Goal: Task Accomplishment & Management: Use online tool/utility

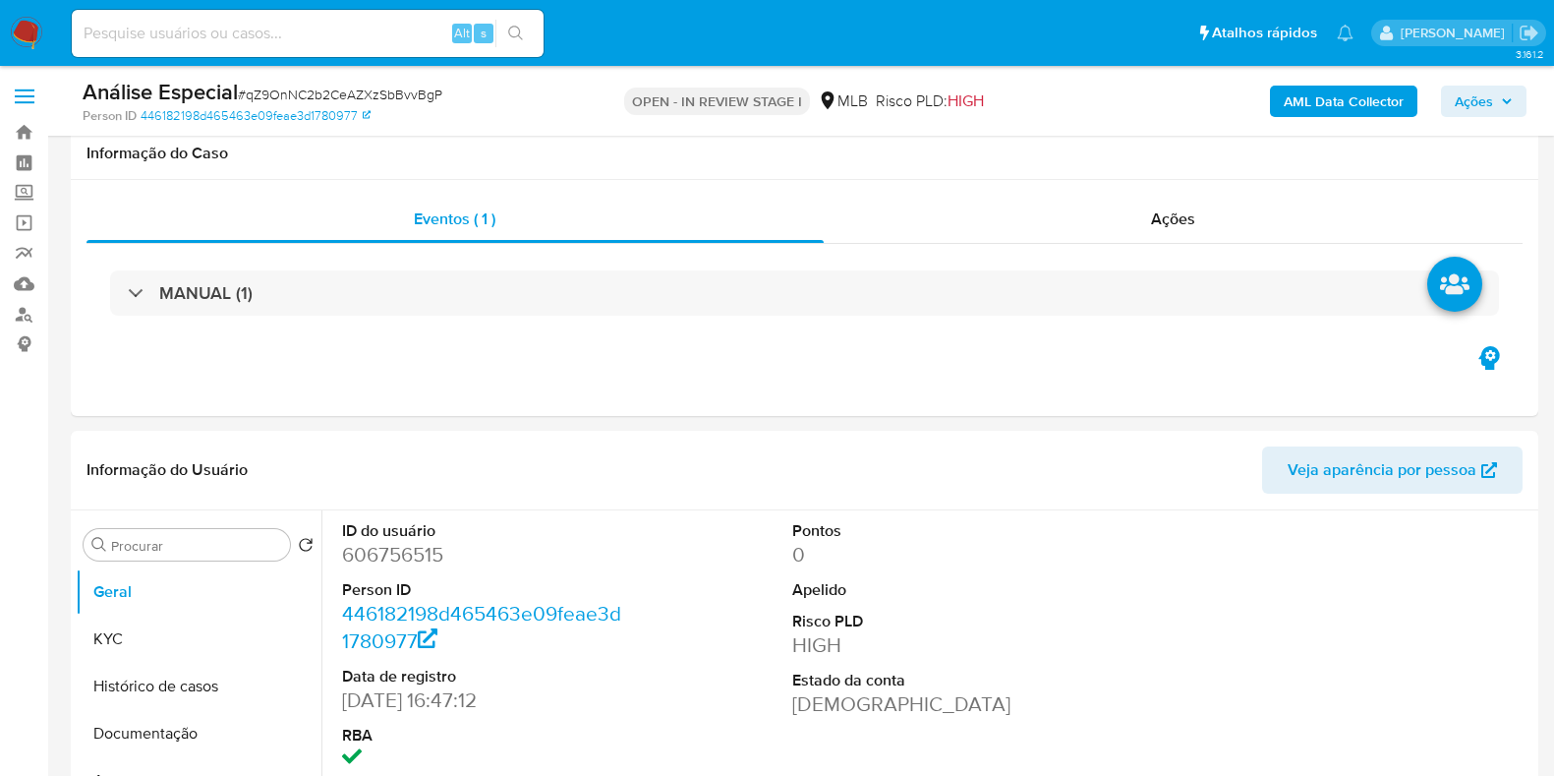
select select "10"
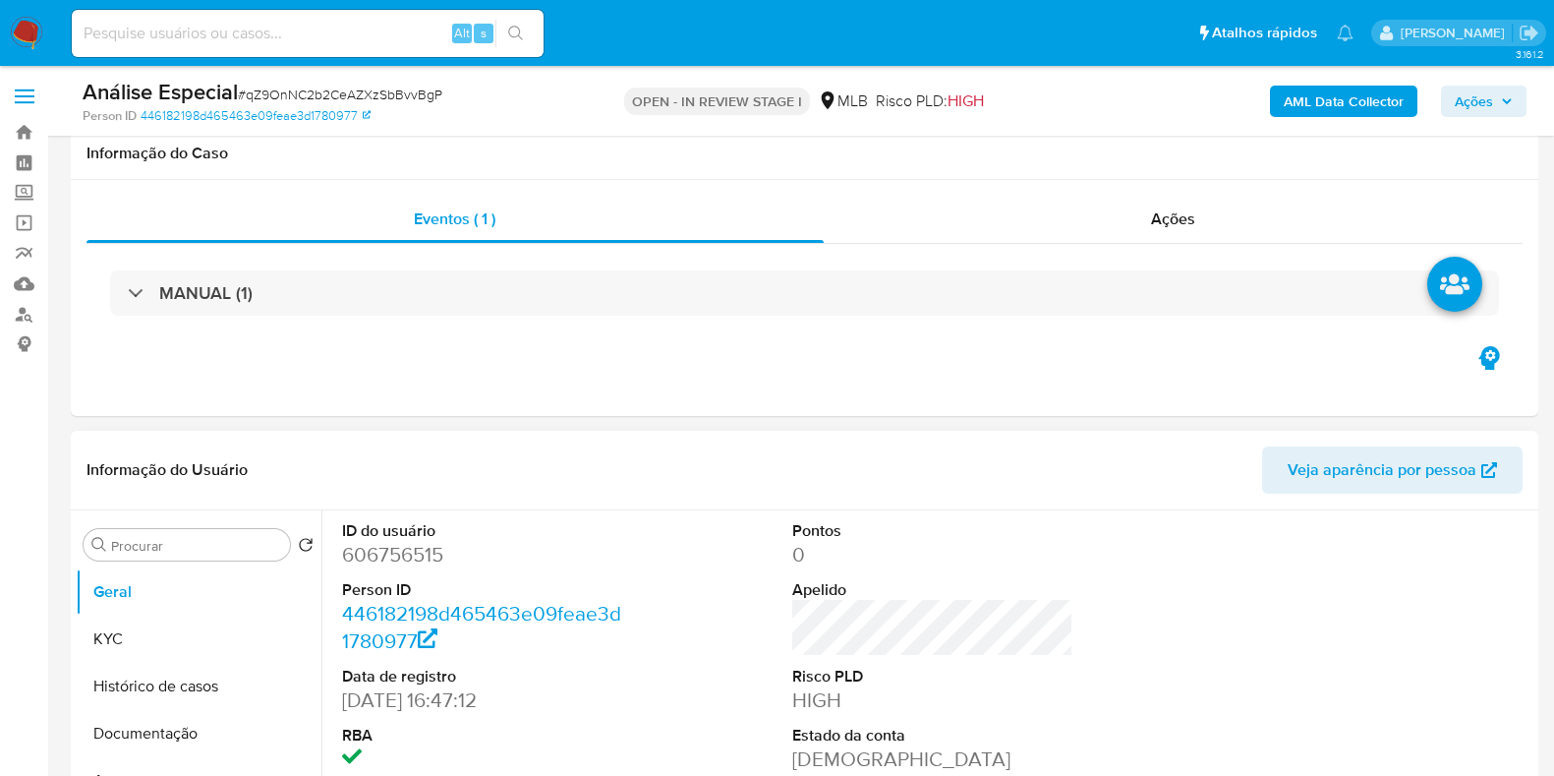
scroll to position [491, 0]
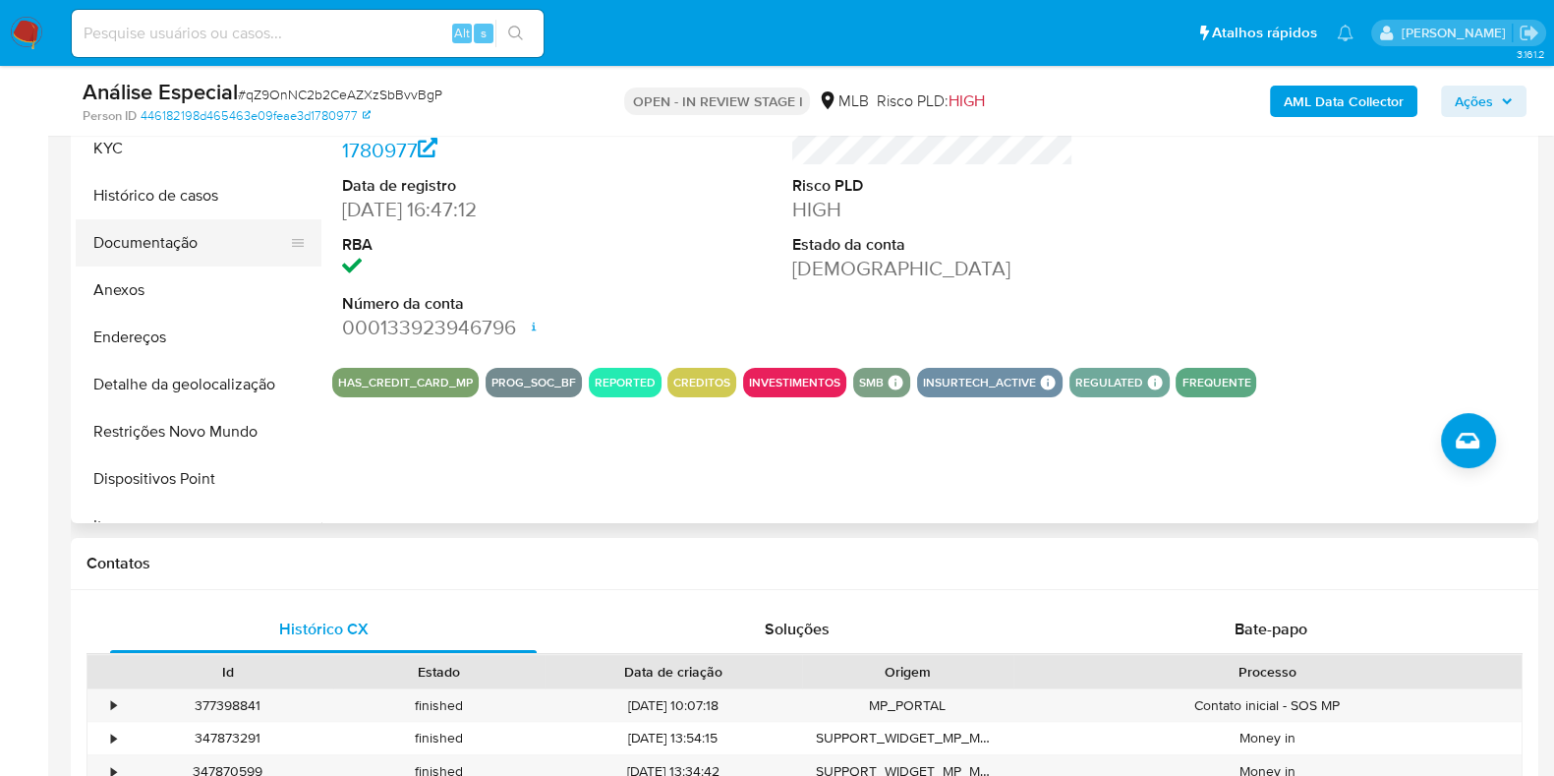
click at [202, 238] on button "Documentação" at bounding box center [191, 242] width 230 height 47
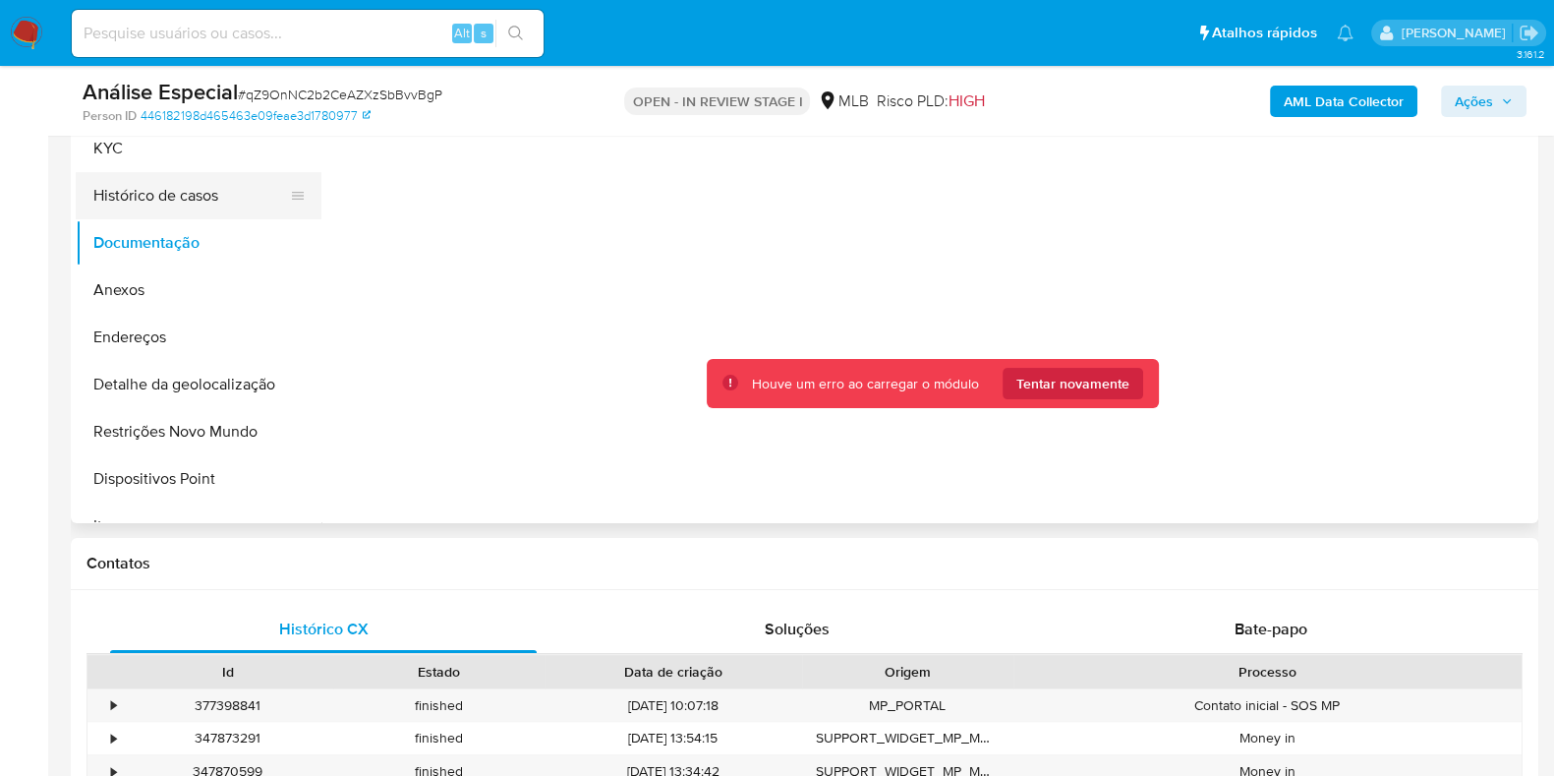
scroll to position [369, 0]
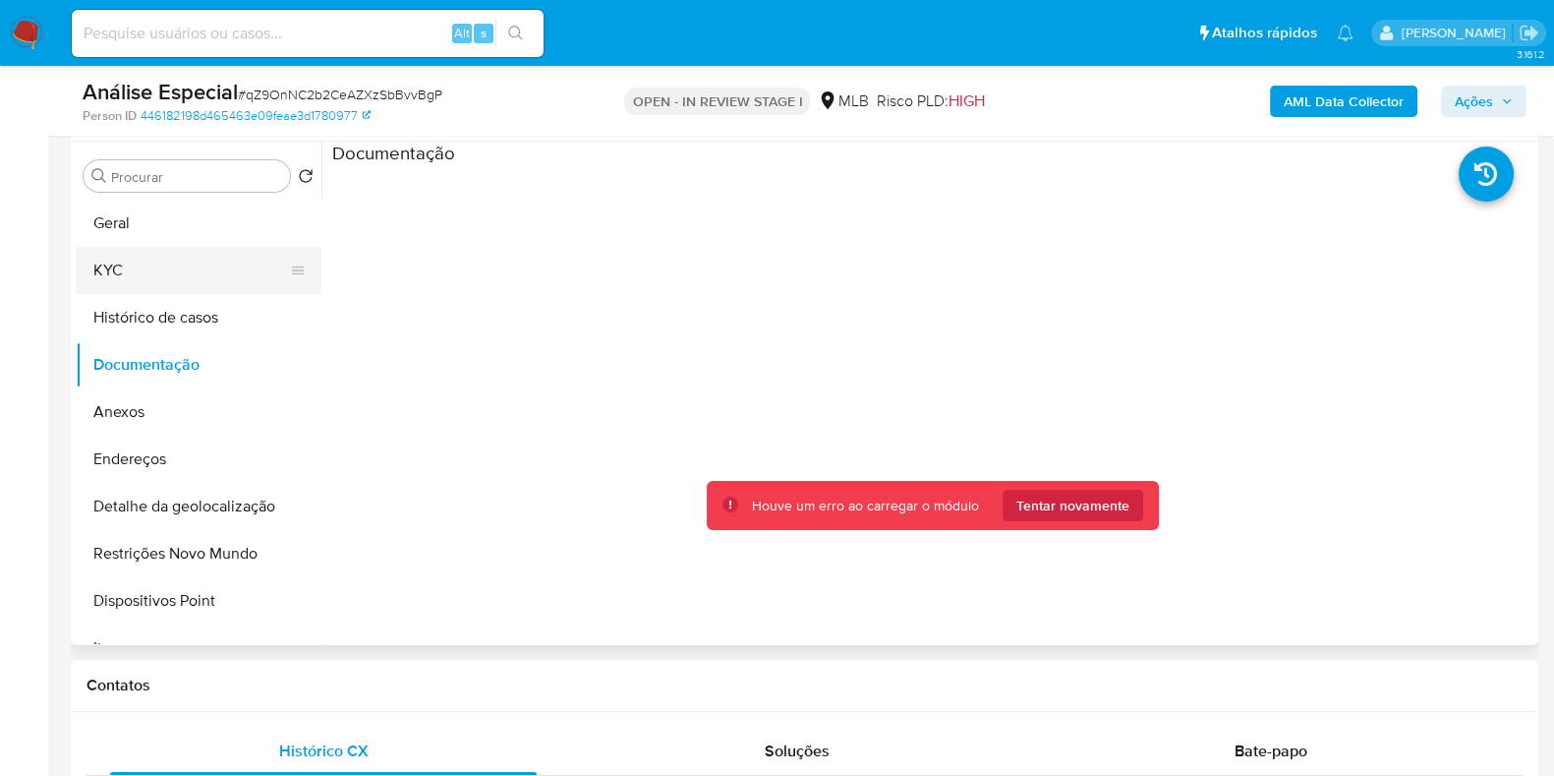
click at [157, 258] on button "KYC" at bounding box center [191, 270] width 230 height 47
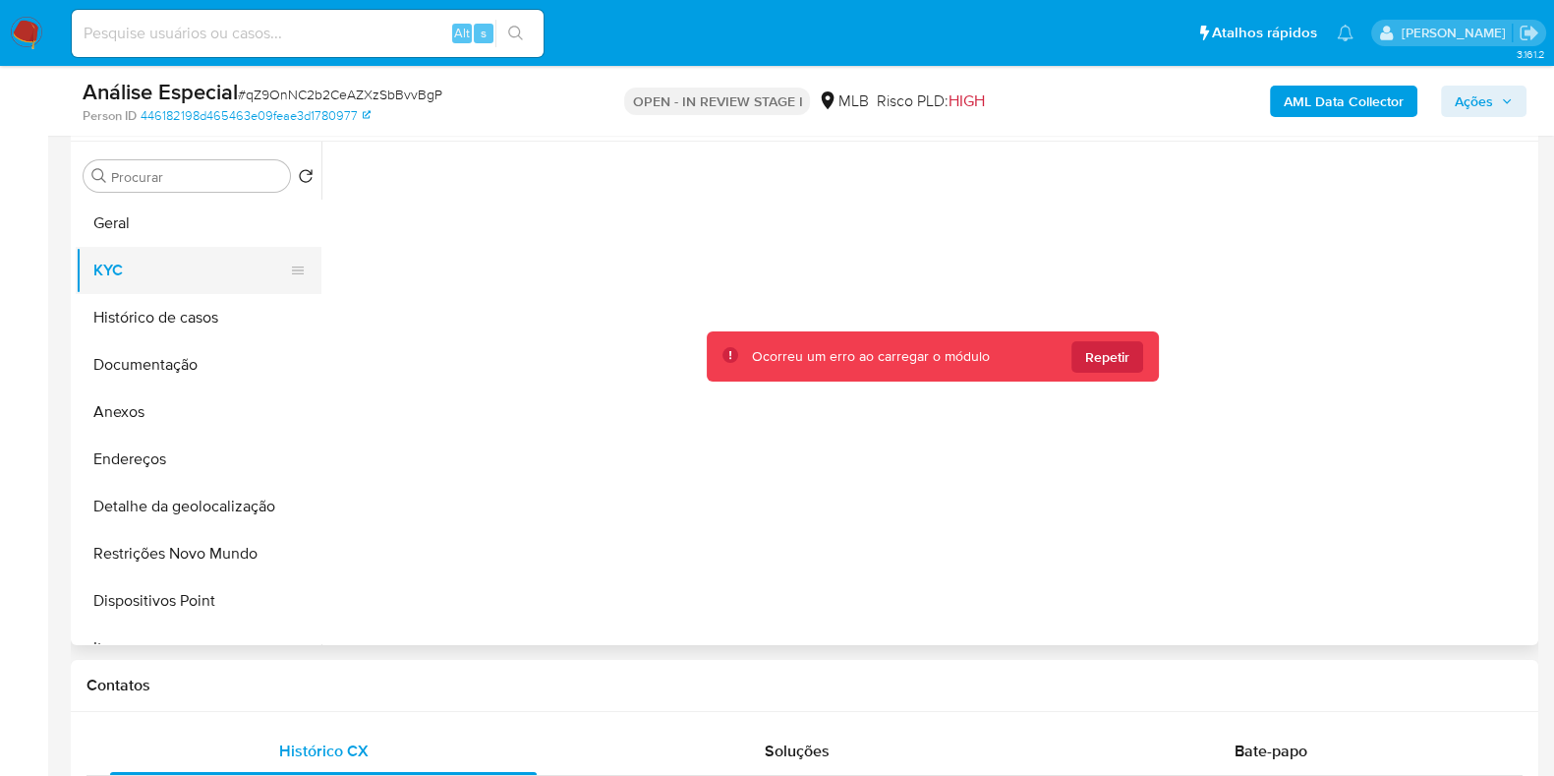
click at [157, 265] on button "KYC" at bounding box center [191, 270] width 230 height 47
click at [1128, 348] on button "Repetir" at bounding box center [1108, 356] width 72 height 31
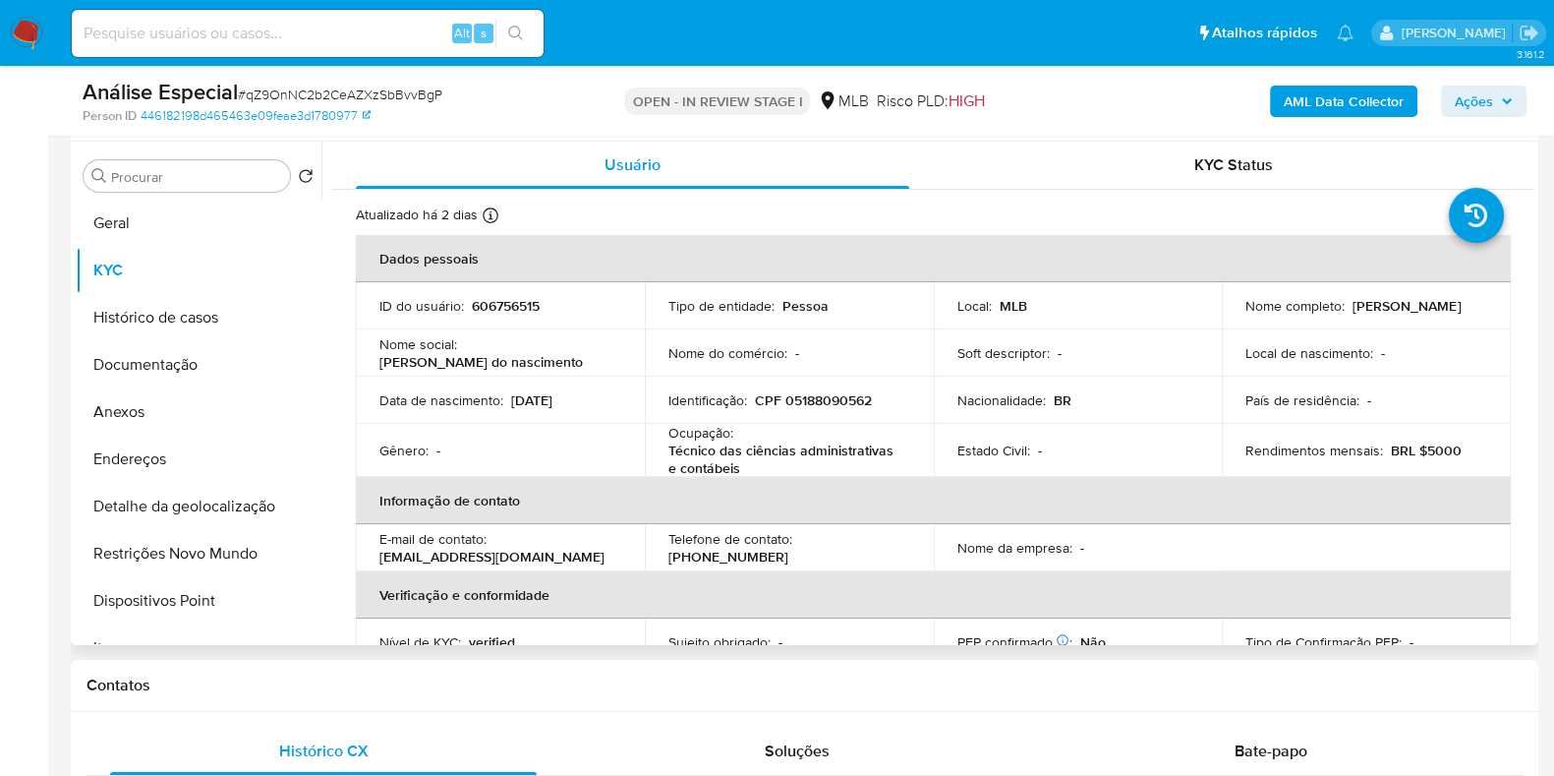
click at [730, 462] on p "Técnico das ciências administrativas e contábeis" at bounding box center [785, 458] width 234 height 35
click at [731, 462] on p "Técnico das ciências administrativas e contábeis" at bounding box center [785, 458] width 234 height 35
copy div "Ocupação : Técnico das ciências administrativas e contábeis"
click at [190, 371] on button "Documentação" at bounding box center [191, 364] width 230 height 47
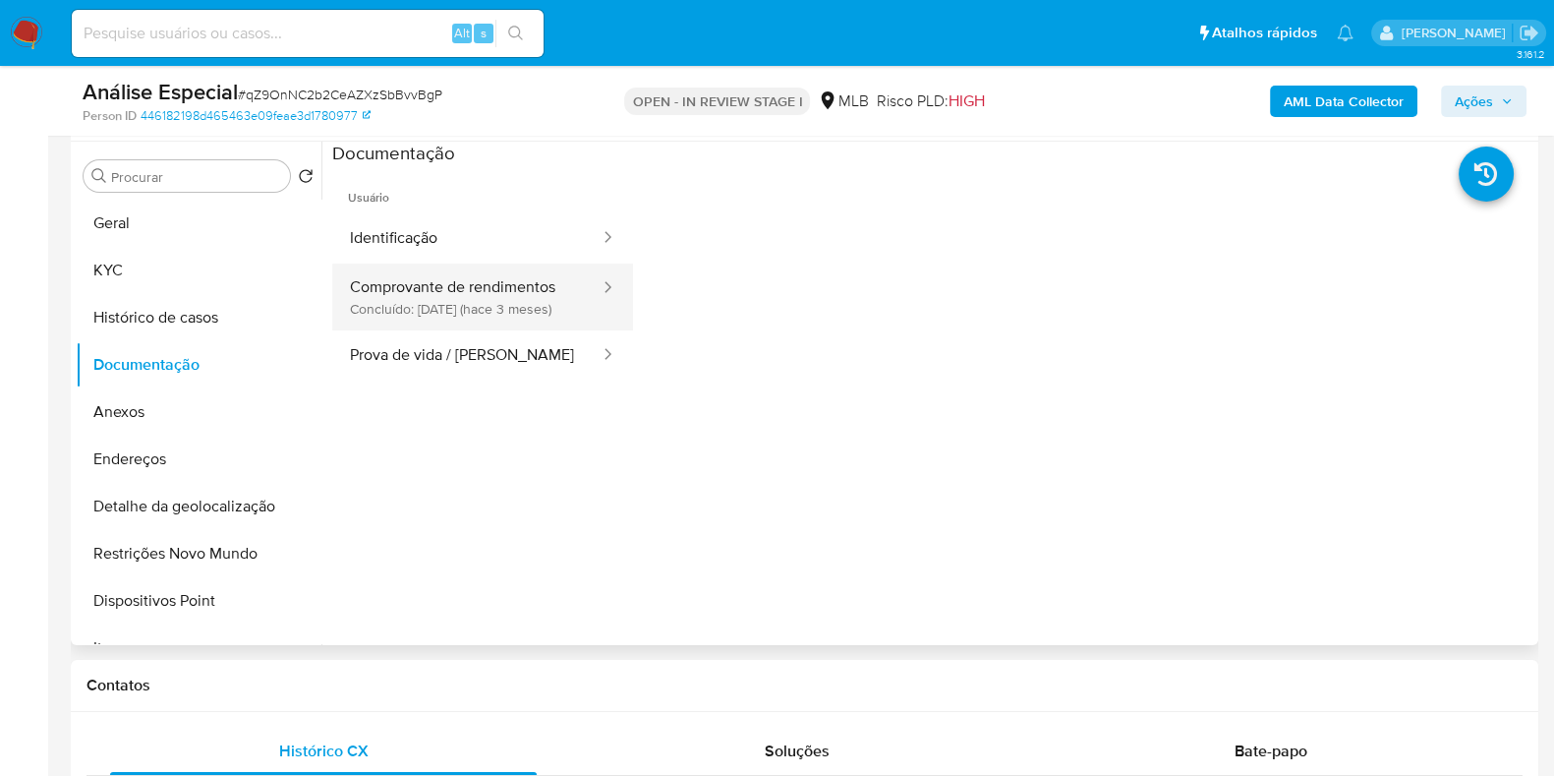
click at [393, 277] on button "Comprovante de rendimentos Concluído: 02/07/2025 (hace 3 meses)" at bounding box center [466, 296] width 269 height 67
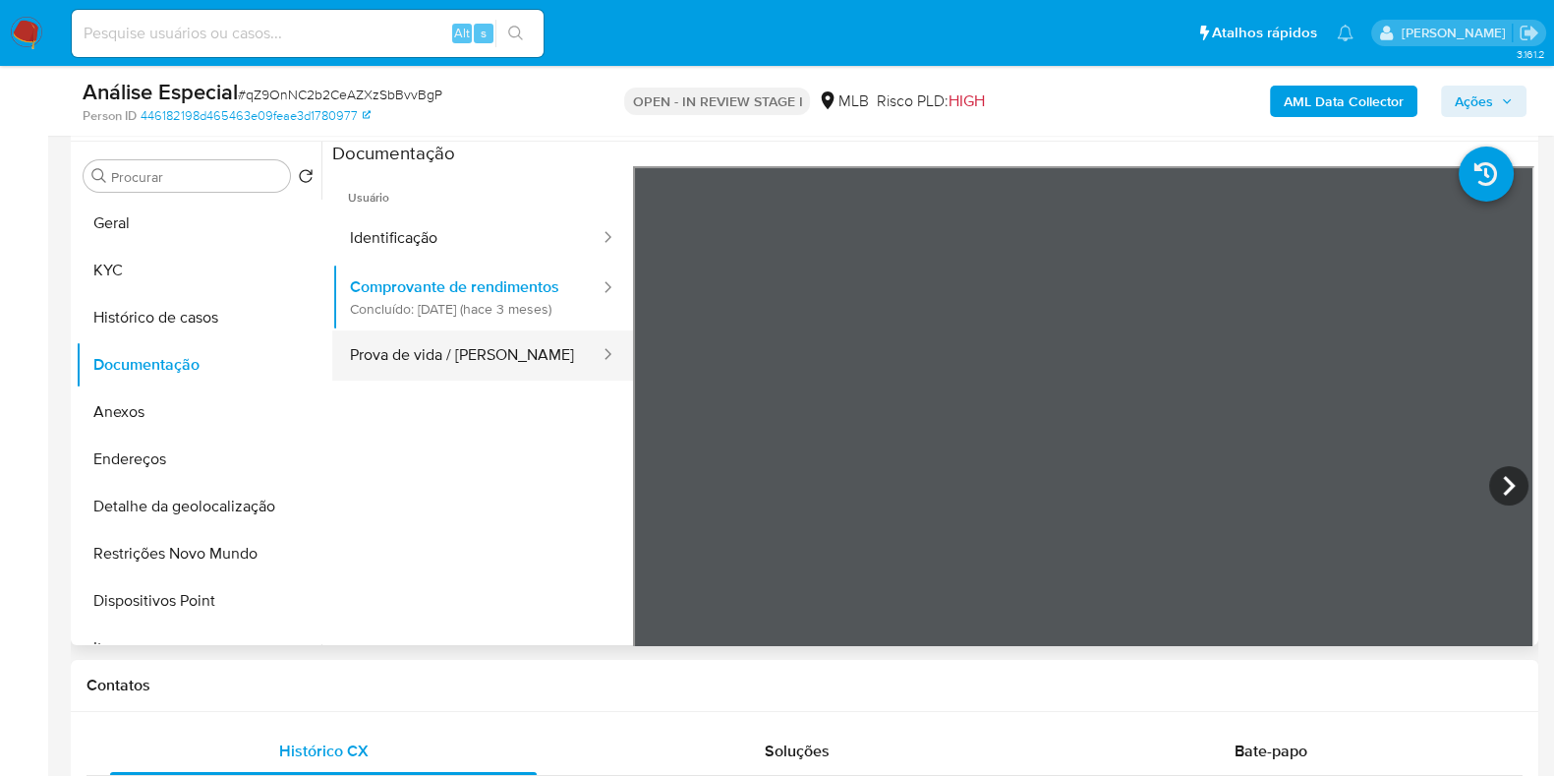
click at [490, 359] on button "Prova de vida / [PERSON_NAME]" at bounding box center [466, 355] width 269 height 50
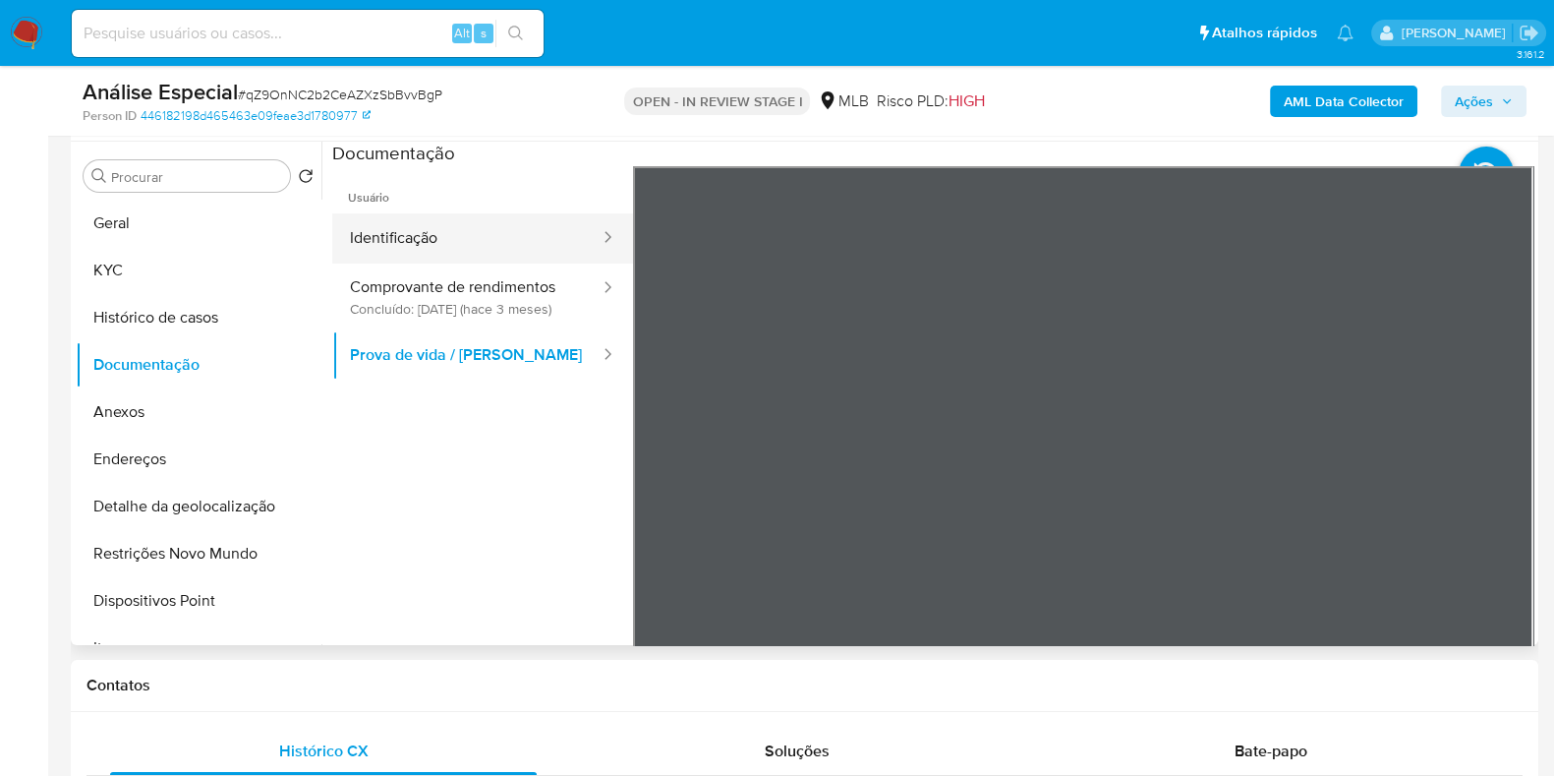
click at [519, 240] on button "Identificação" at bounding box center [466, 238] width 269 height 50
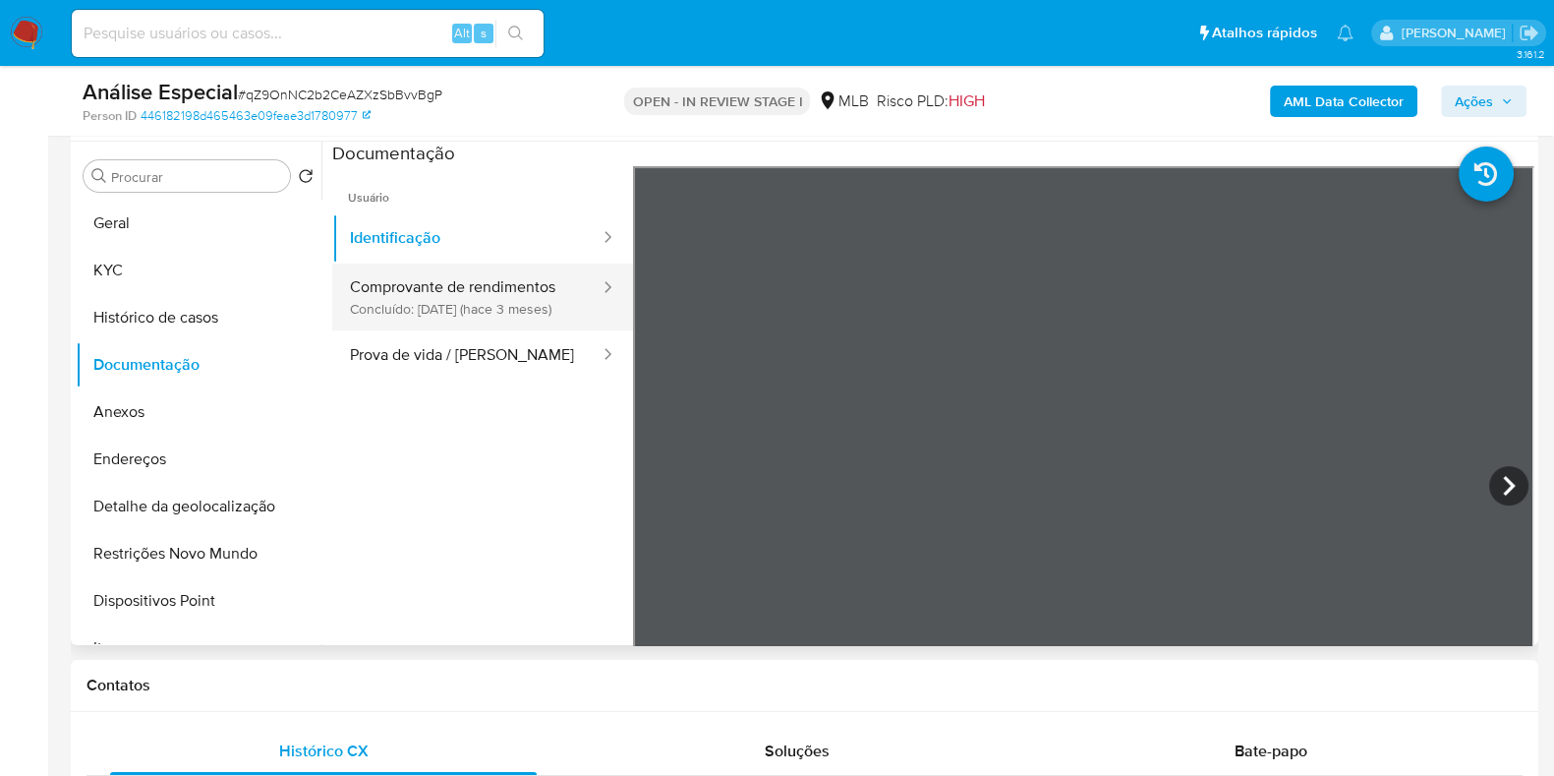
click at [531, 282] on button "Comprovante de rendimentos Concluído: 02/07/2025 (hace 3 meses)" at bounding box center [466, 296] width 269 height 67
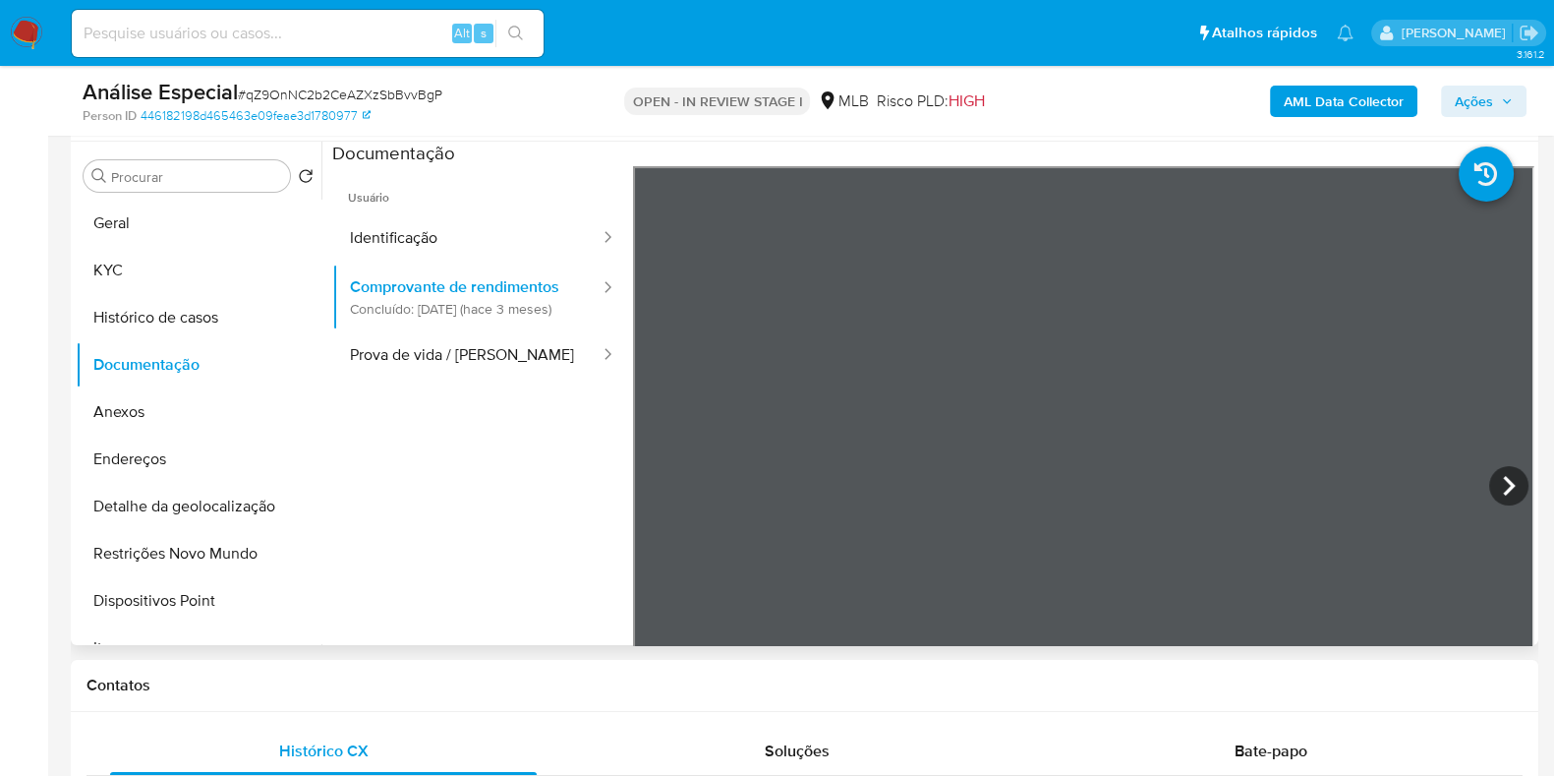
click at [1147, 161] on section at bounding box center [932, 469] width 1201 height 654
drag, startPoint x: 1267, startPoint y: 734, endPoint x: 1240, endPoint y: 733, distance: 27.5
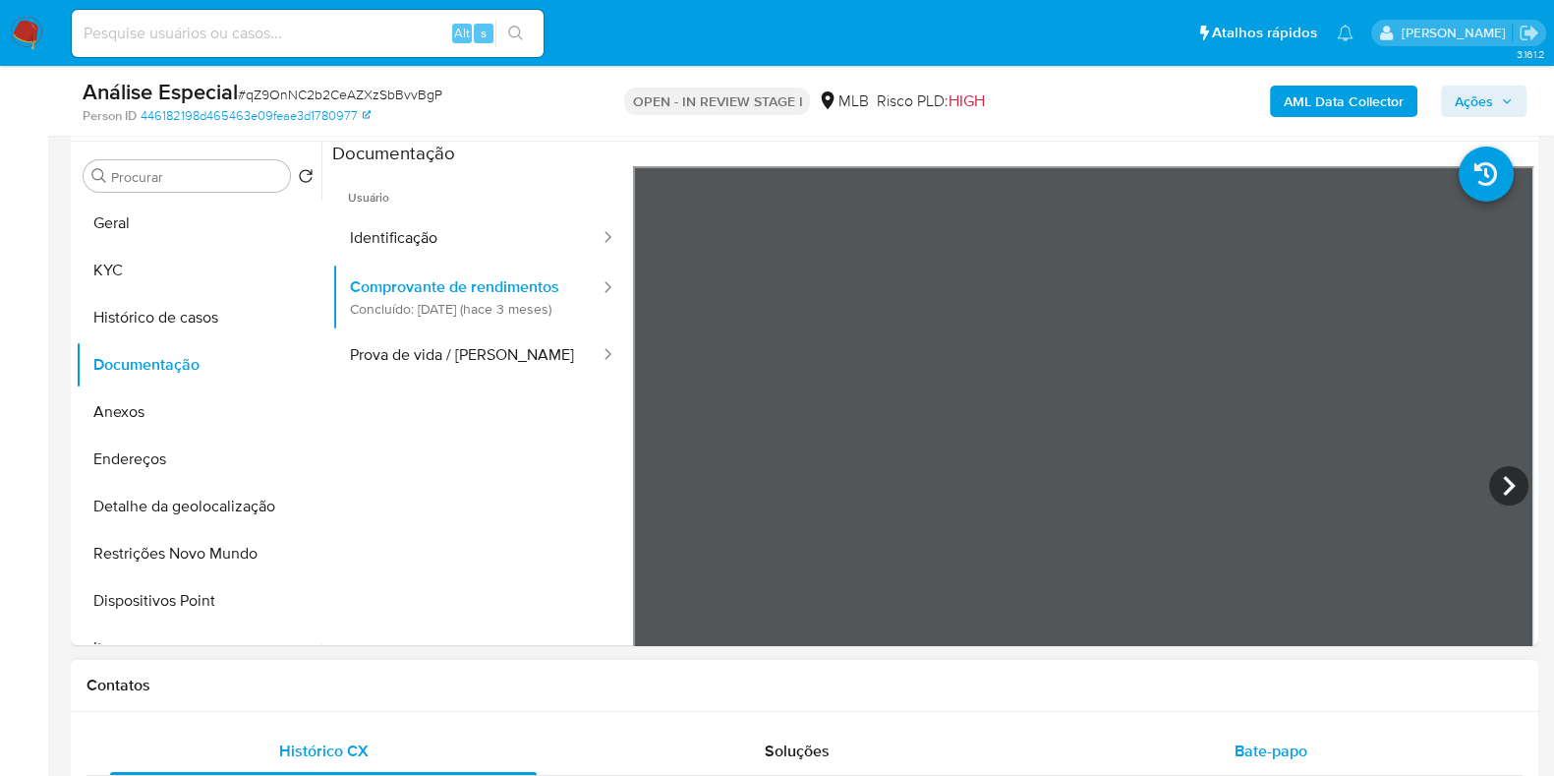
click at [1268, 734] on div "Bate-papo" at bounding box center [1271, 750] width 427 height 47
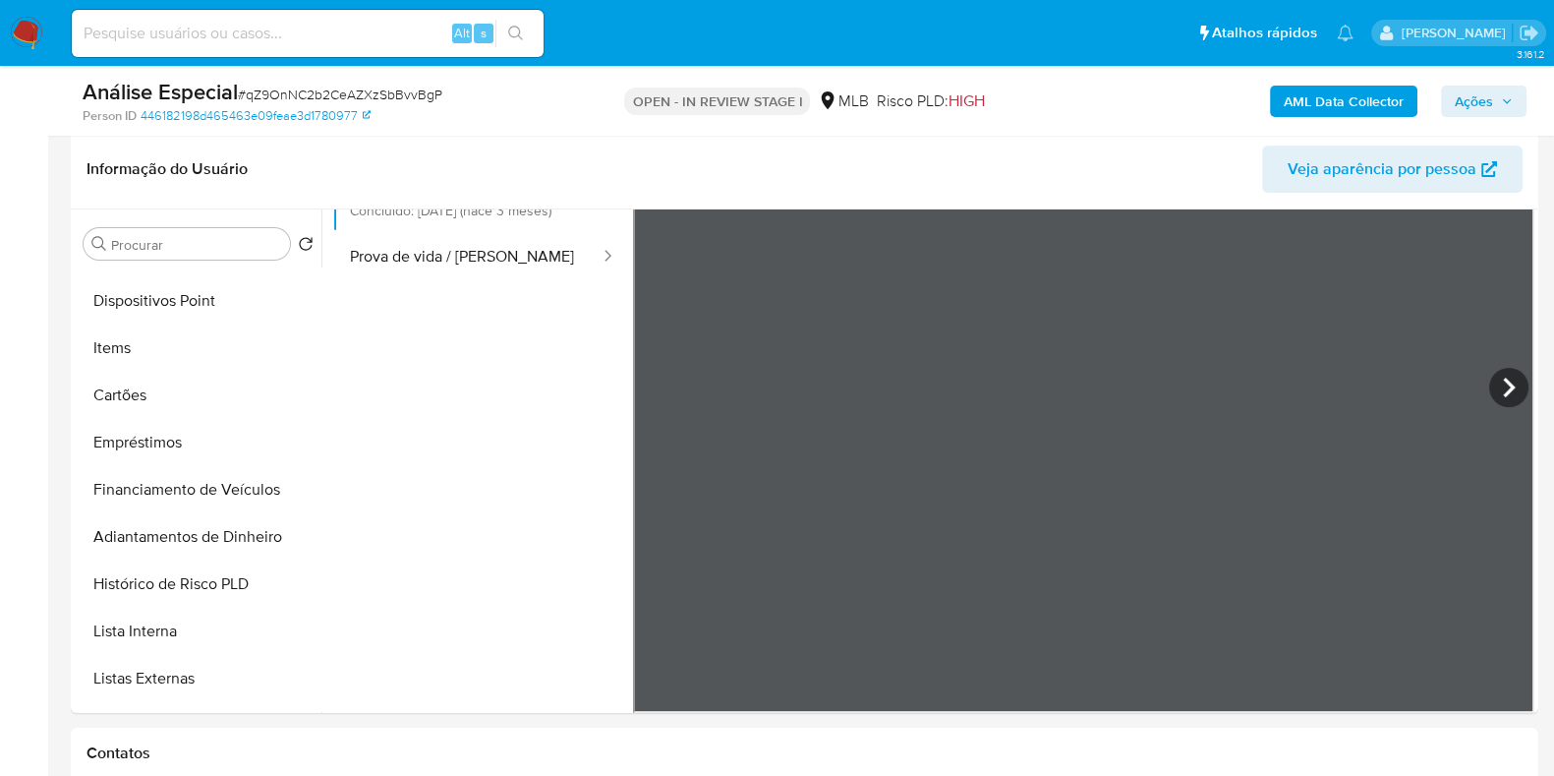
scroll to position [245, 0]
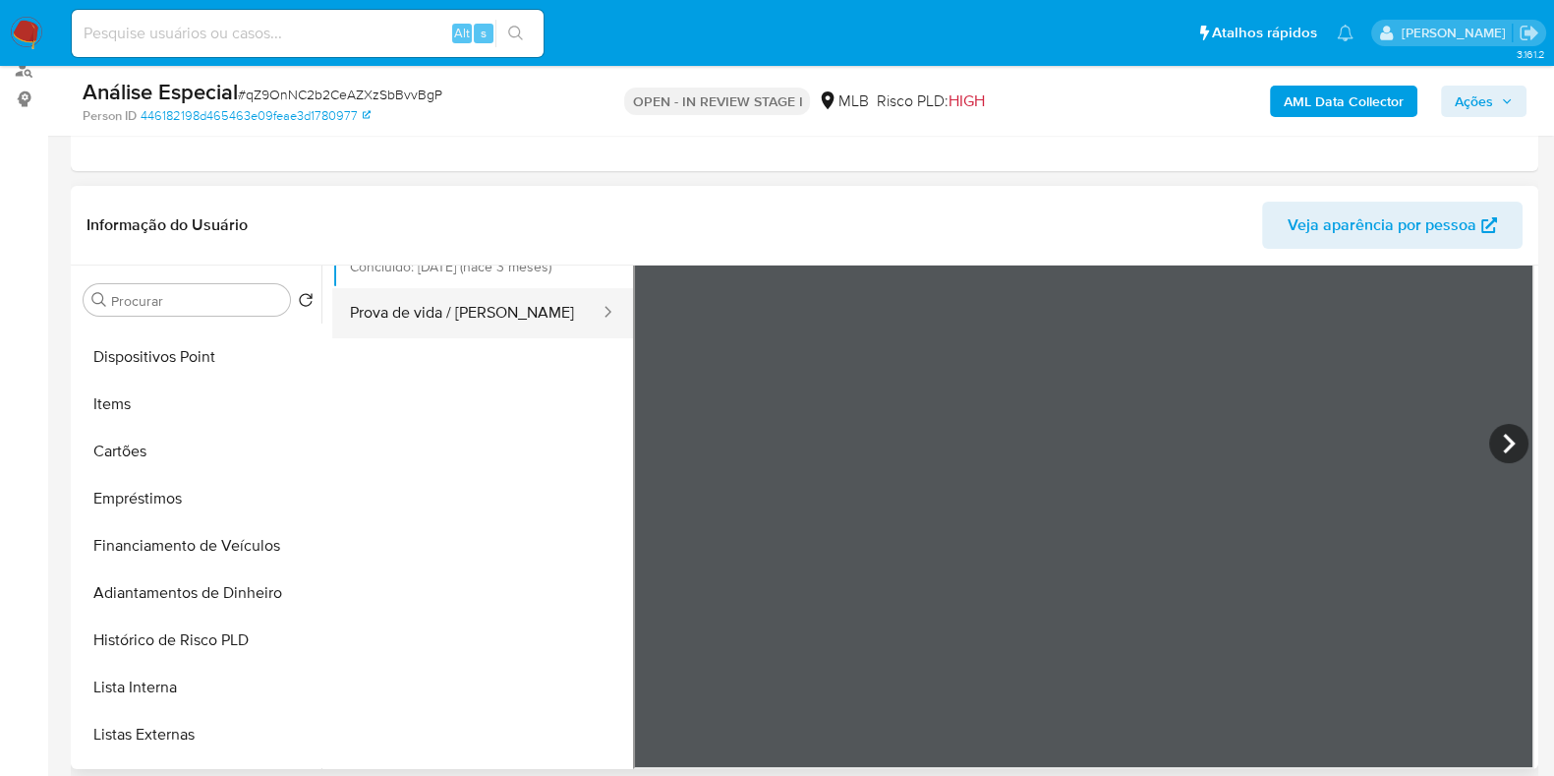
click at [545, 331] on button "Prova de vida / [PERSON_NAME]" at bounding box center [466, 313] width 269 height 50
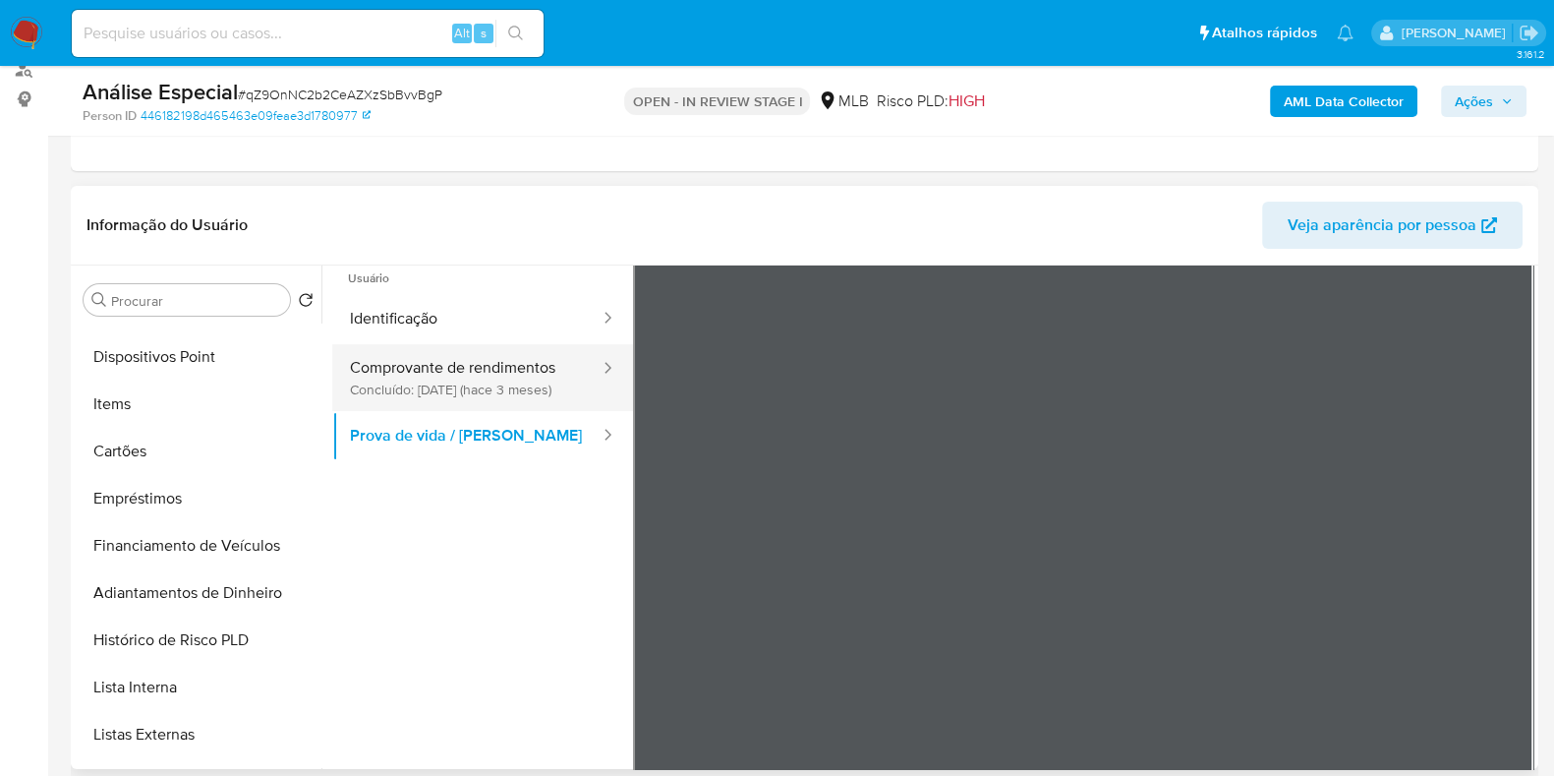
click at [452, 366] on button "Comprovante de rendimentos Concluído: 02/07/2025 (hace 3 meses)" at bounding box center [466, 377] width 269 height 67
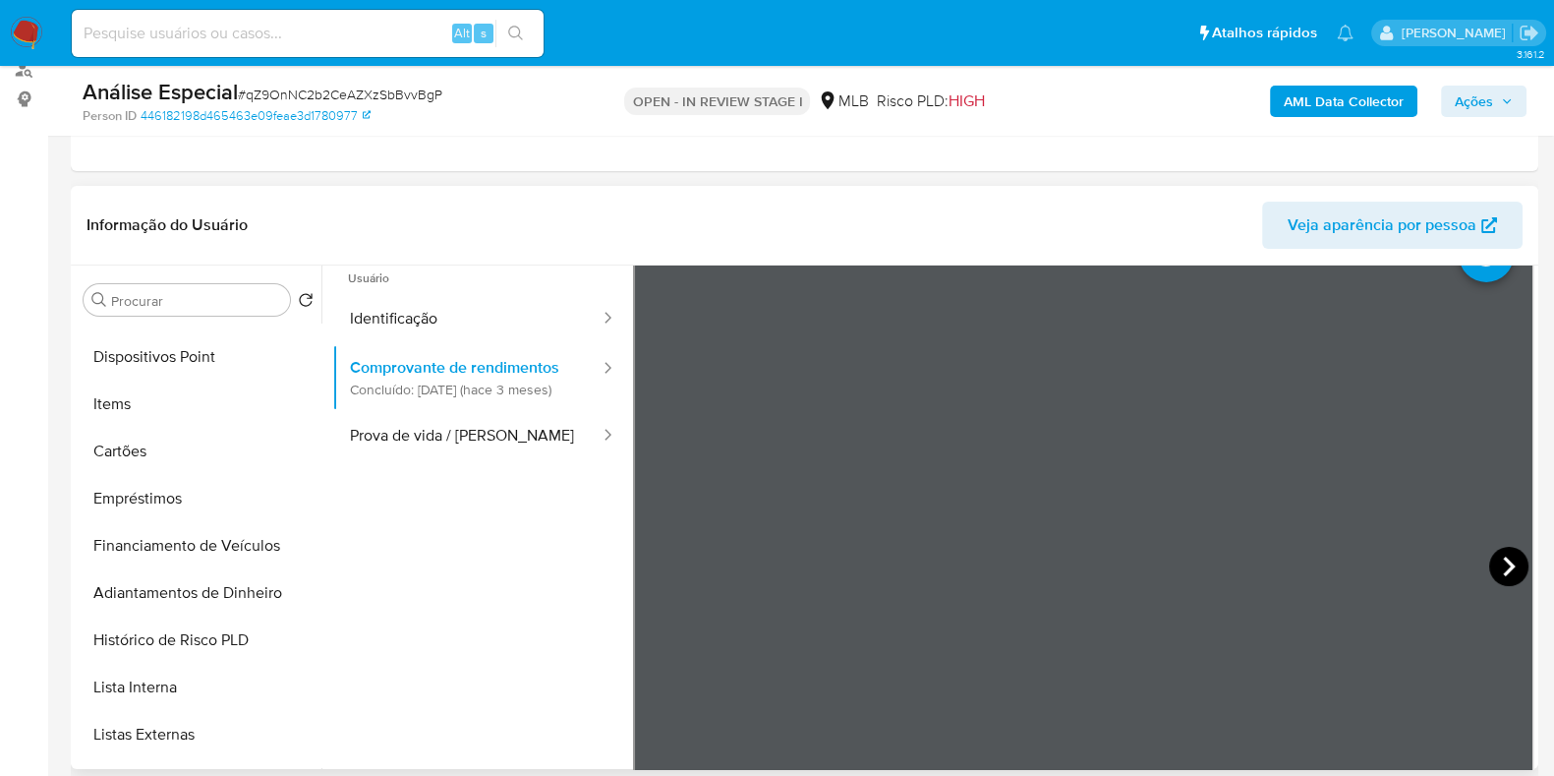
click at [1500, 564] on icon at bounding box center [1508, 566] width 39 height 39
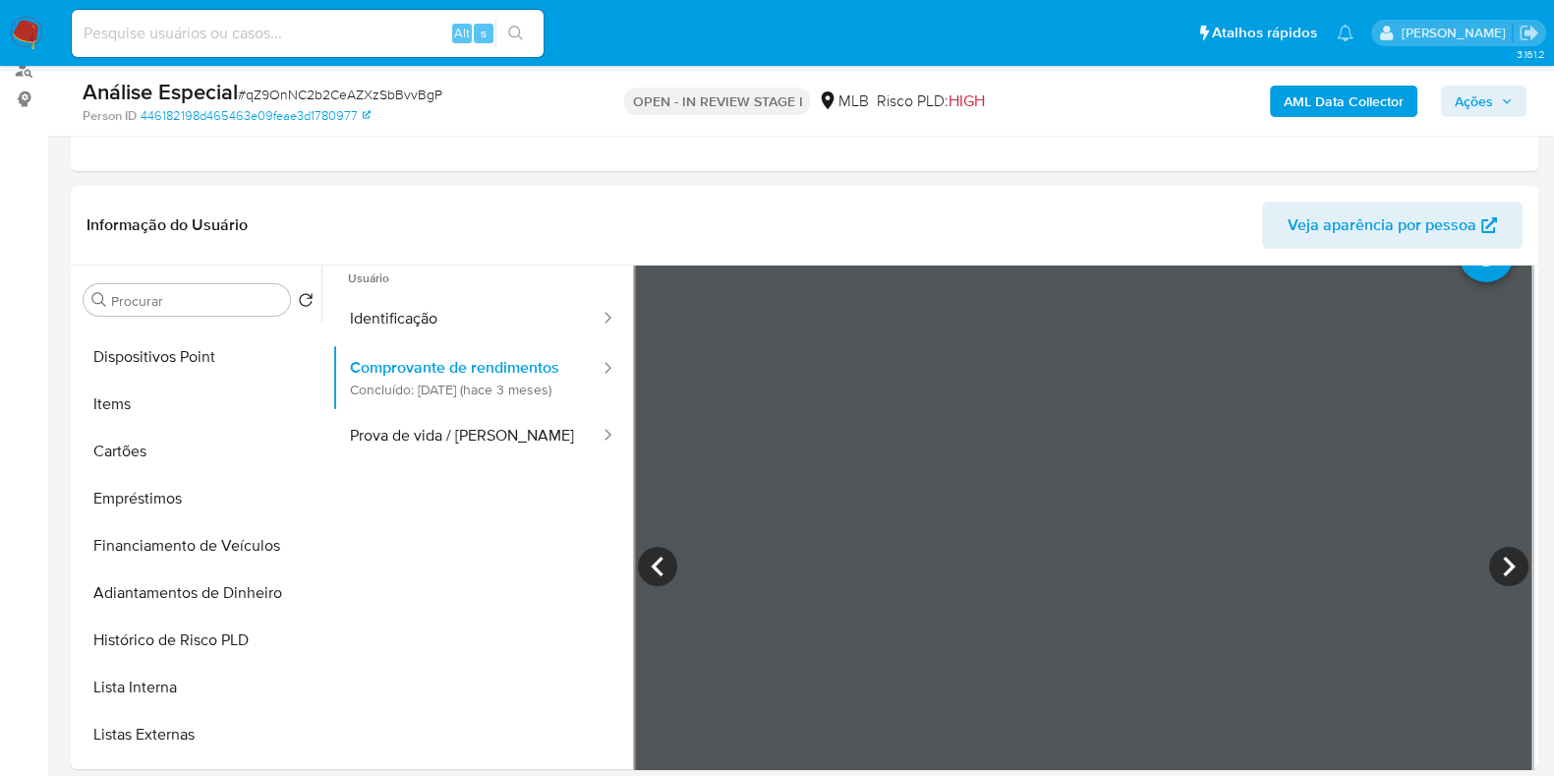
click at [1496, 559] on icon at bounding box center [1508, 566] width 39 height 39
click at [1514, 567] on icon at bounding box center [1508, 566] width 39 height 39
click at [1504, 571] on icon at bounding box center [1508, 566] width 39 height 39
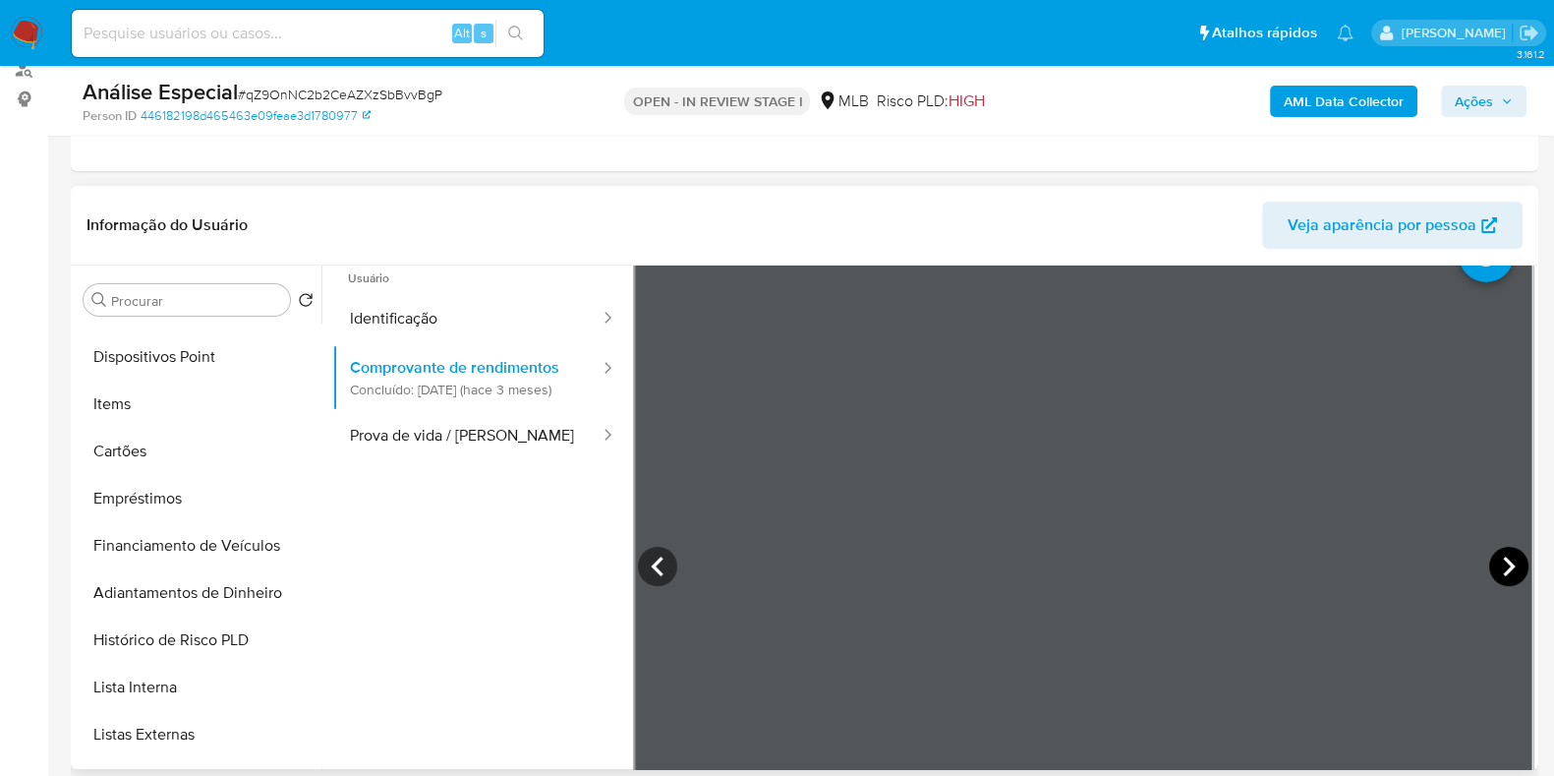
click at [1494, 547] on icon at bounding box center [1508, 566] width 39 height 39
click at [1495, 559] on icon at bounding box center [1508, 566] width 39 height 39
click at [1500, 564] on icon at bounding box center [1508, 566] width 39 height 39
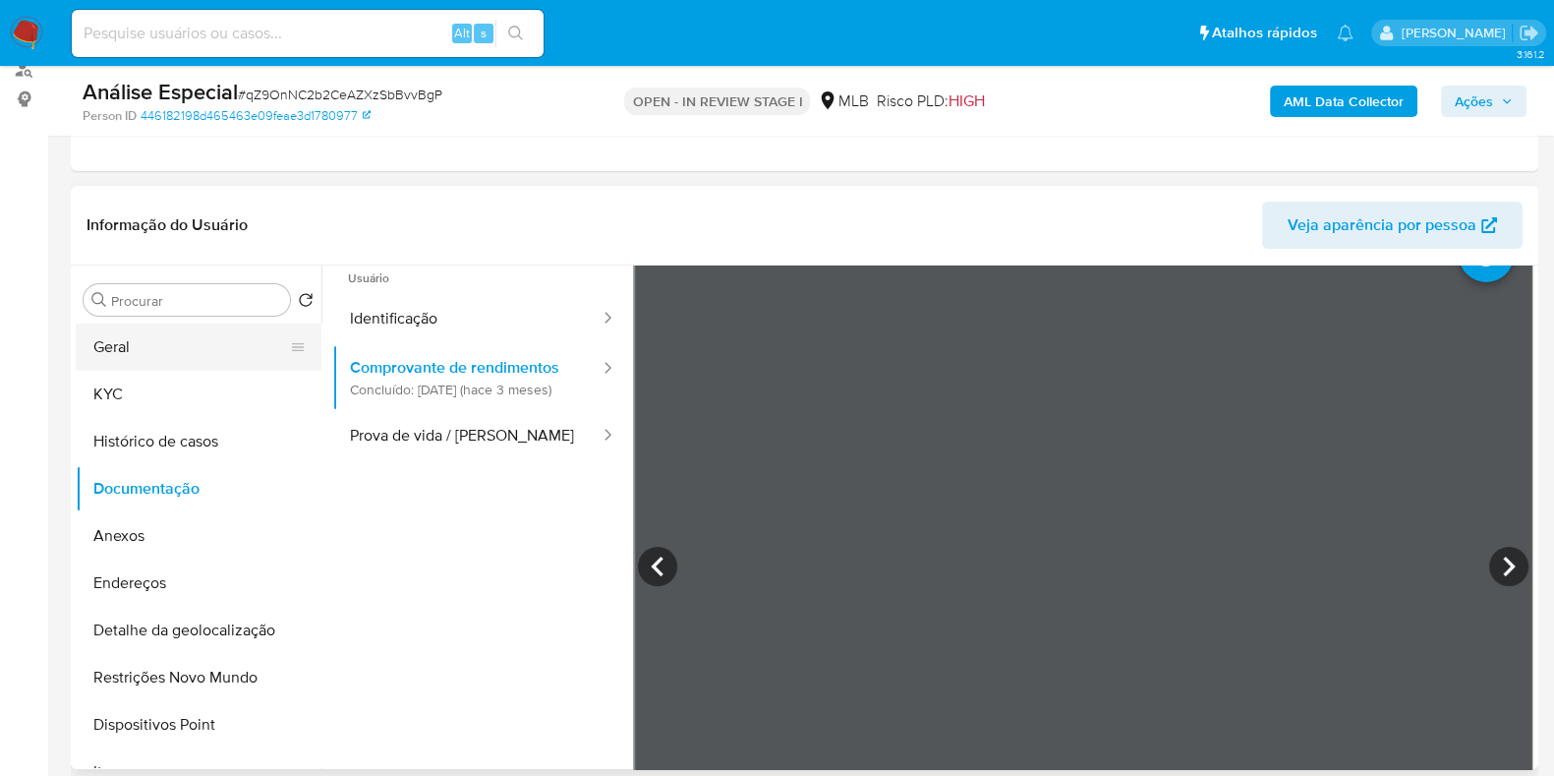
click at [172, 341] on button "Geral" at bounding box center [191, 346] width 230 height 47
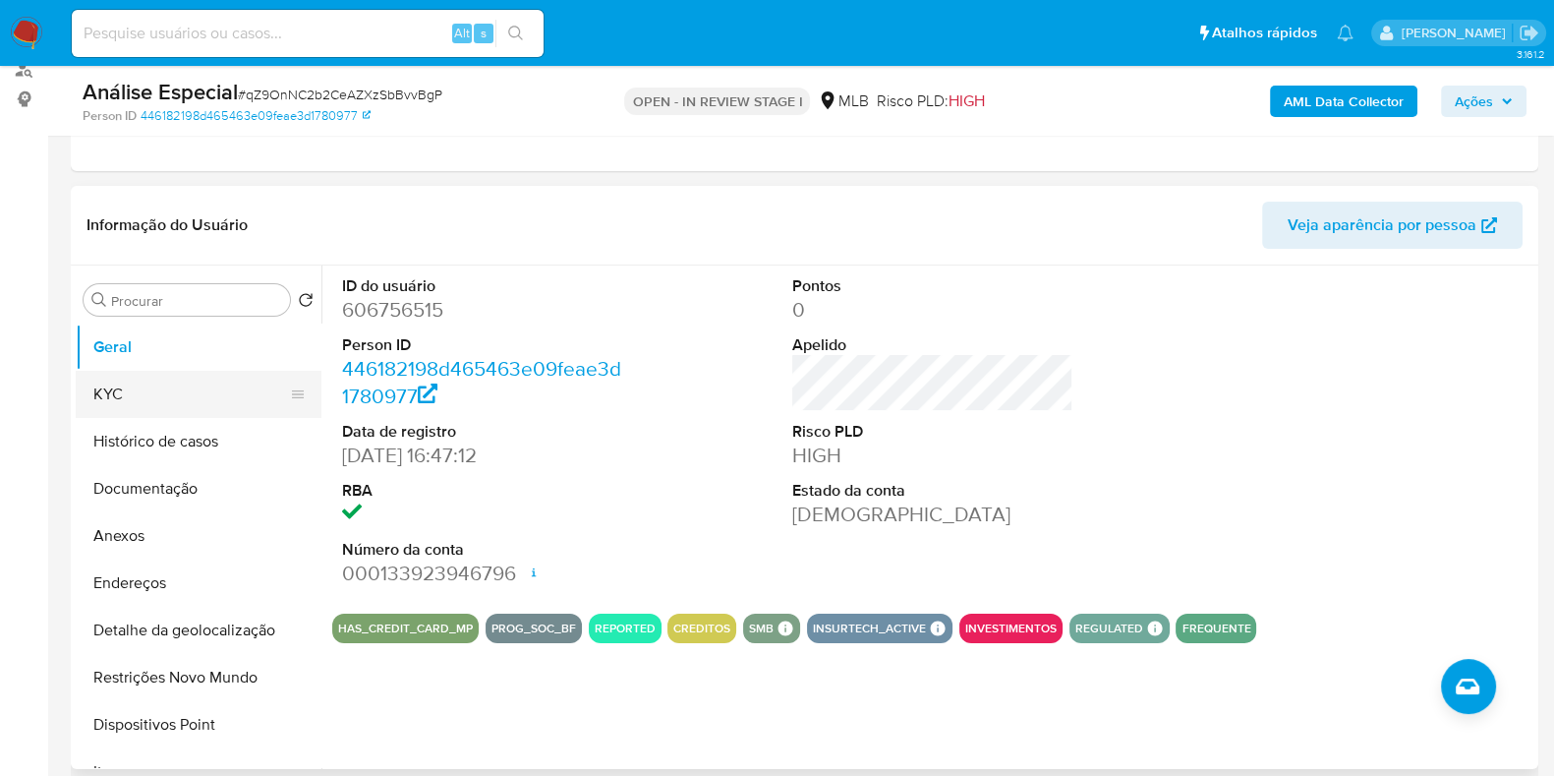
click at [189, 403] on button "KYC" at bounding box center [191, 394] width 230 height 47
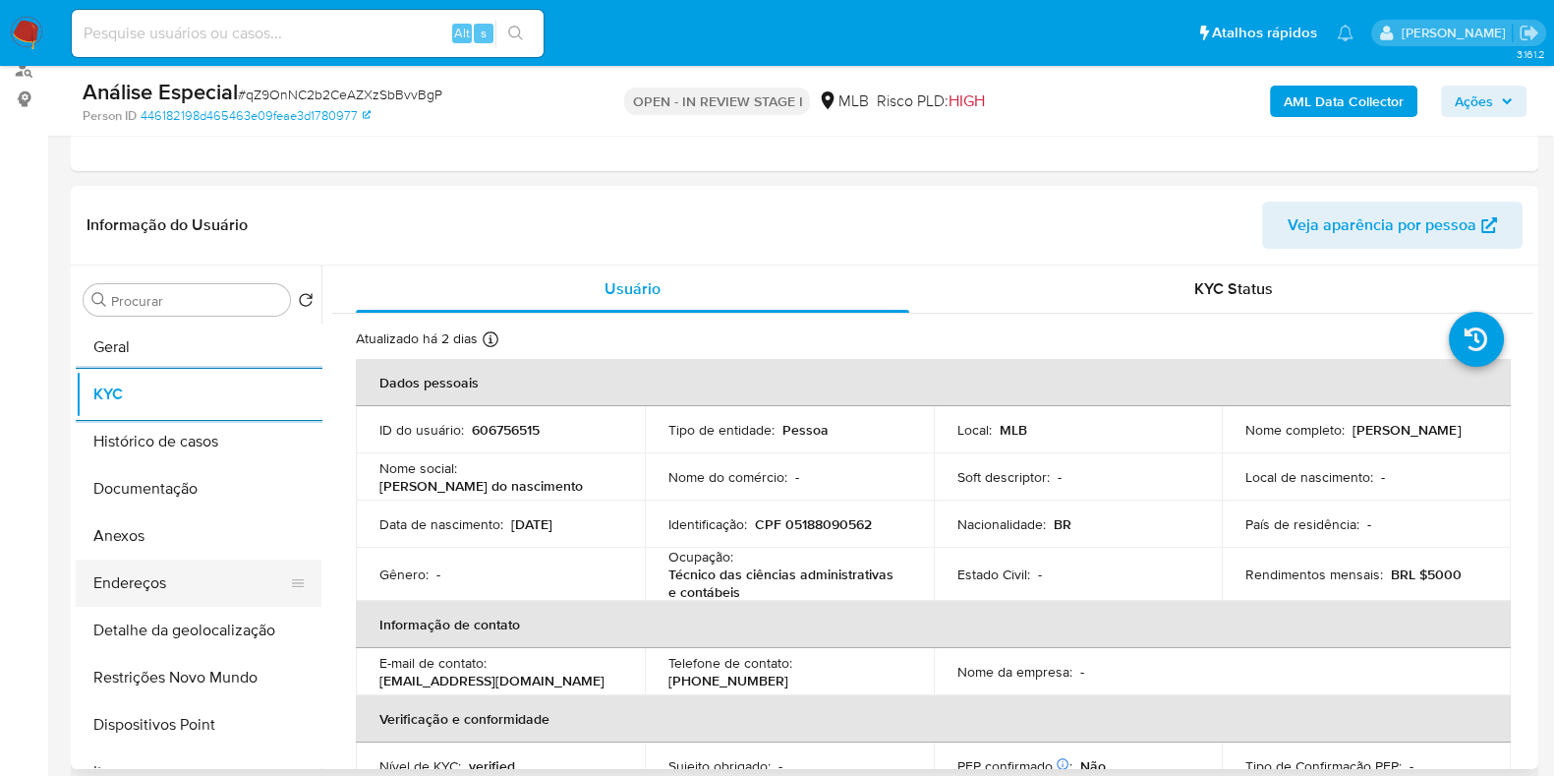
click at [182, 572] on button "Endereços" at bounding box center [191, 582] width 230 height 47
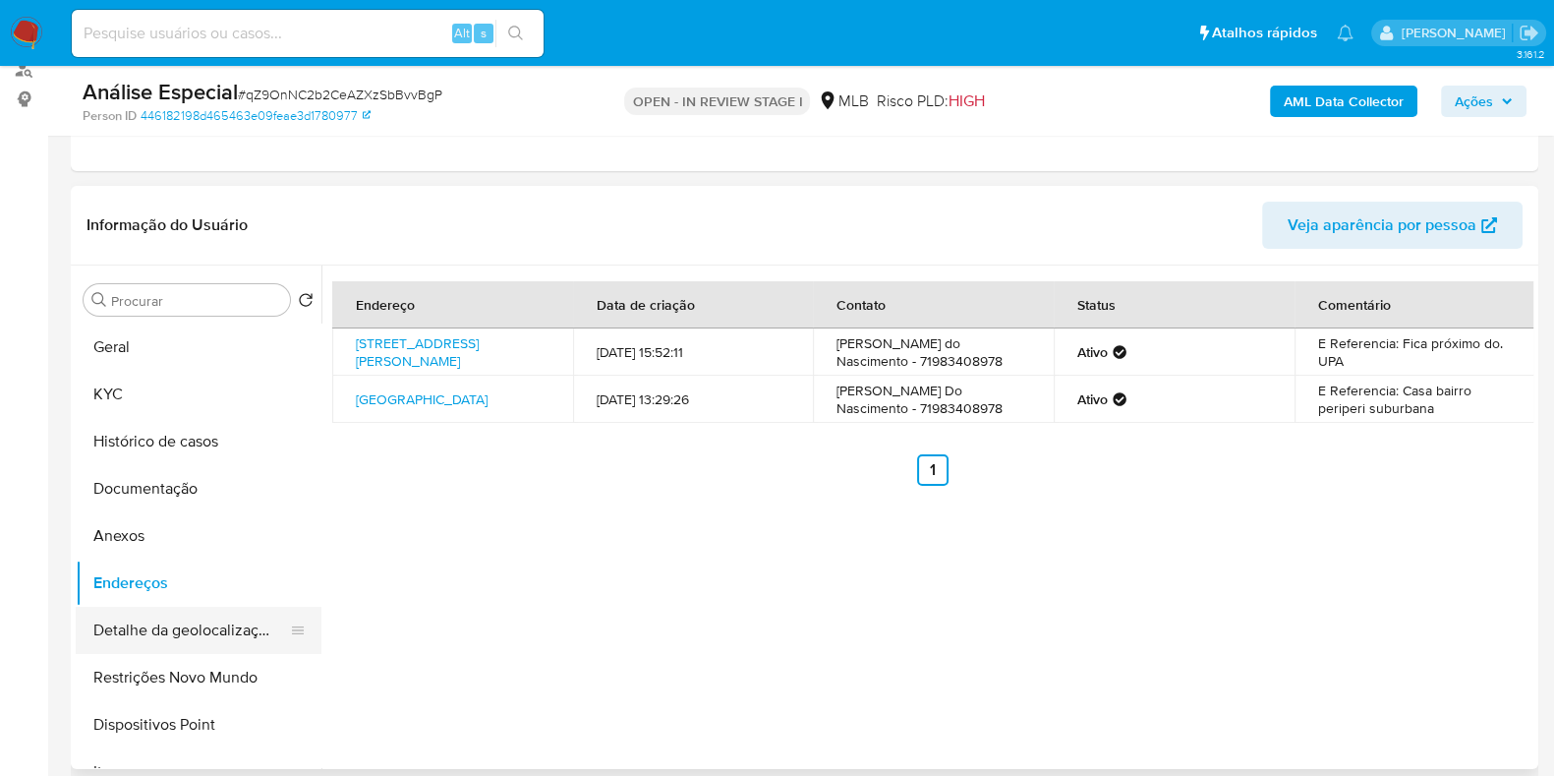
click at [132, 613] on button "Detalhe da geolocalização" at bounding box center [191, 630] width 230 height 47
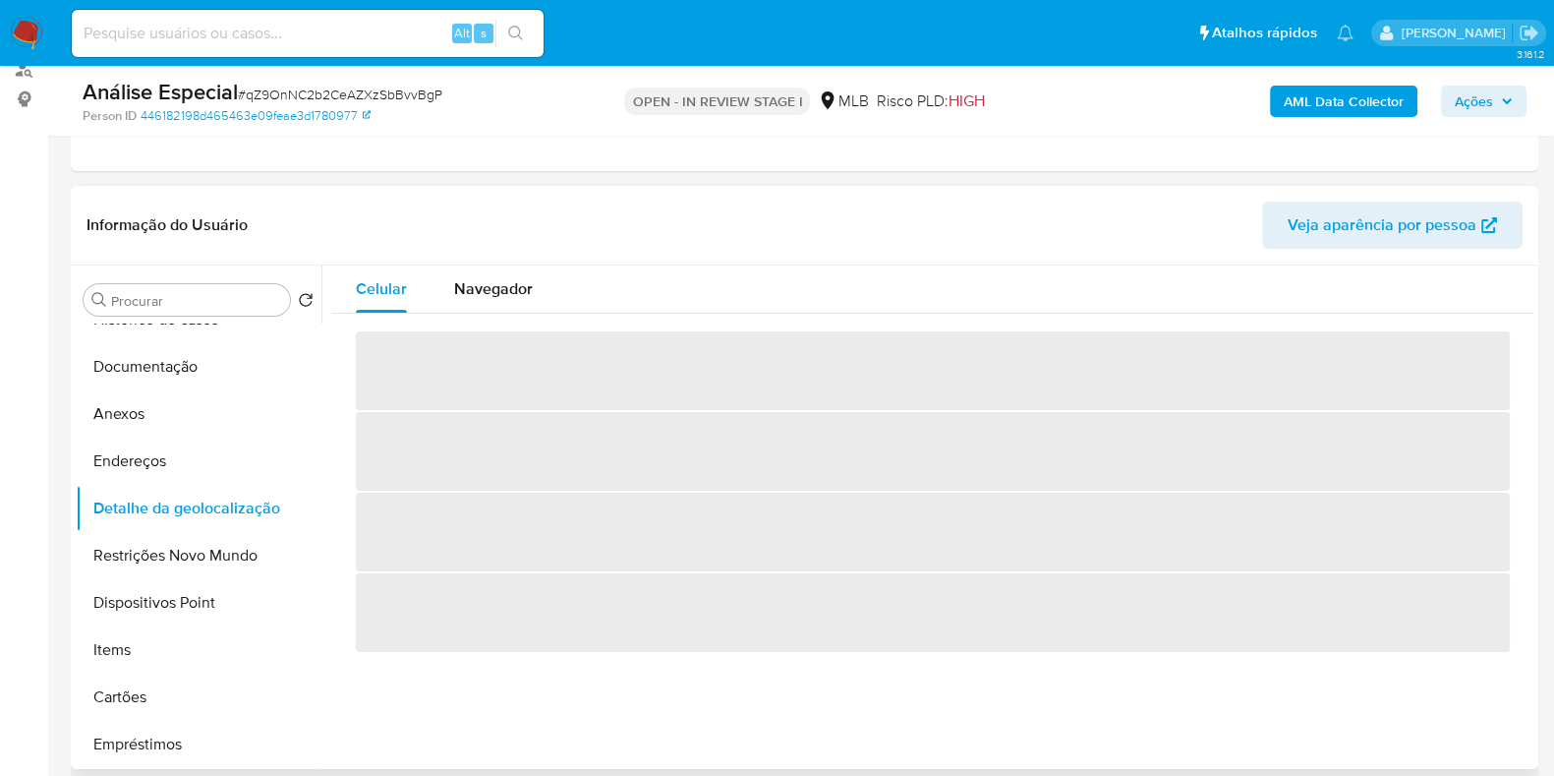
scroll to position [122, 0]
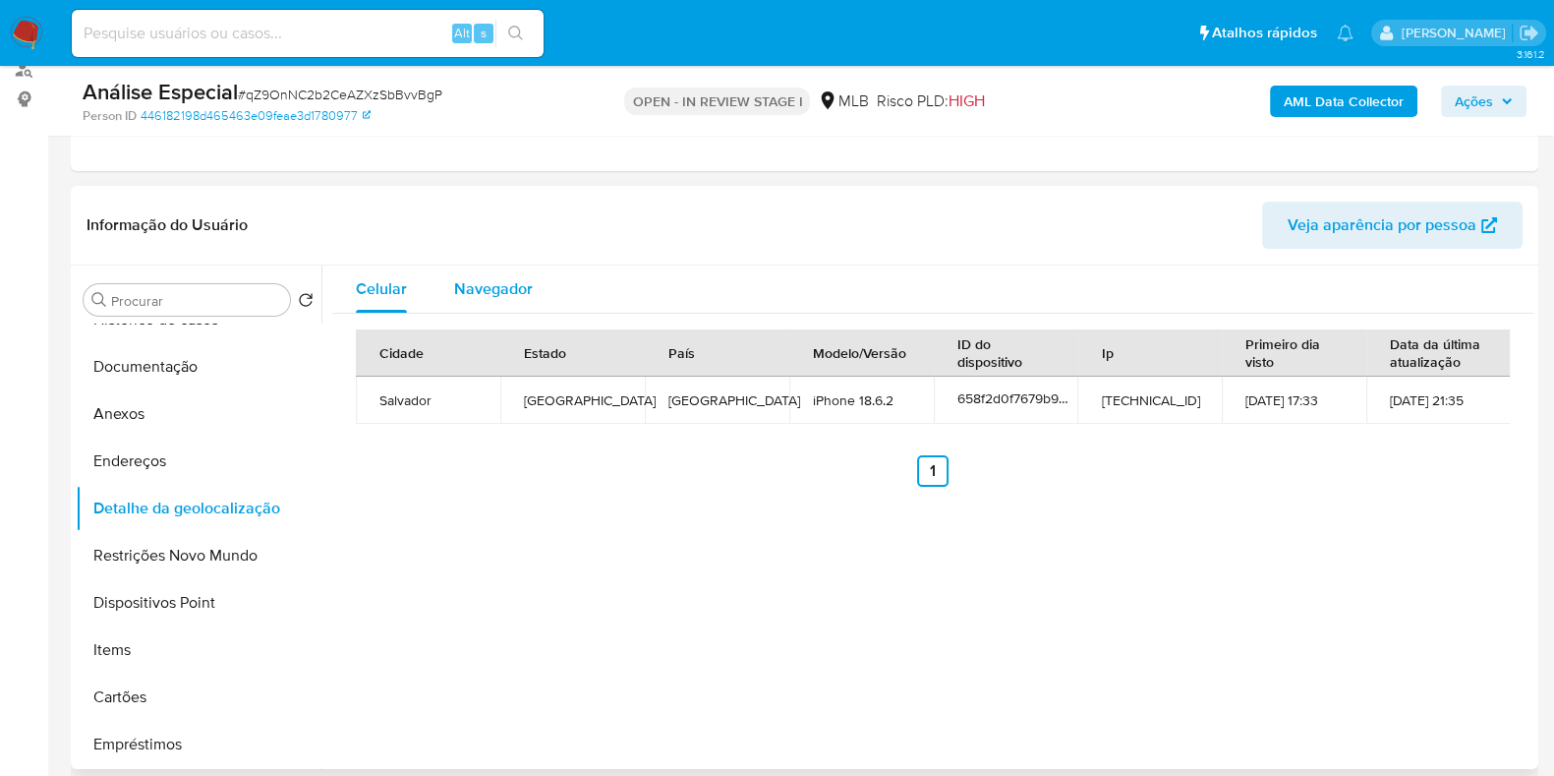
click at [512, 282] on span "Navegador" at bounding box center [493, 288] width 79 height 23
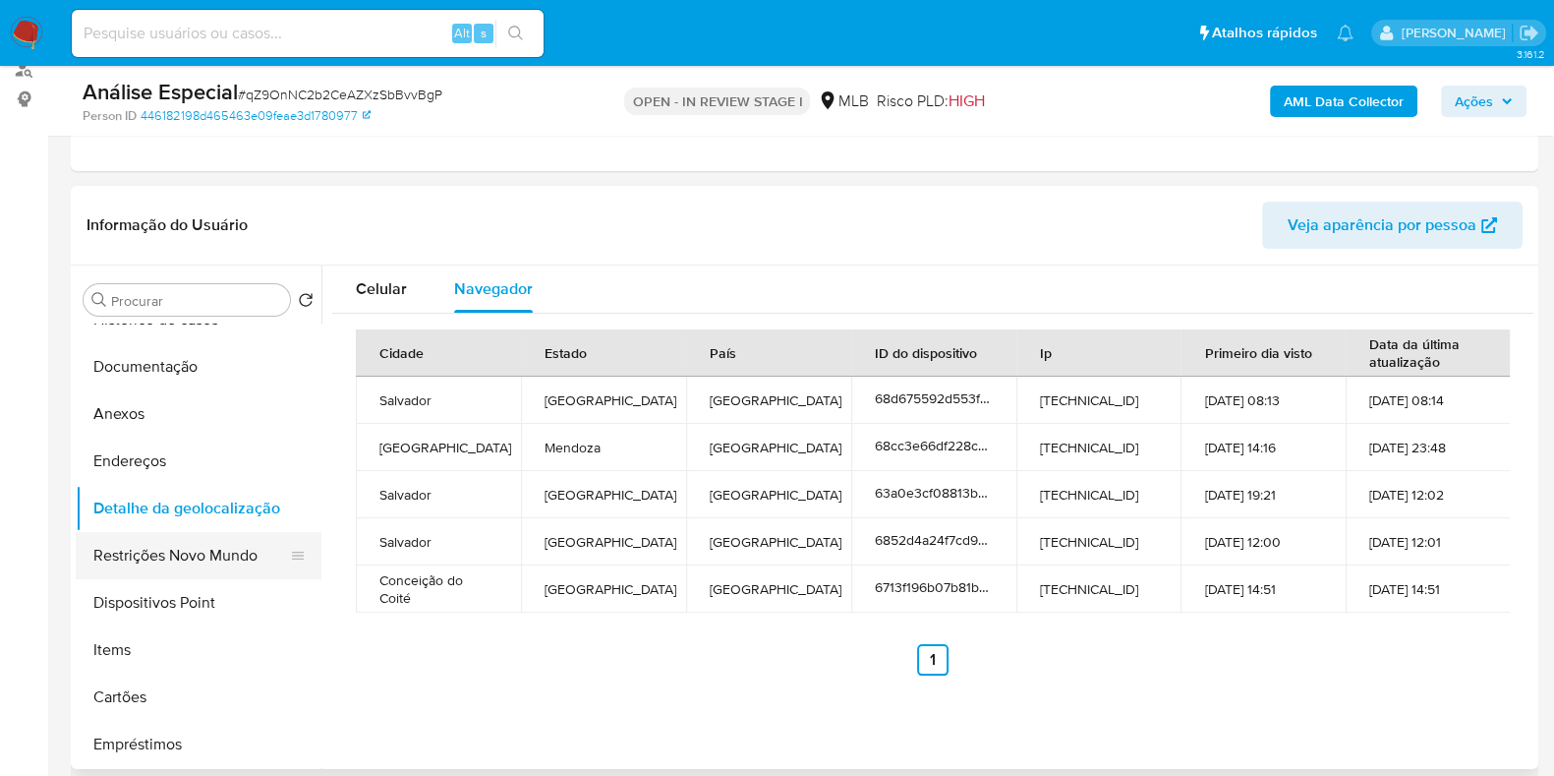
click at [197, 552] on button "Restrições Novo Mundo" at bounding box center [191, 555] width 230 height 47
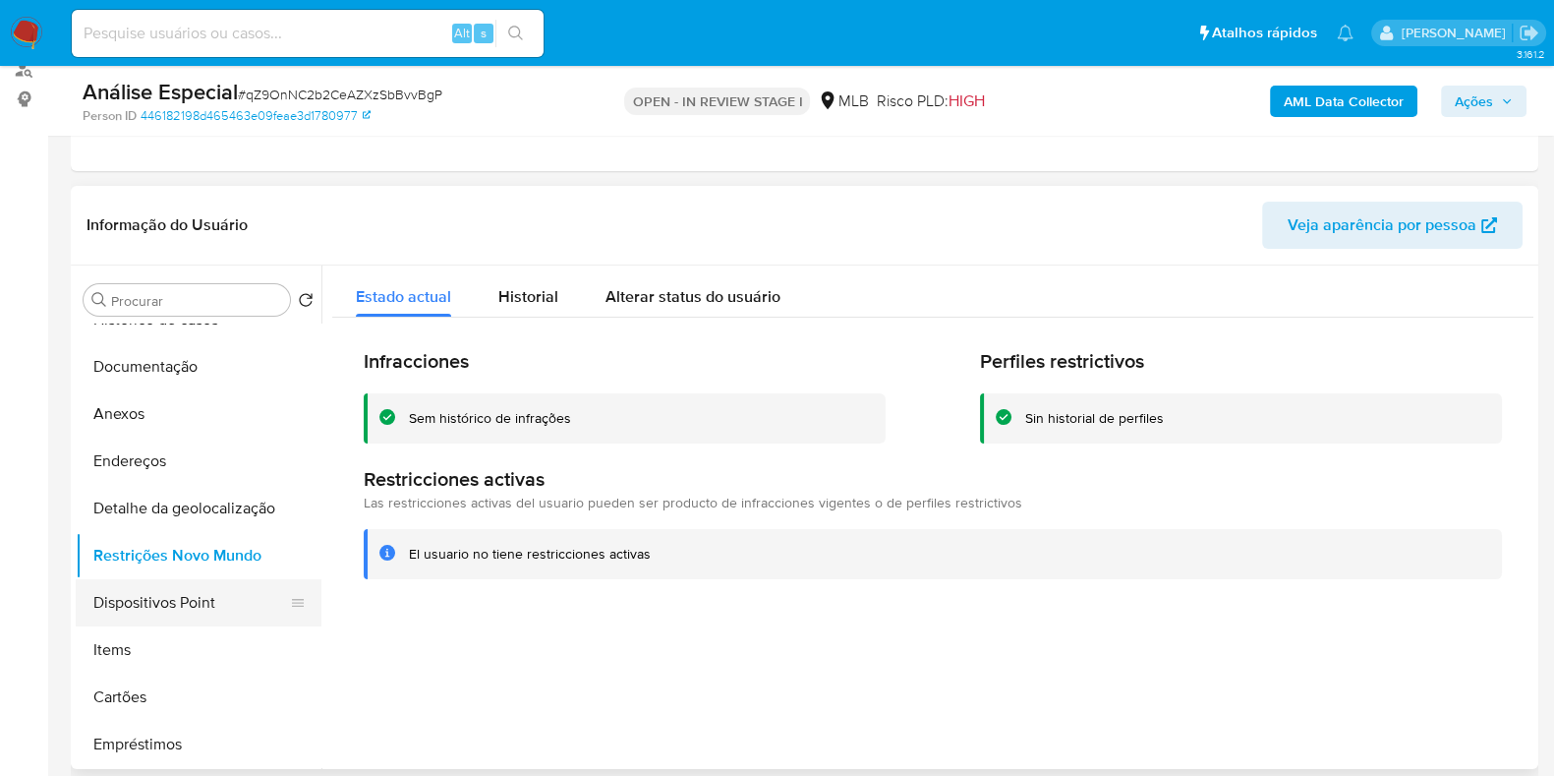
click at [166, 590] on button "Dispositivos Point" at bounding box center [191, 602] width 230 height 47
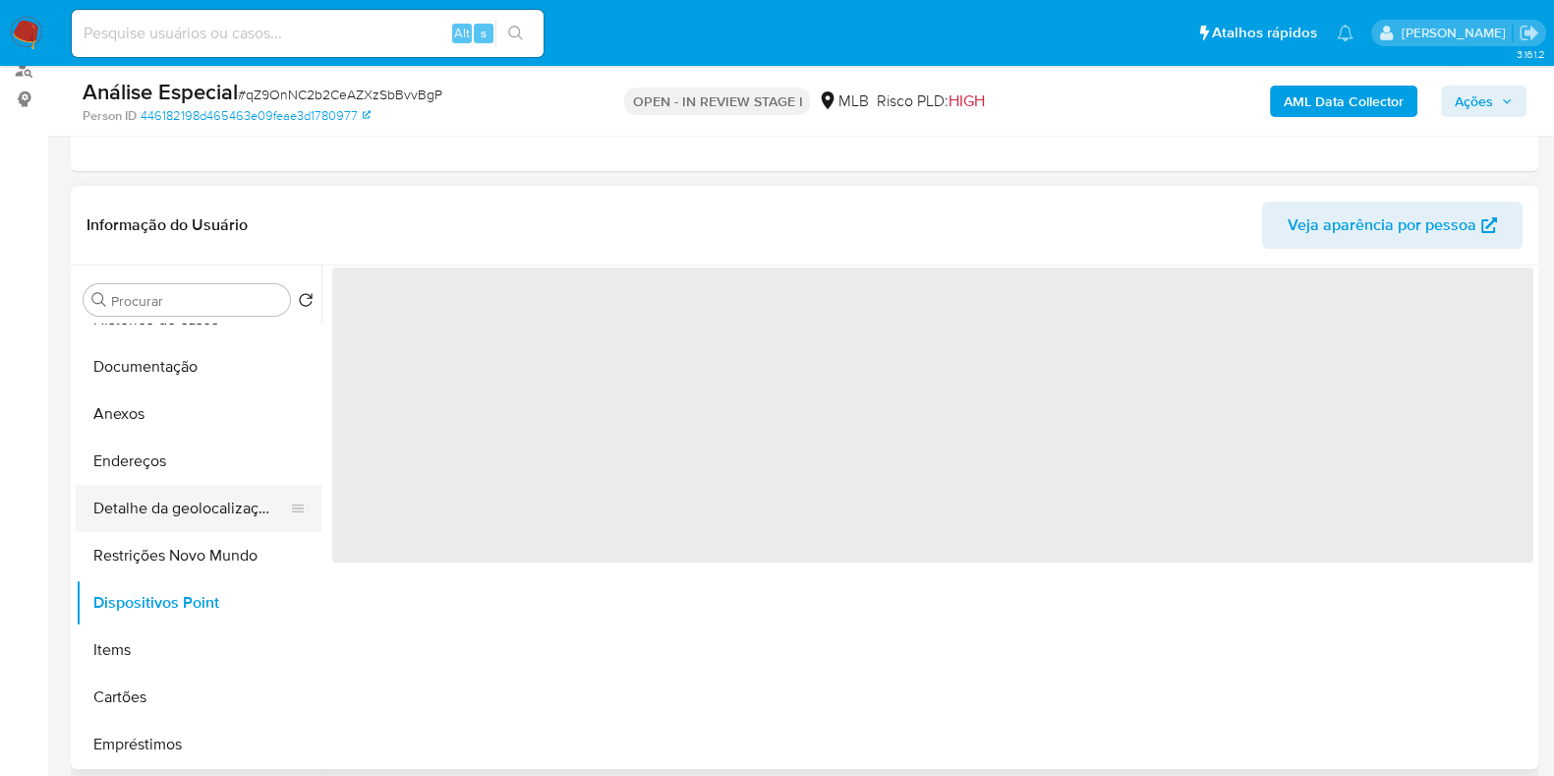
scroll to position [245, 0]
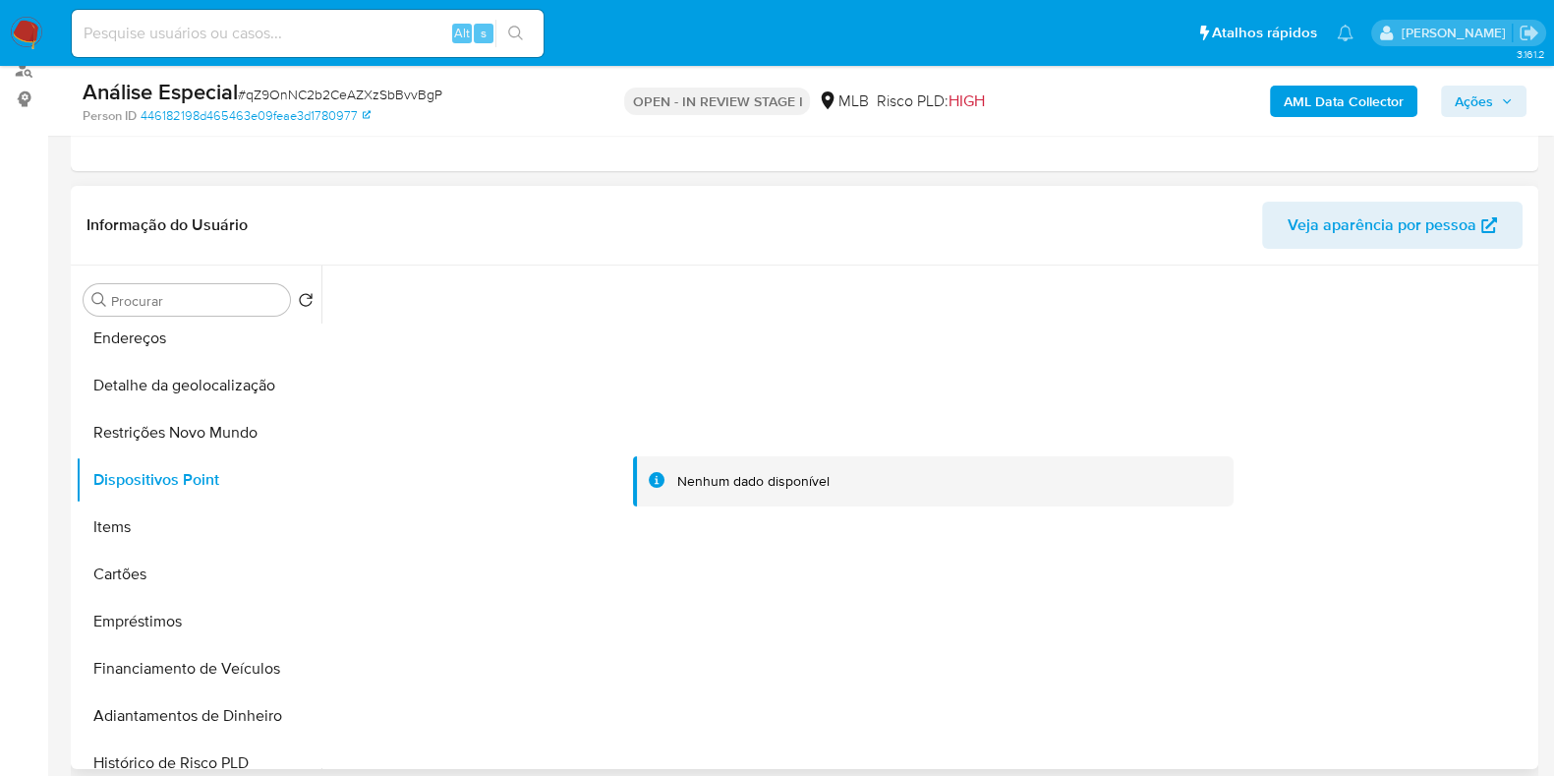
click at [619, 452] on div at bounding box center [932, 481] width 1201 height 433
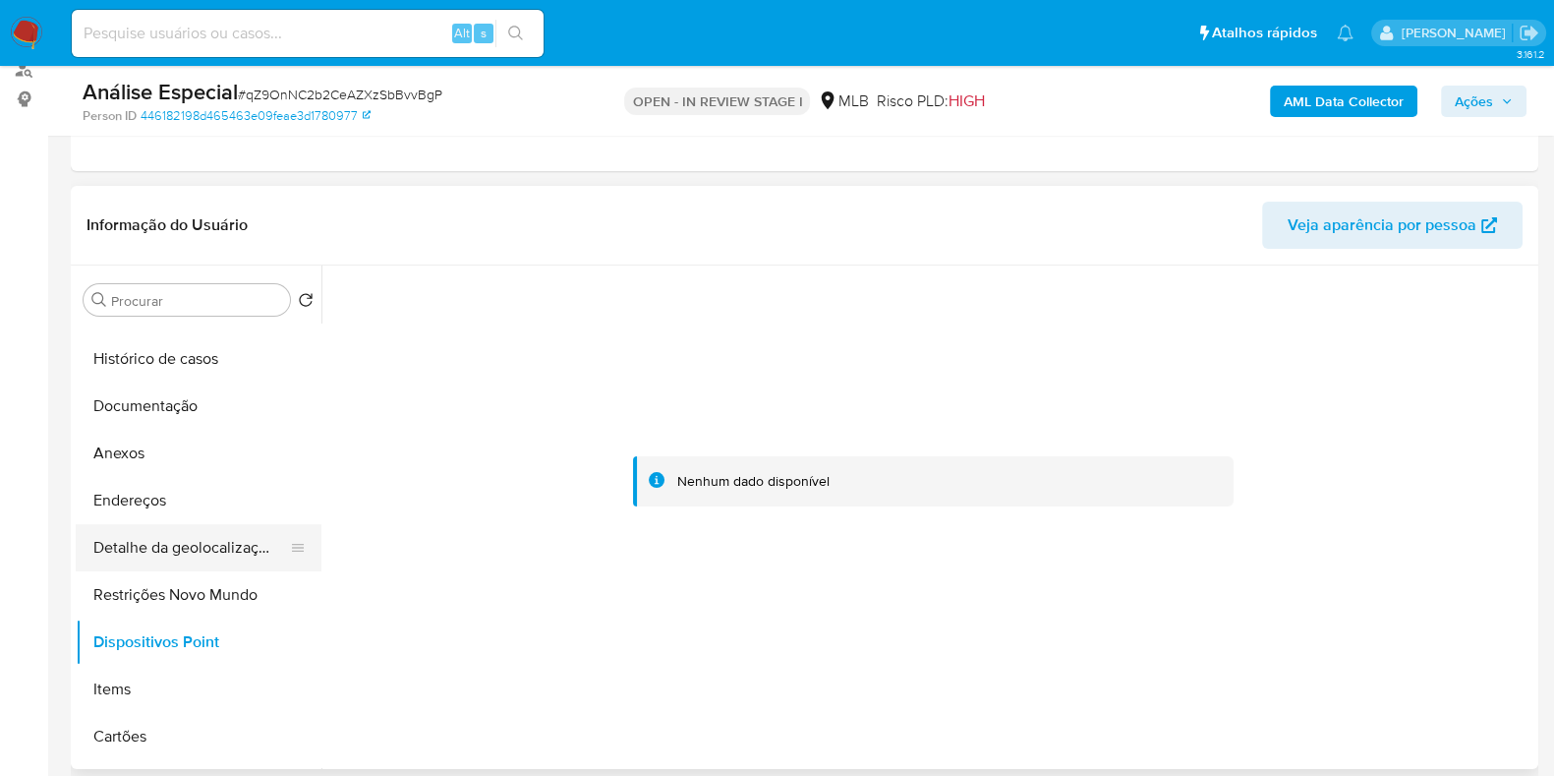
scroll to position [0, 0]
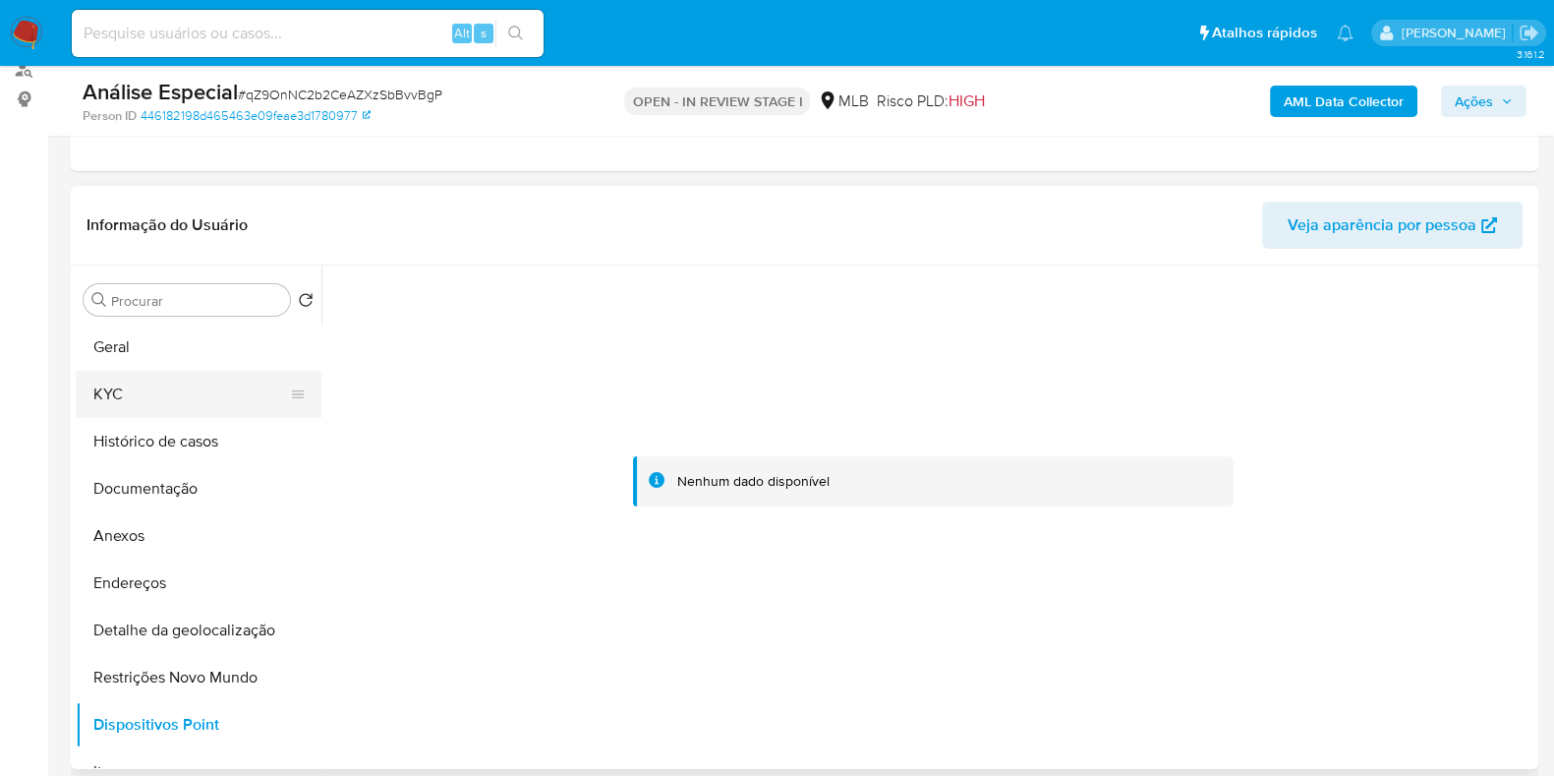
click at [182, 395] on button "KYC" at bounding box center [191, 394] width 230 height 47
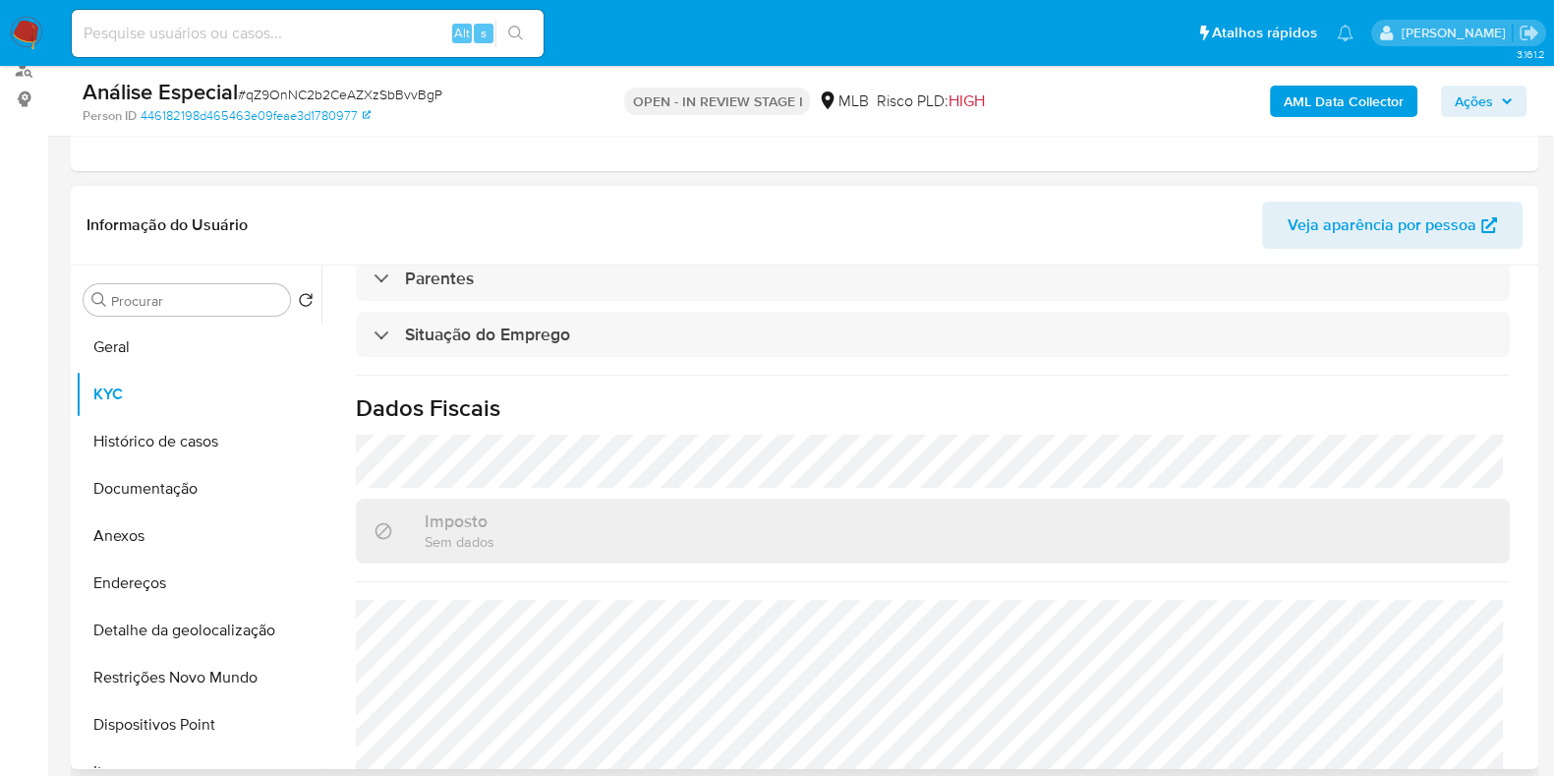
scroll to position [859, 0]
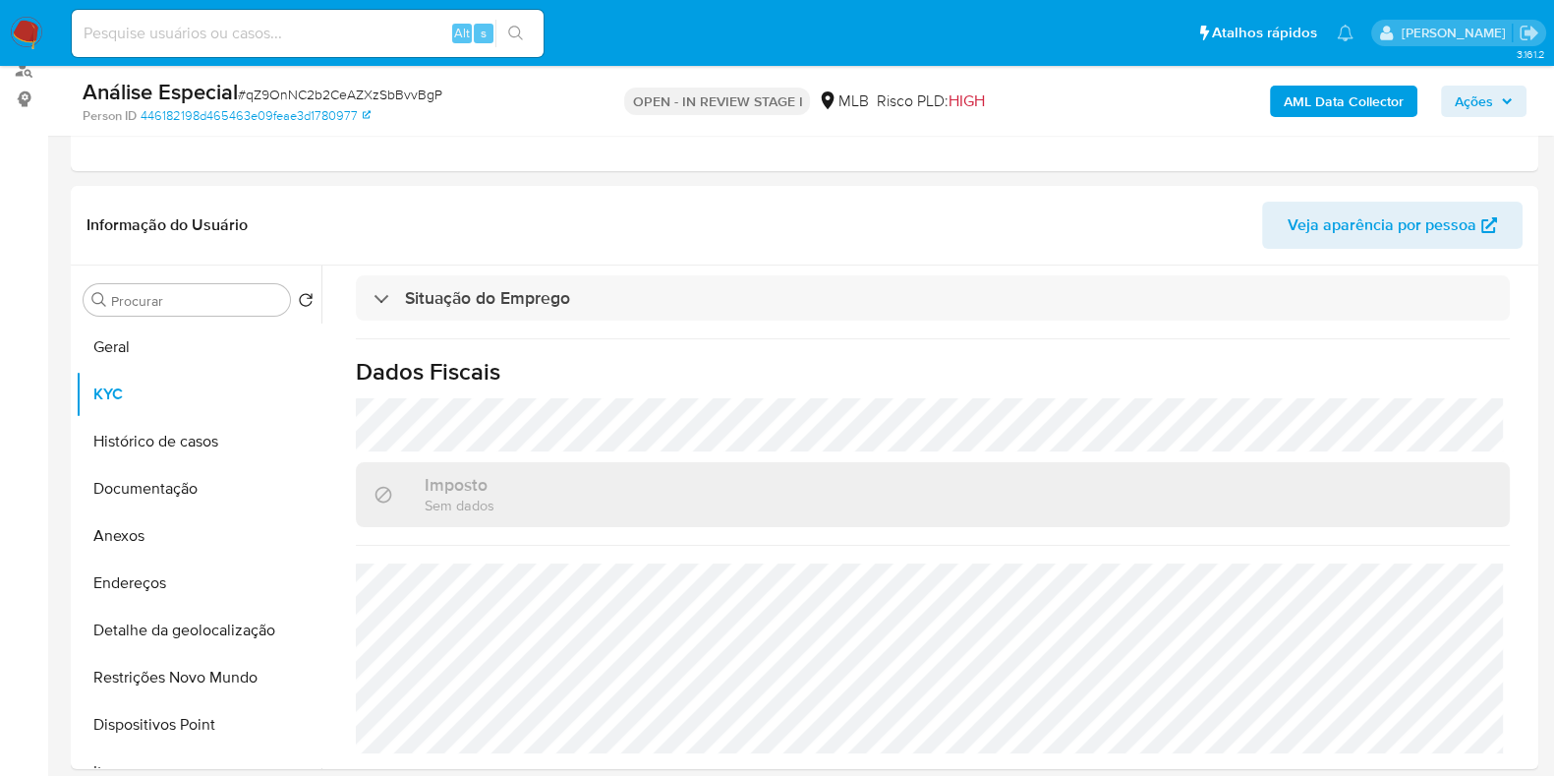
click at [1352, 111] on b "AML Data Collector" at bounding box center [1344, 101] width 120 height 31
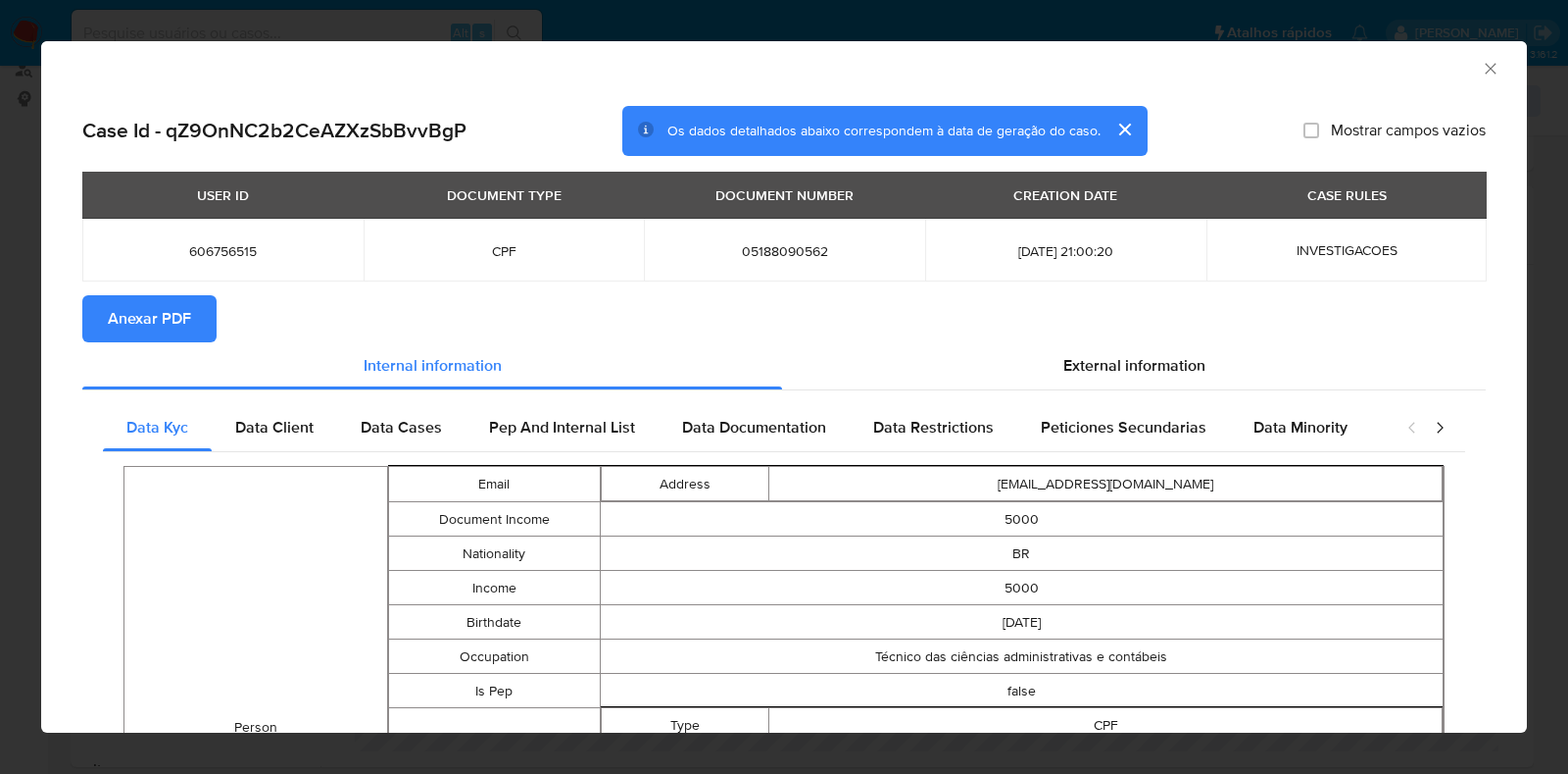
click at [113, 315] on span "Anexar PDF" at bounding box center [150, 318] width 84 height 43
click at [1484, 67] on icon "Fechar a janela" at bounding box center [1489, 68] width 11 height 11
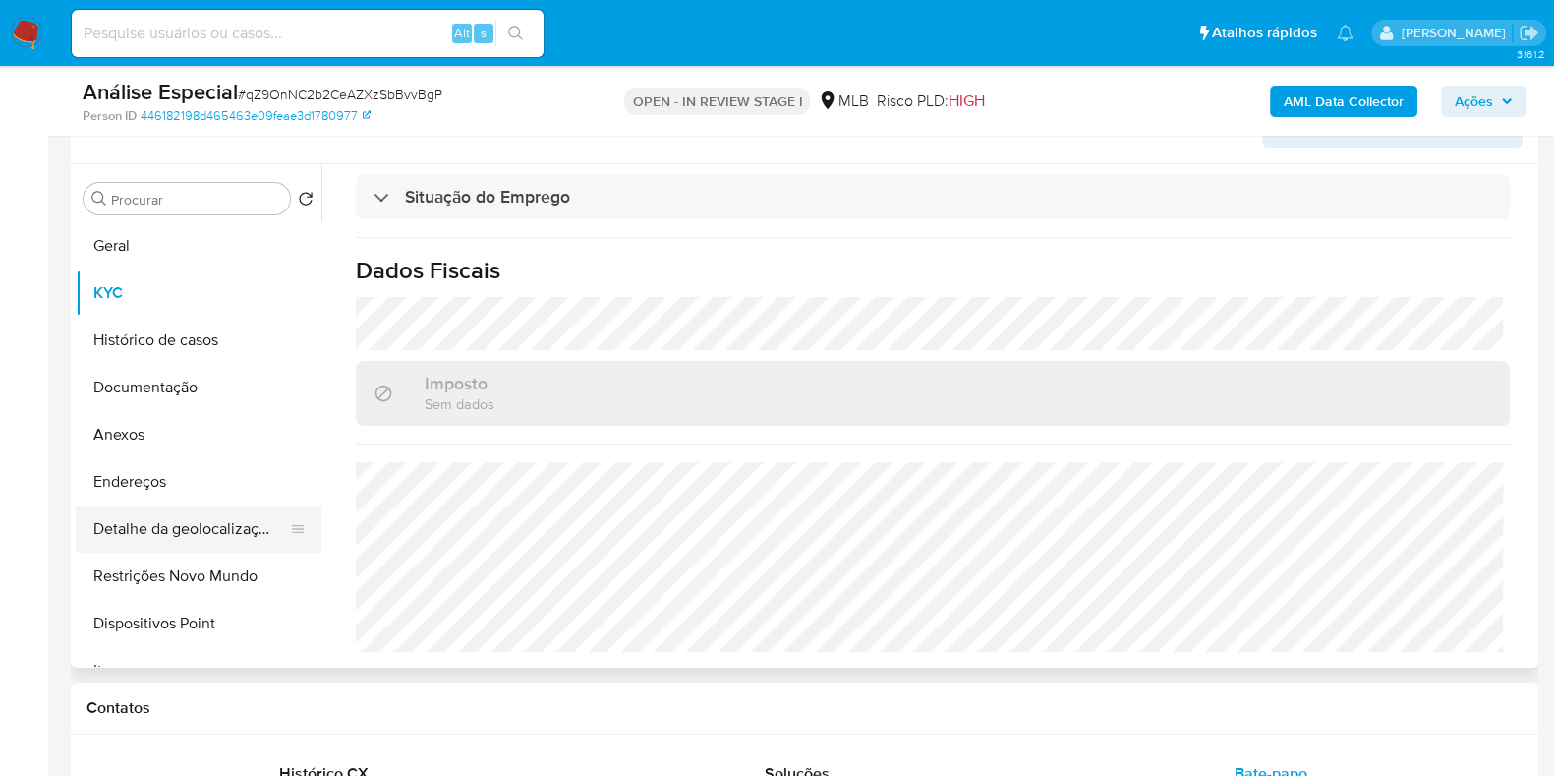
scroll to position [369, 0]
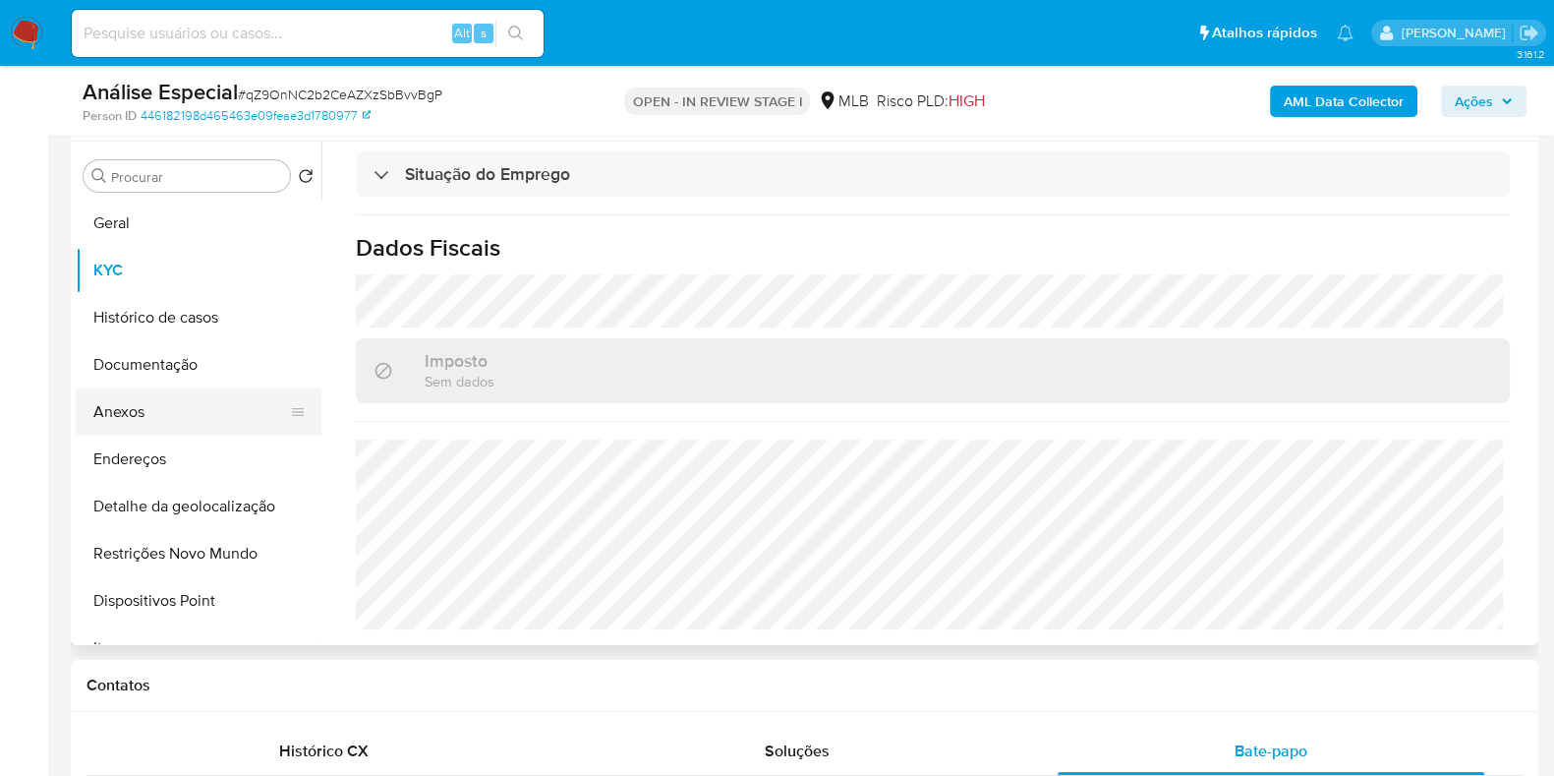
click at [165, 398] on button "Anexos" at bounding box center [191, 411] width 230 height 47
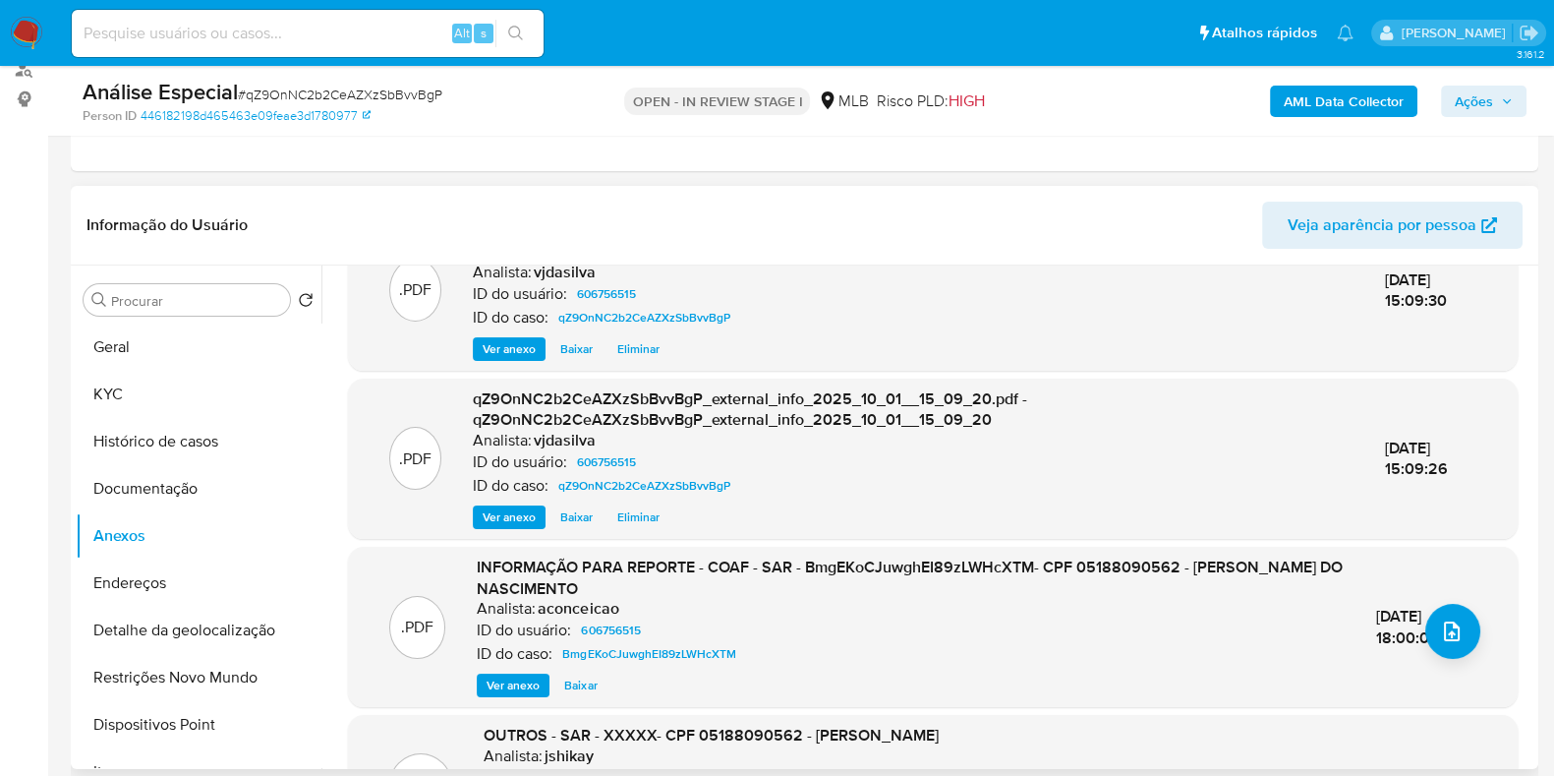
scroll to position [122, 0]
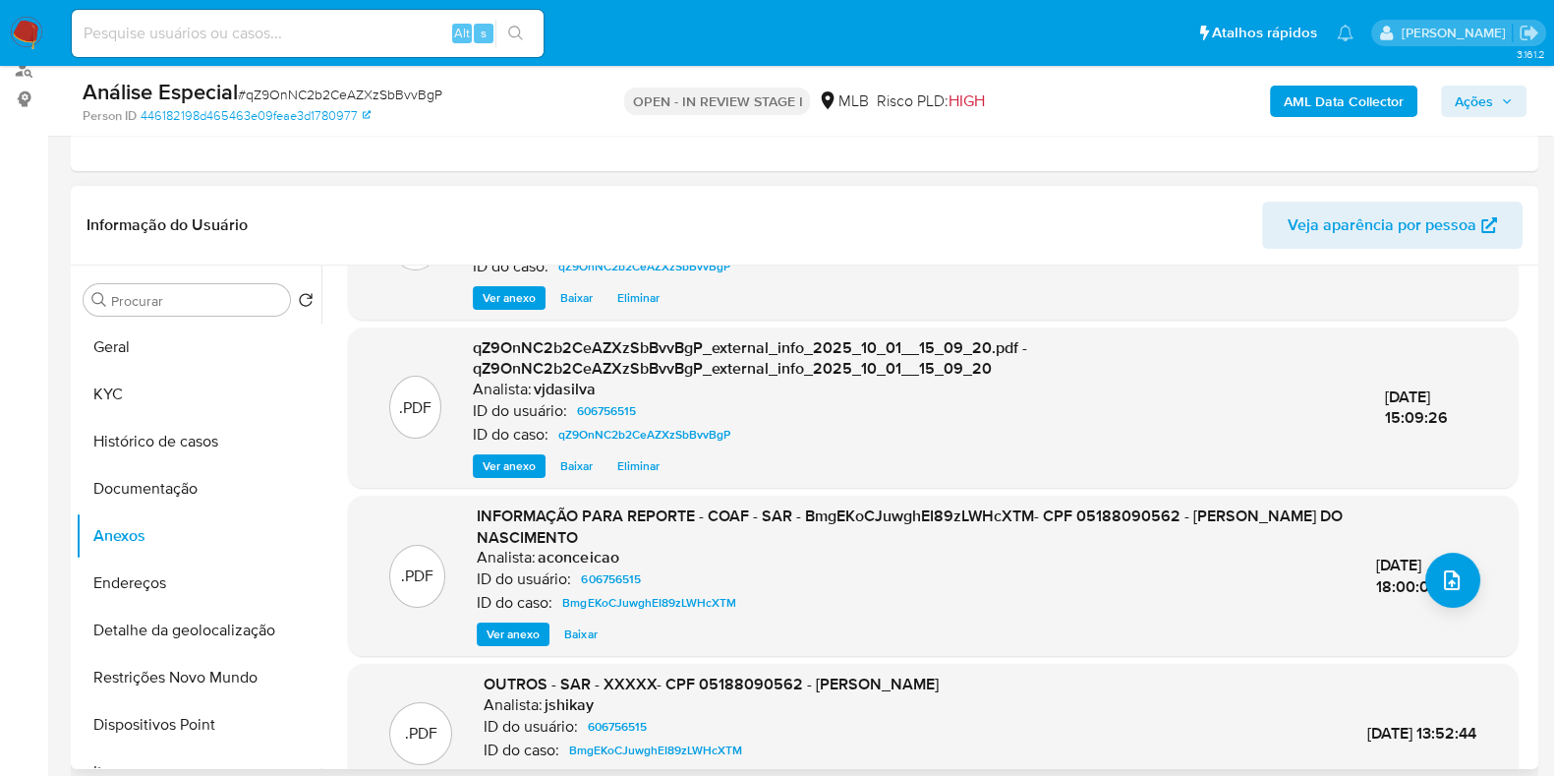
click at [1401, 557] on span "16/Jul/2025 18:00:08" at bounding box center [1407, 575] width 63 height 44
copy div "16/Jul/2025 18:00:08"
click at [1037, 262] on div "ID do caso: qZ9OnNC2b2CeAZXzSbBvvBgP" at bounding box center [913, 267] width 881 height 24
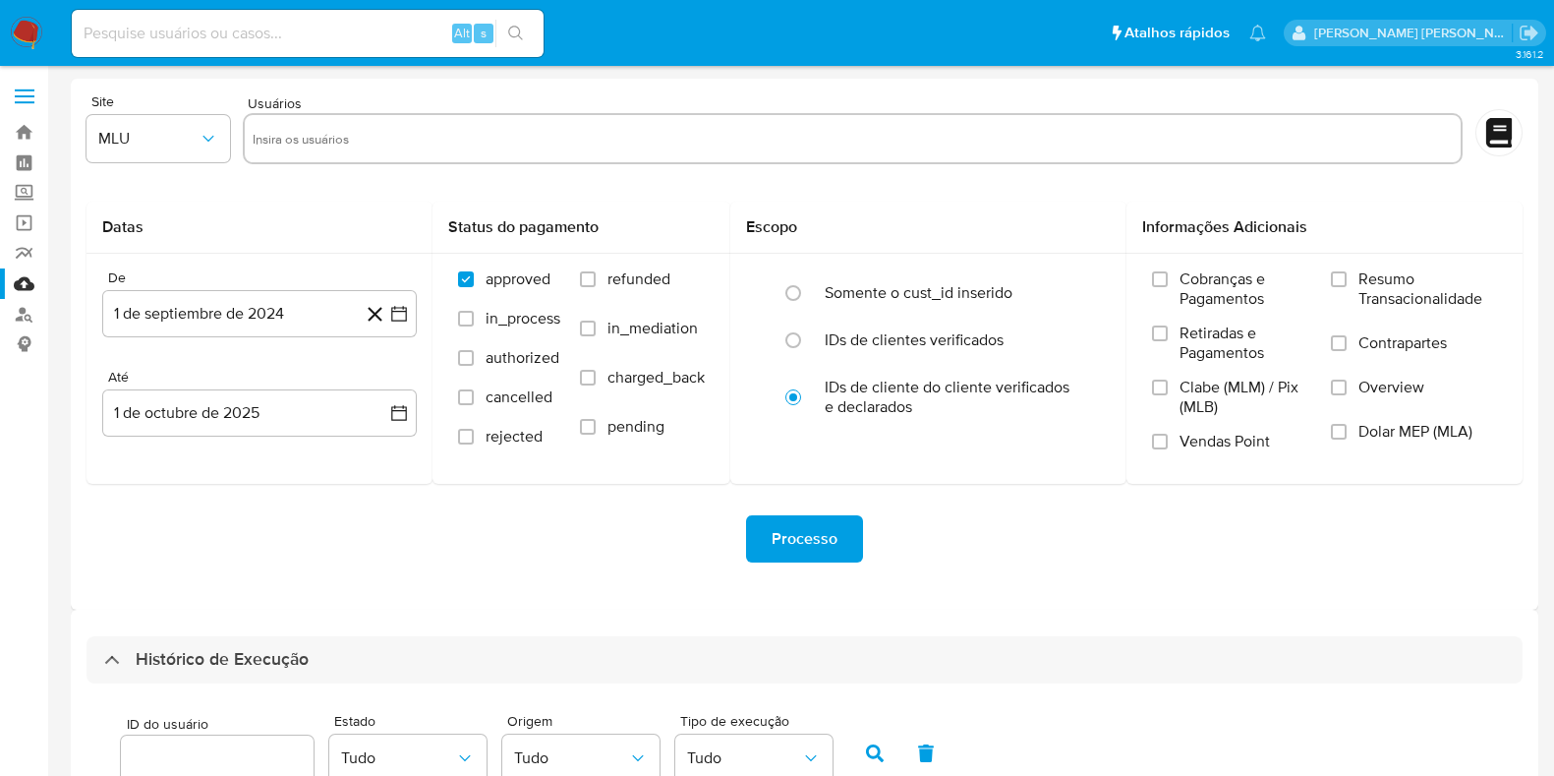
select select "10"
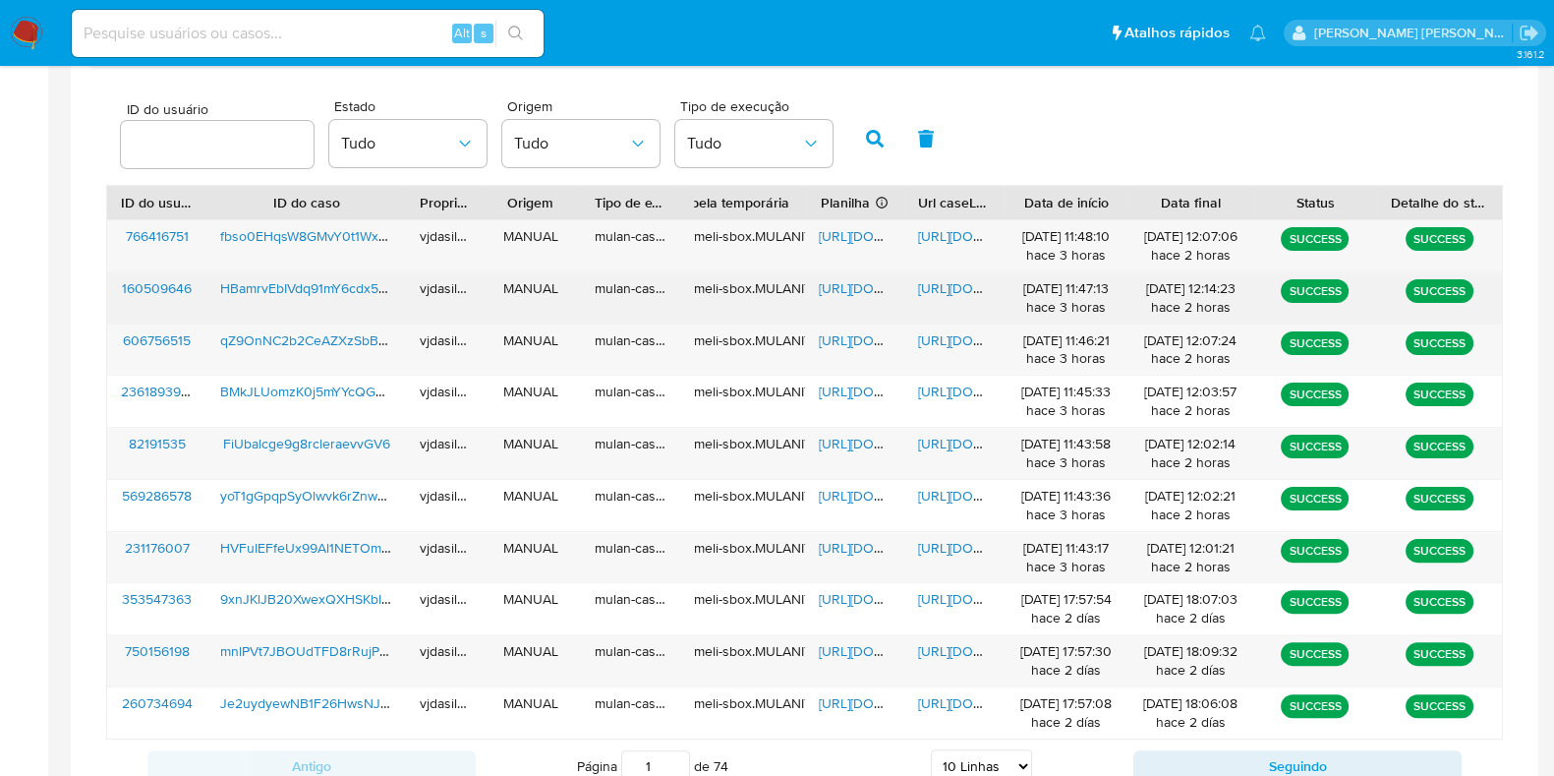
click at [962, 297] on div "https://docs.google.com/document/d/1-smsLa4SXQnFigmNmigon1SjnAJmct31jUbmkfq8eOo…" at bounding box center [953, 297] width 99 height 51
click at [963, 287] on span "https://docs.google.com/document/d/1-smsLa4SXQnFigmNmigon1SjnAJmct31jUbmkfq8eOo…" at bounding box center [986, 288] width 136 height 20
click at [840, 282] on span "https://docs.google.com/spreadsheets/d/1LPUT80FfDsTzcSNvTGTDKav-VUTMaVYNX4gJ1Fl…" at bounding box center [887, 288] width 136 height 20
click at [300, 282] on span "HBamrvEbIVdq91mY6cdx5Uqs" at bounding box center [311, 288] width 183 height 20
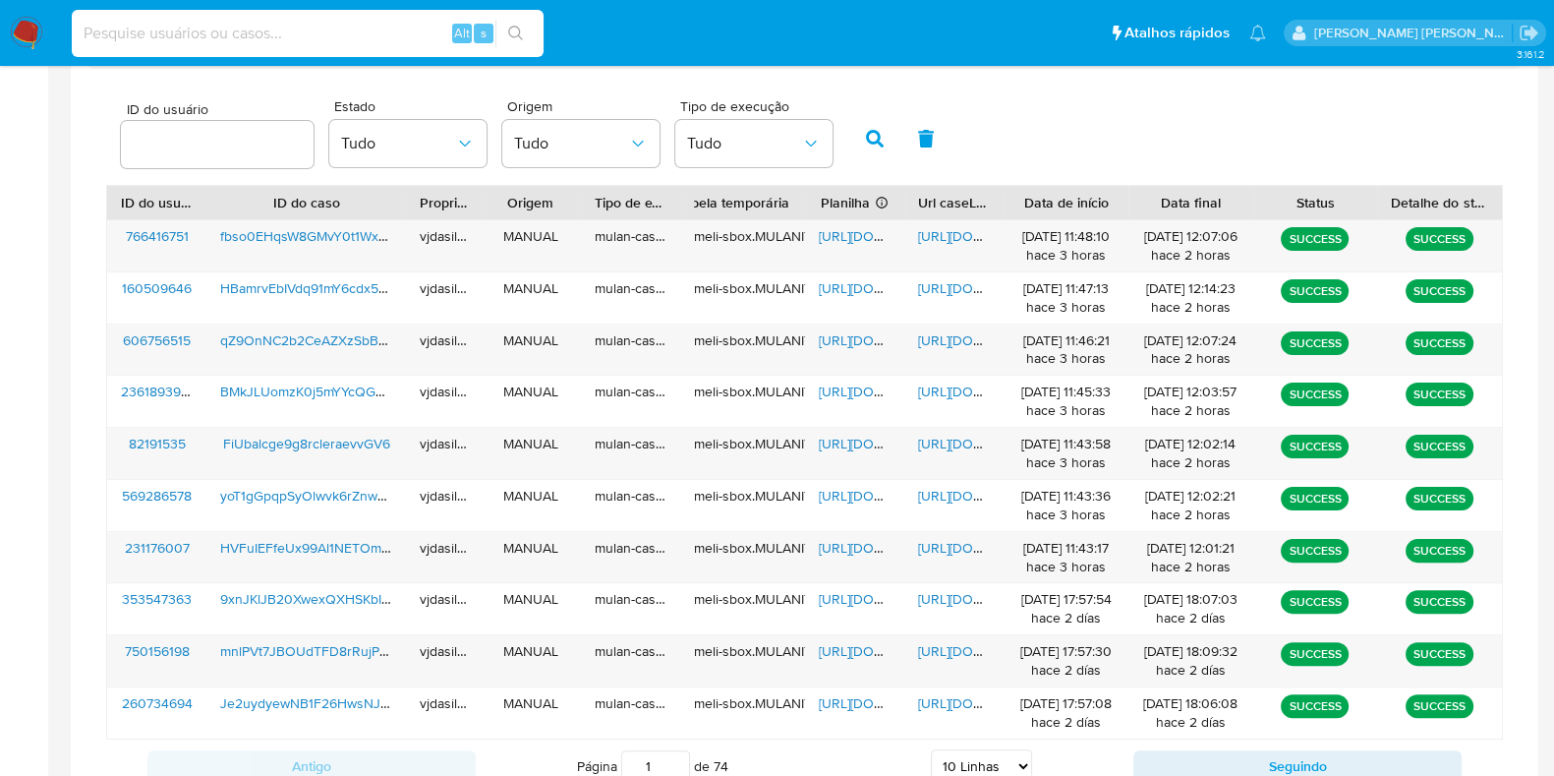
click at [379, 44] on input at bounding box center [308, 34] width 472 height 26
paste input "10573521"
type input "10573521"
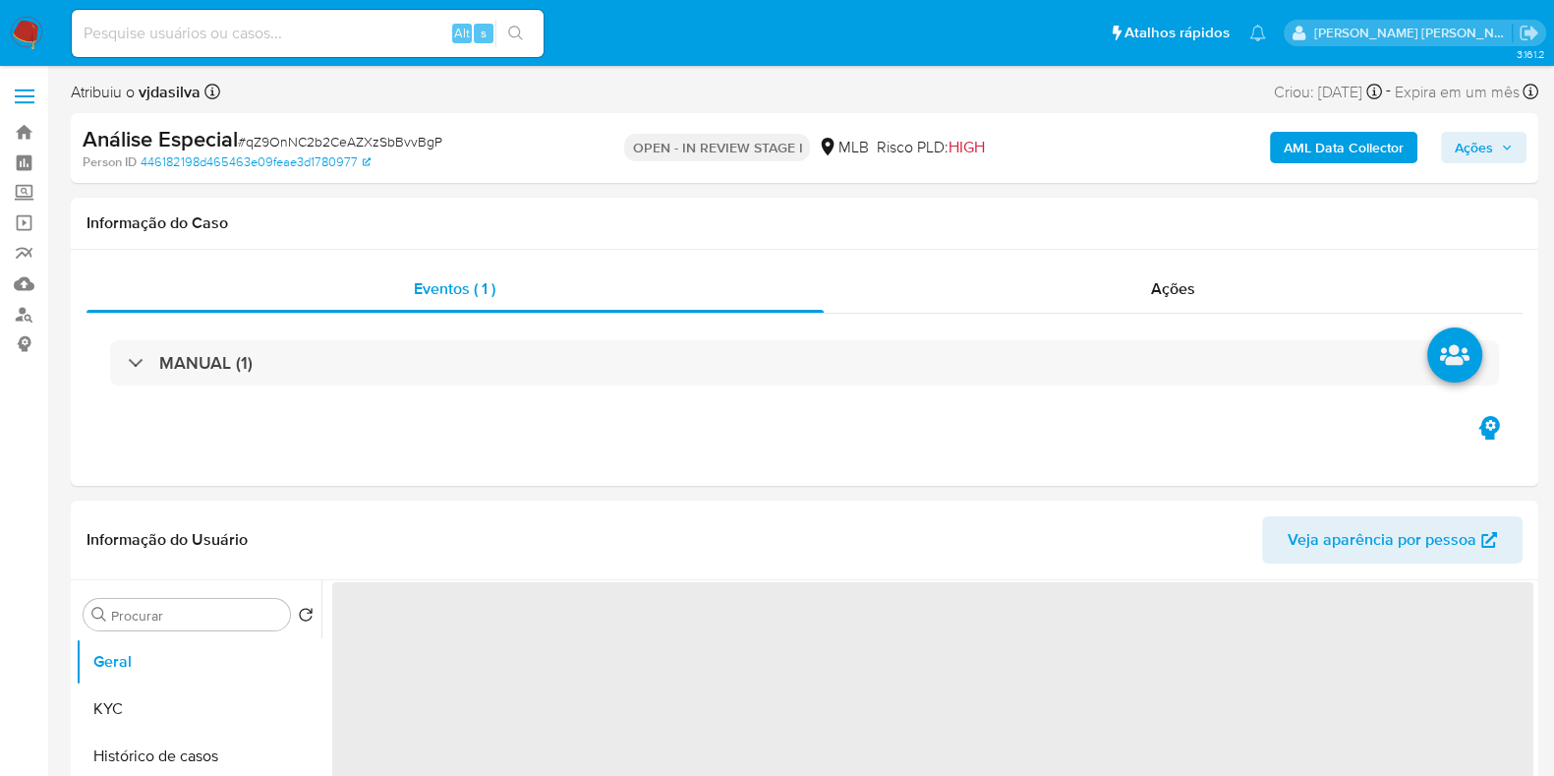
select select "10"
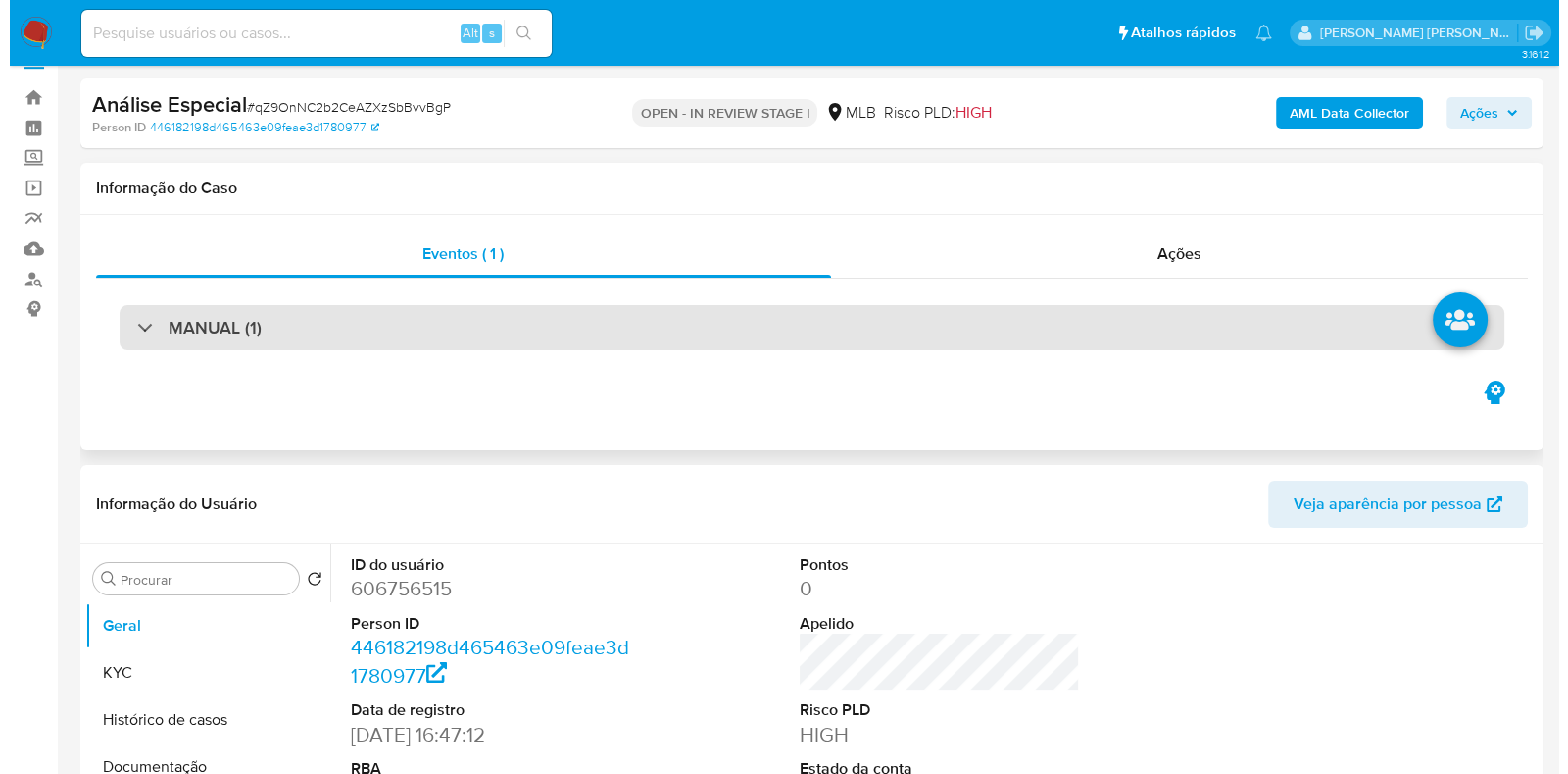
scroll to position [368, 0]
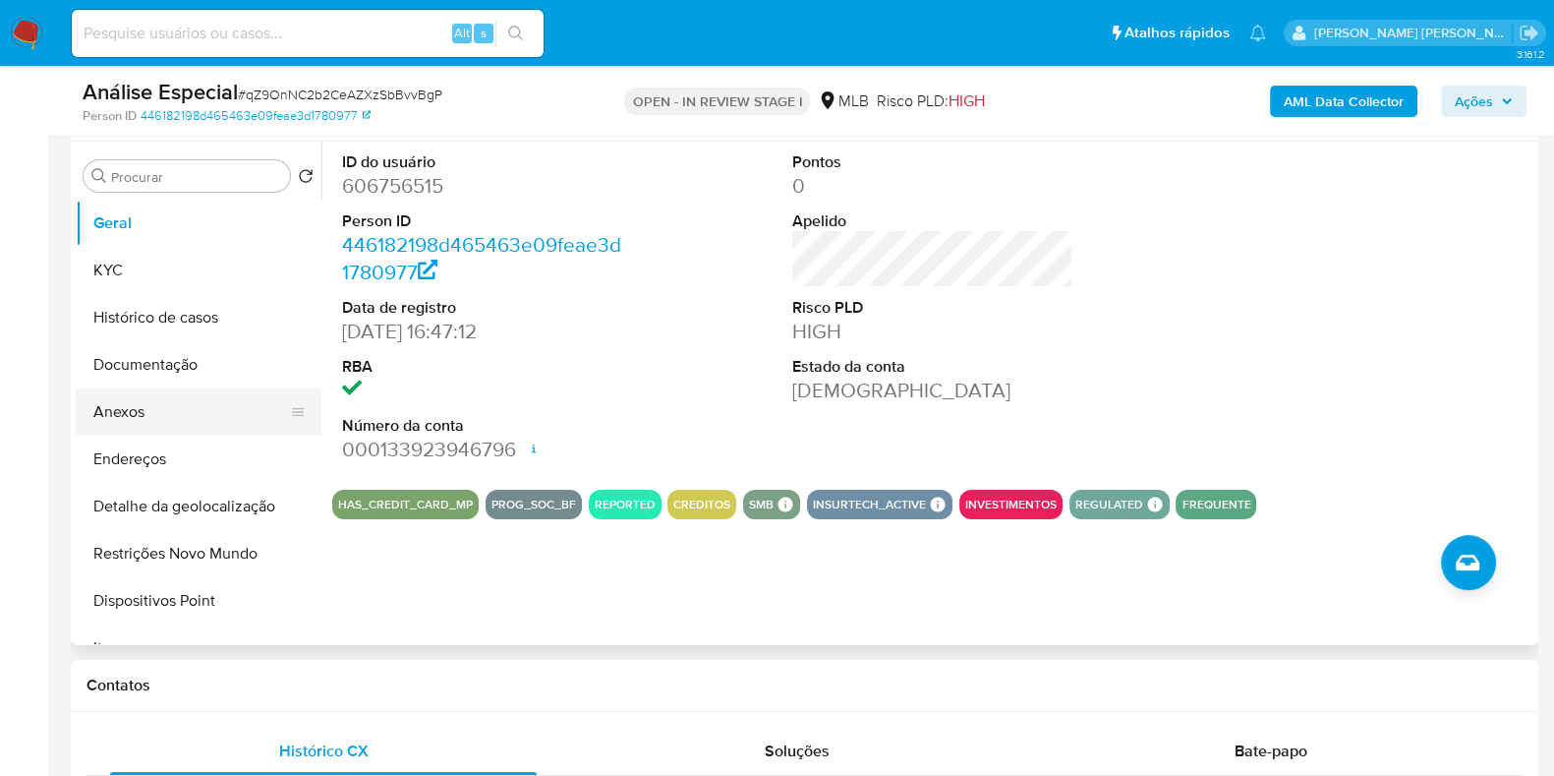
click at [171, 413] on button "Anexos" at bounding box center [191, 411] width 230 height 47
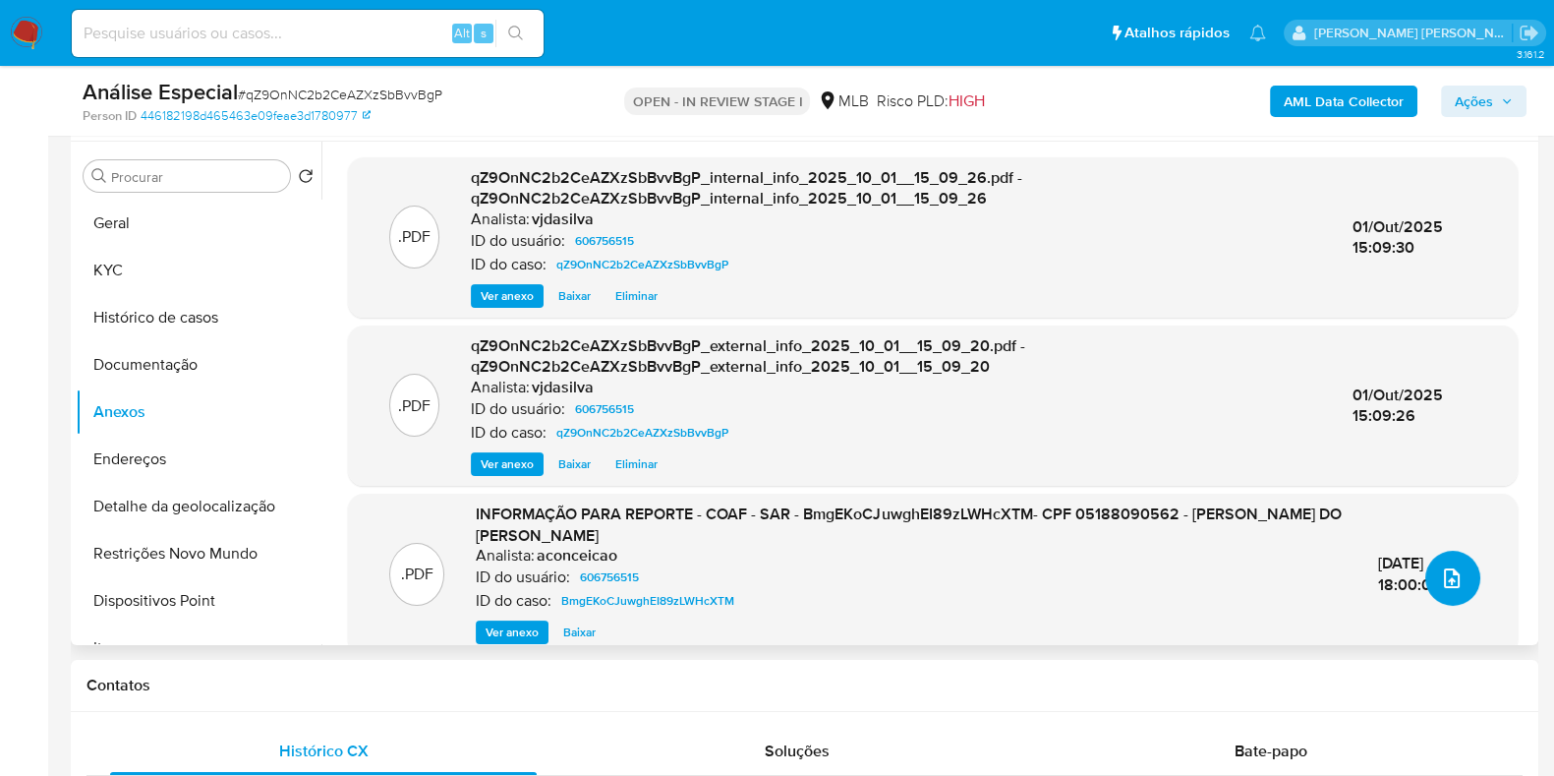
click at [1442, 555] on button "upload-file" at bounding box center [1452, 578] width 55 height 55
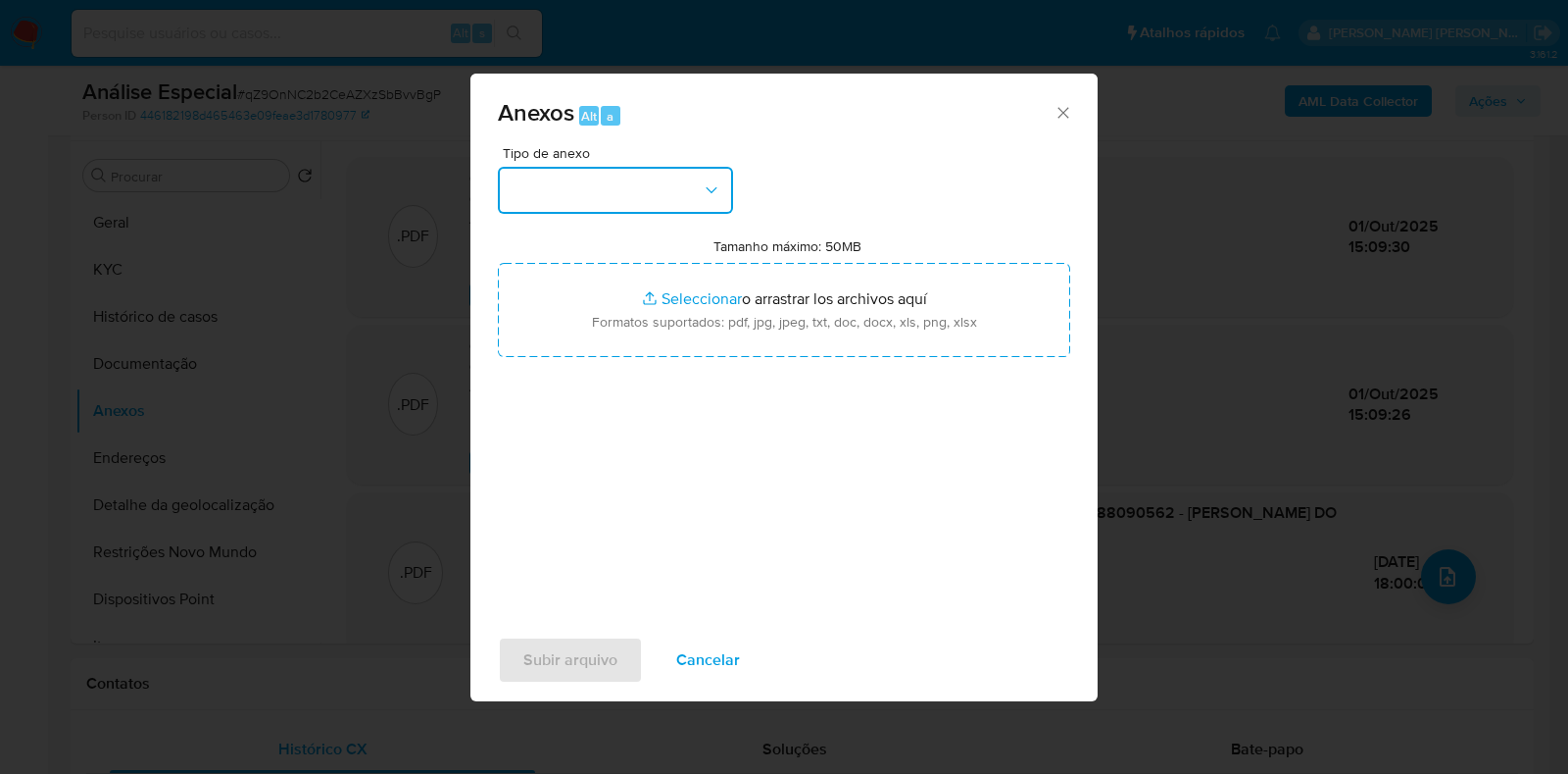
click at [695, 182] on button "button" at bounding box center [615, 190] width 235 height 47
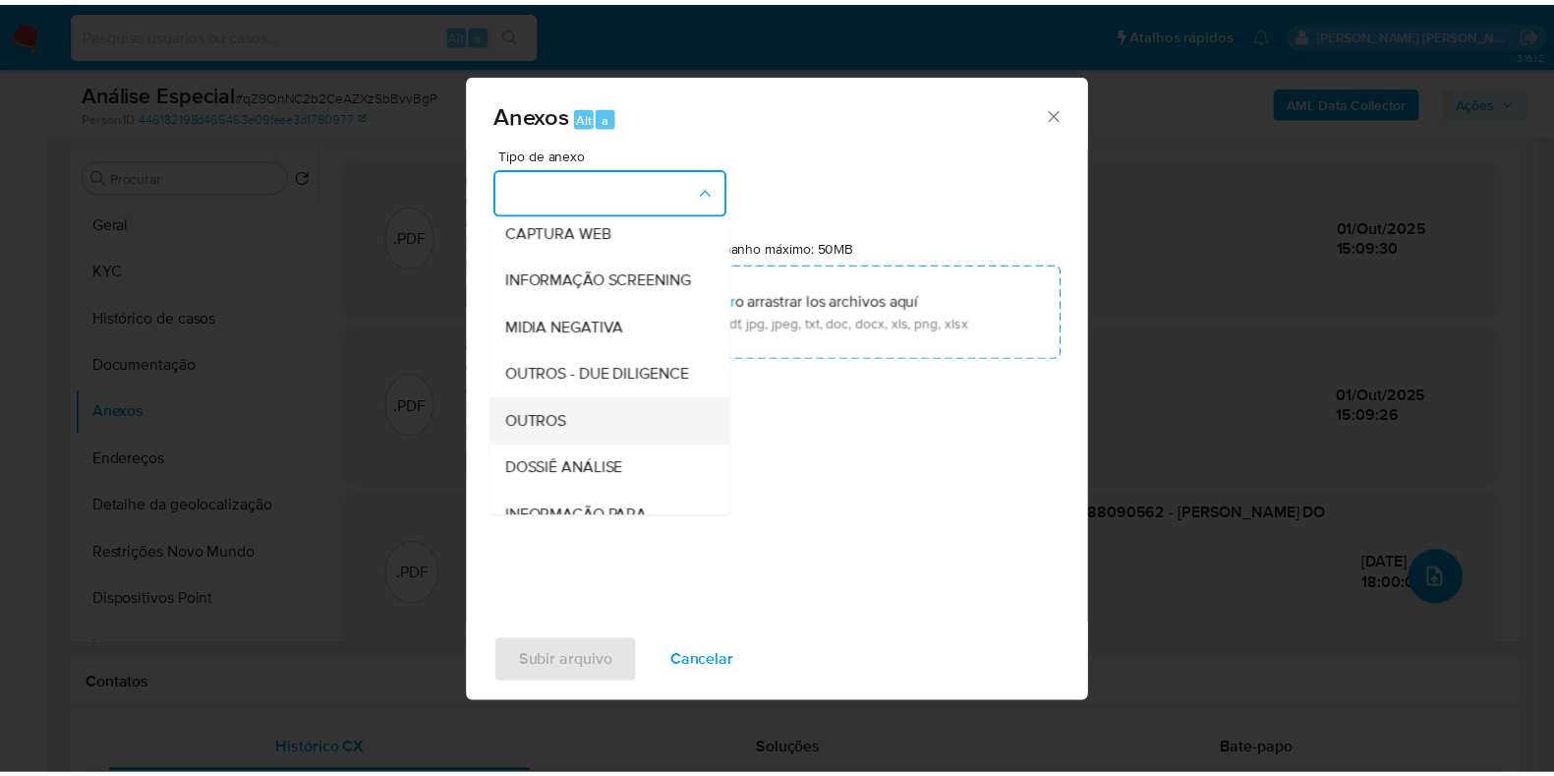
scroll to position [303, 0]
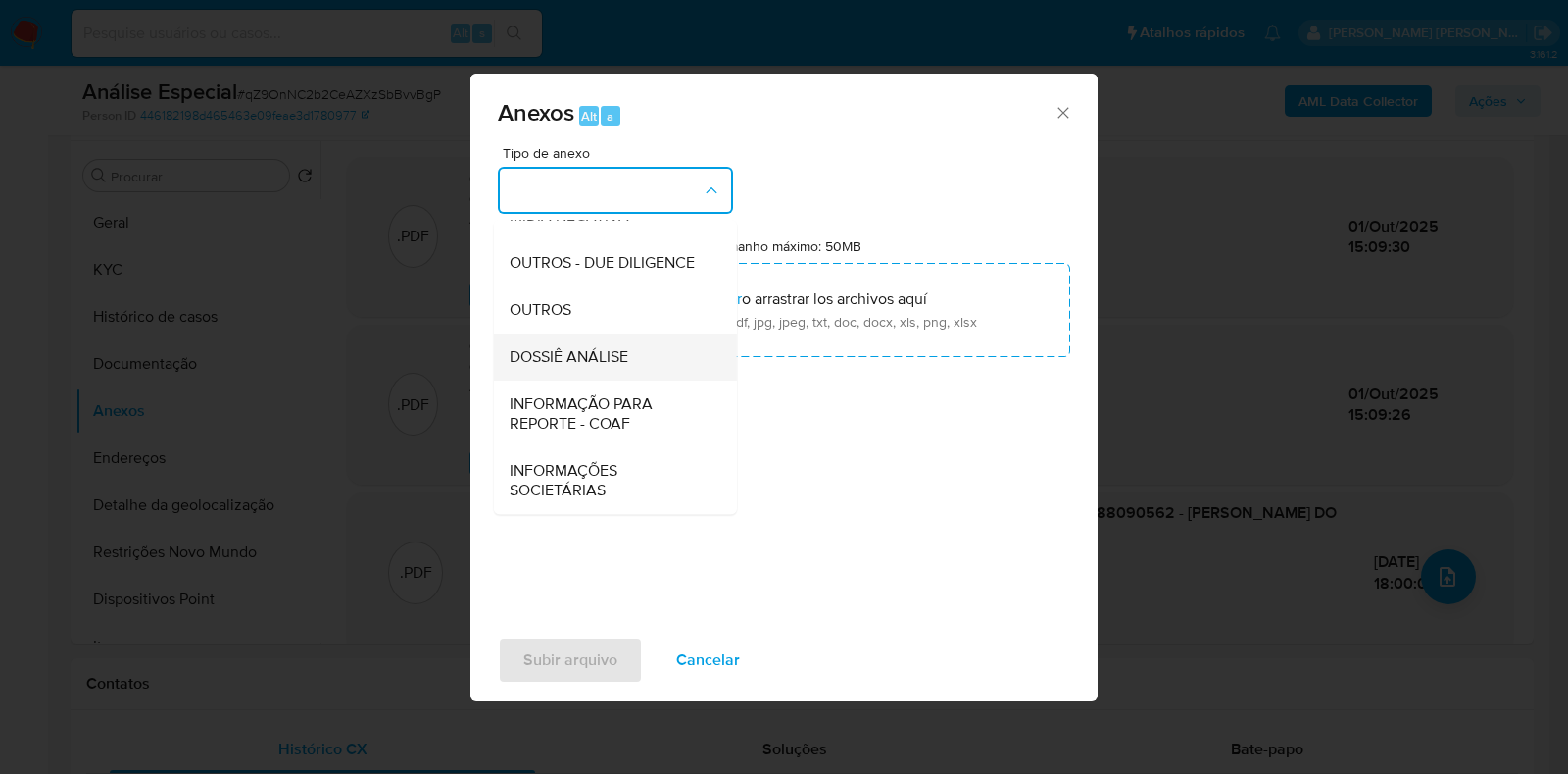
click at [691, 345] on li "DOSSIÊ ANÁLISE" at bounding box center [615, 356] width 243 height 47
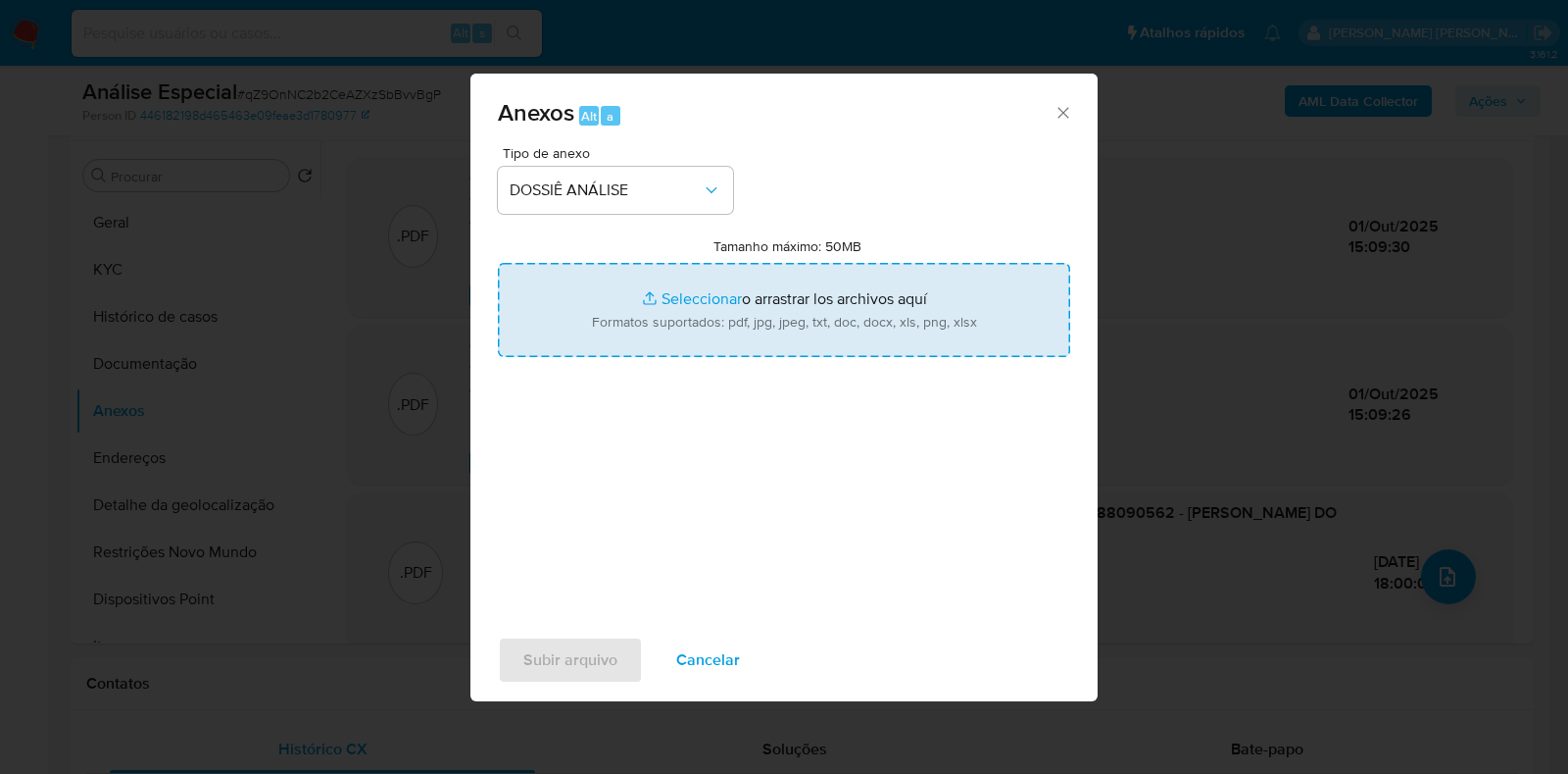
type input "C:\fakepath\_DECLÍNIO - XXXX - CPF 05188090562 - KATIA DANTAS DO NASCIMENTO.pdf"
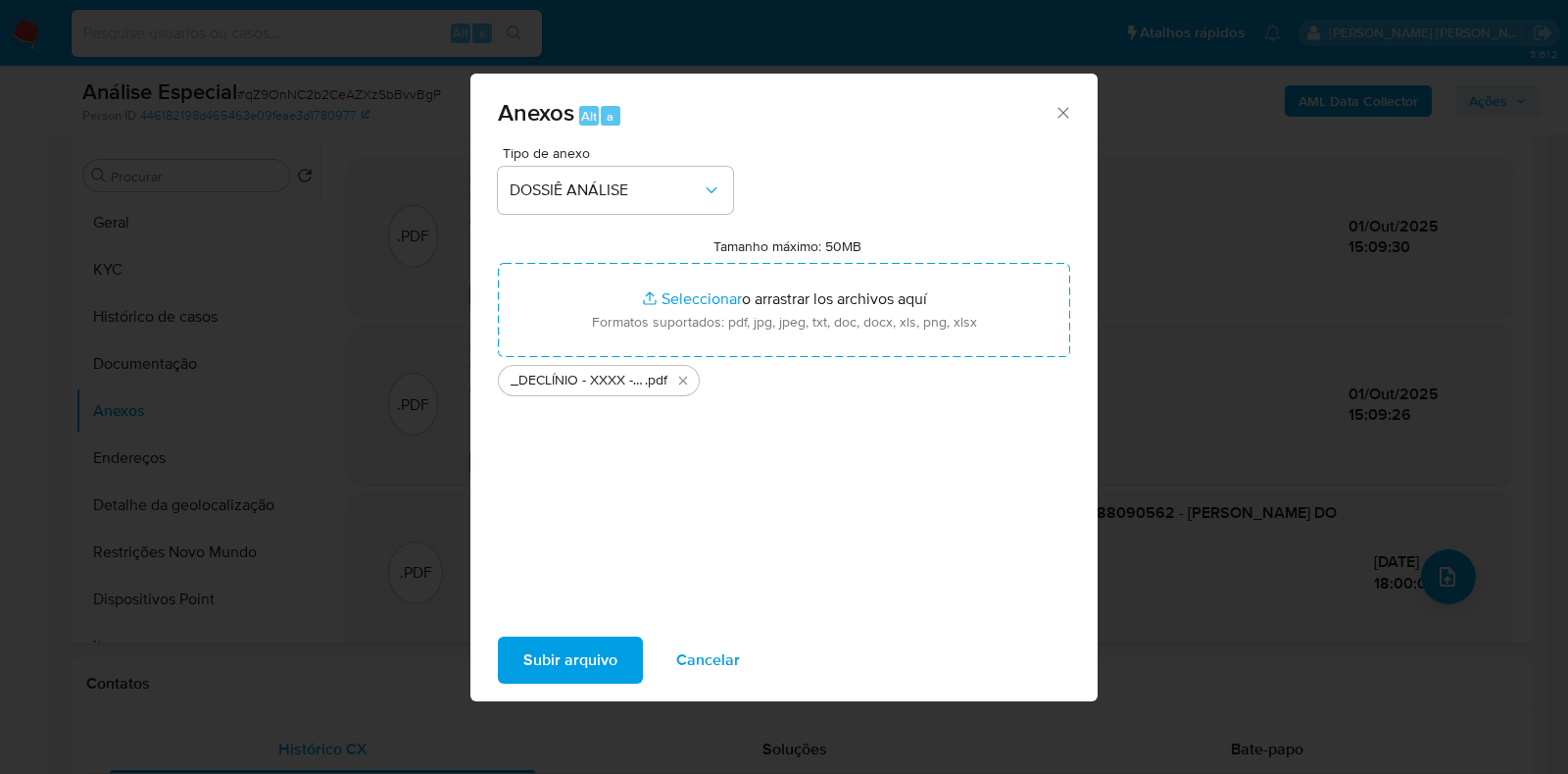
click at [576, 666] on span "Subir arquivo" at bounding box center [570, 659] width 94 height 43
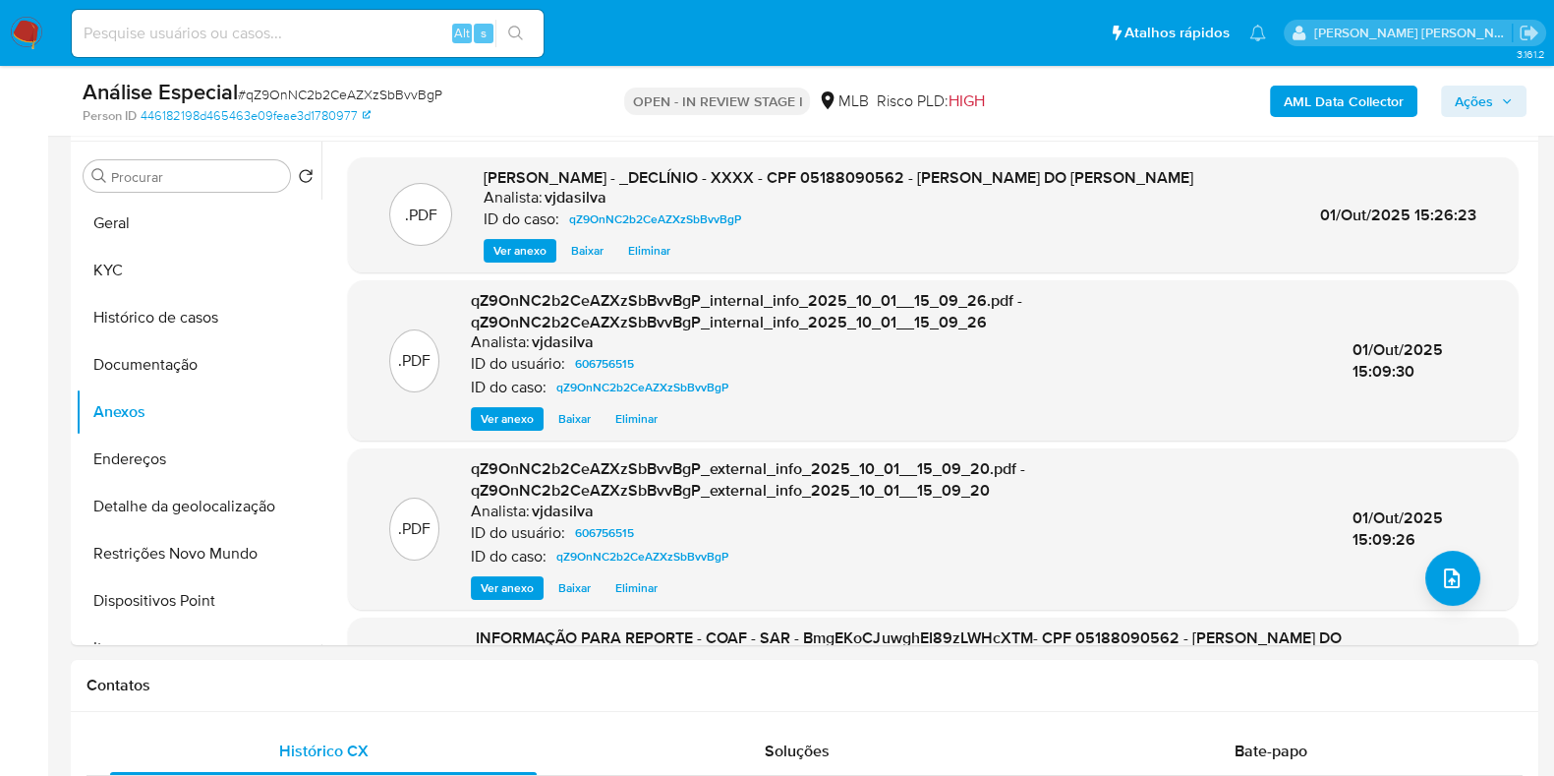
click at [1458, 100] on span "Ações" at bounding box center [1474, 101] width 38 height 31
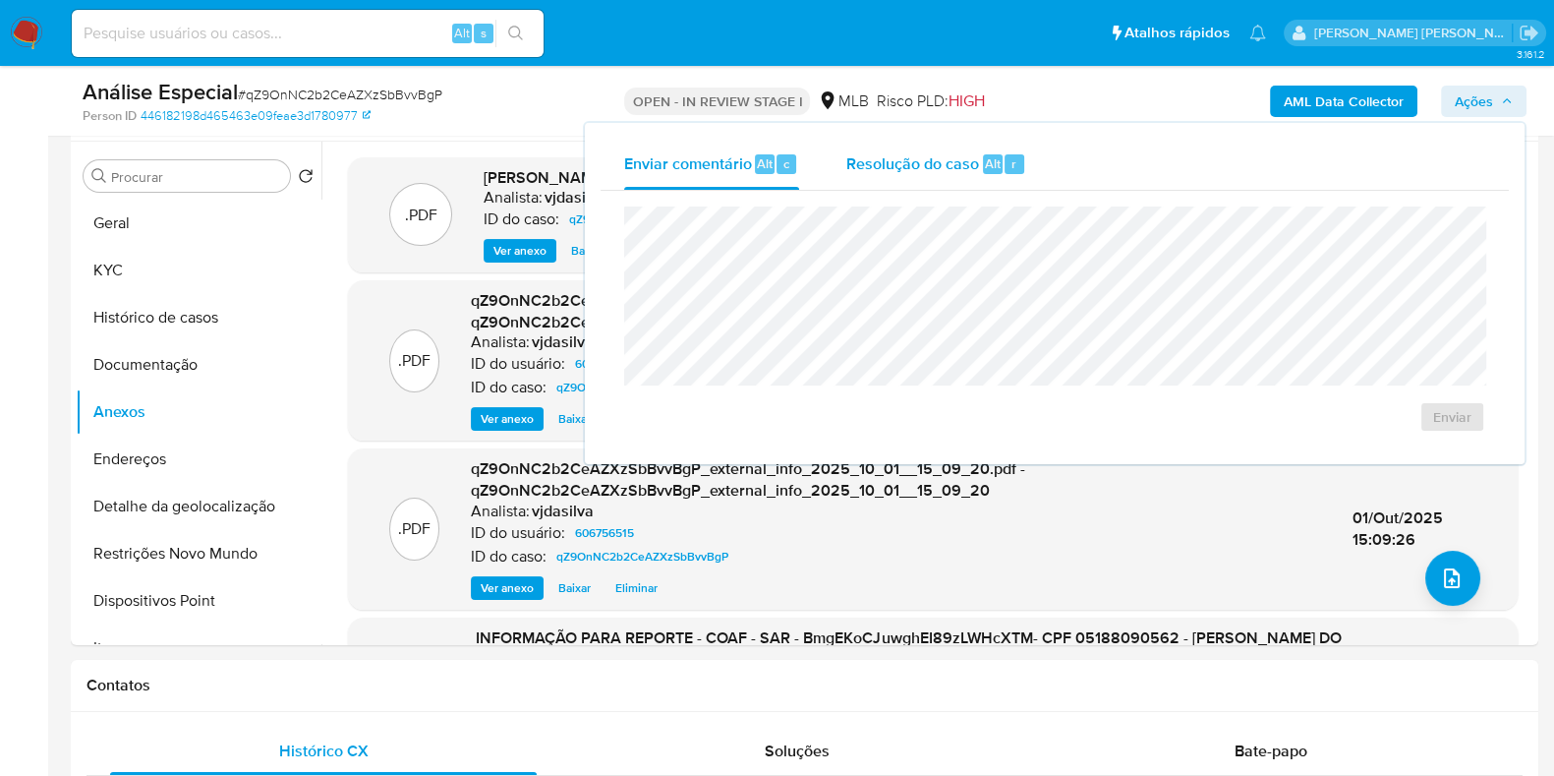
click at [900, 152] on span "Resolução do caso" at bounding box center [912, 162] width 133 height 23
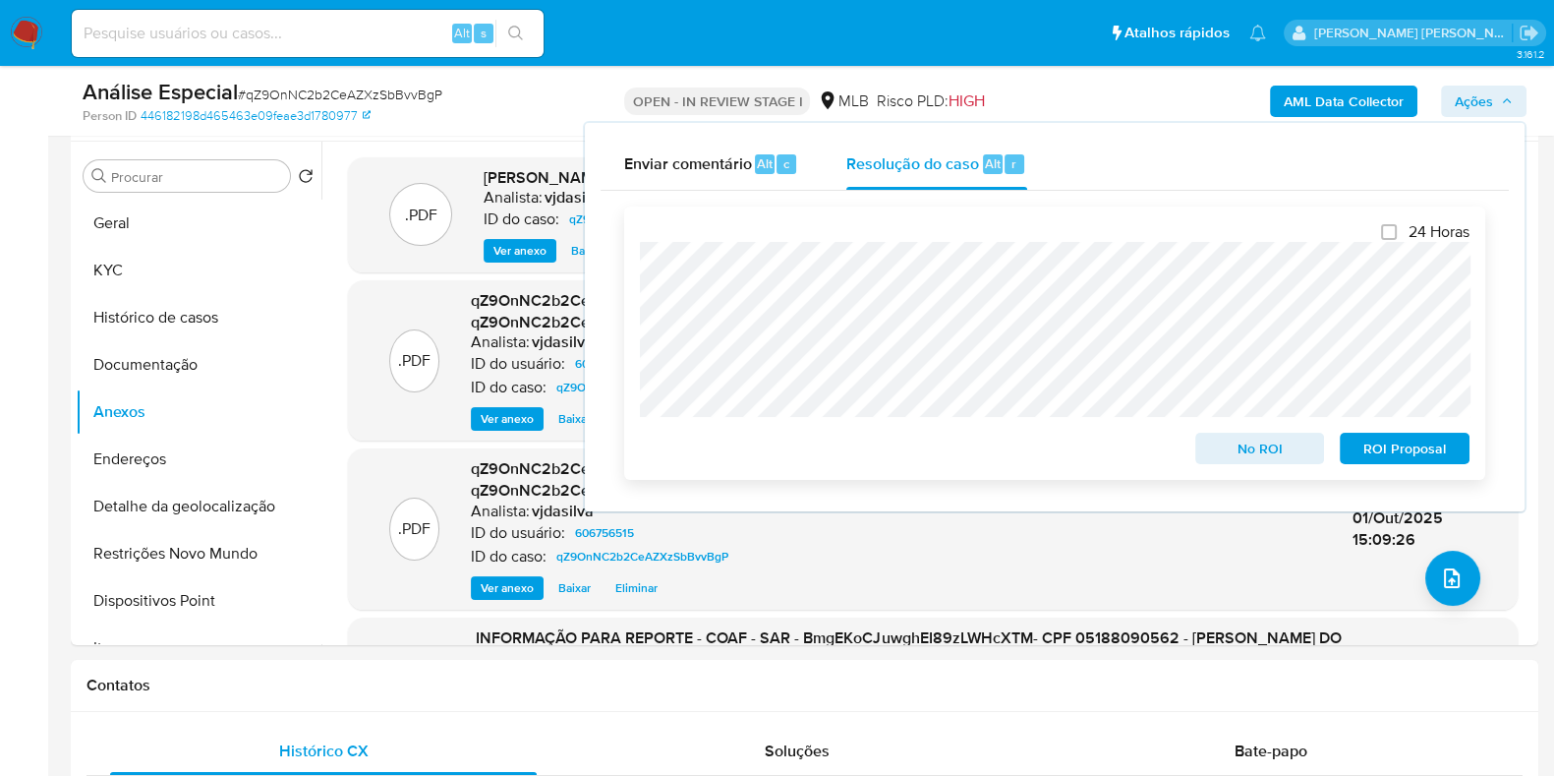
click at [1378, 438] on span "ROI Proposal" at bounding box center [1405, 449] width 102 height 28
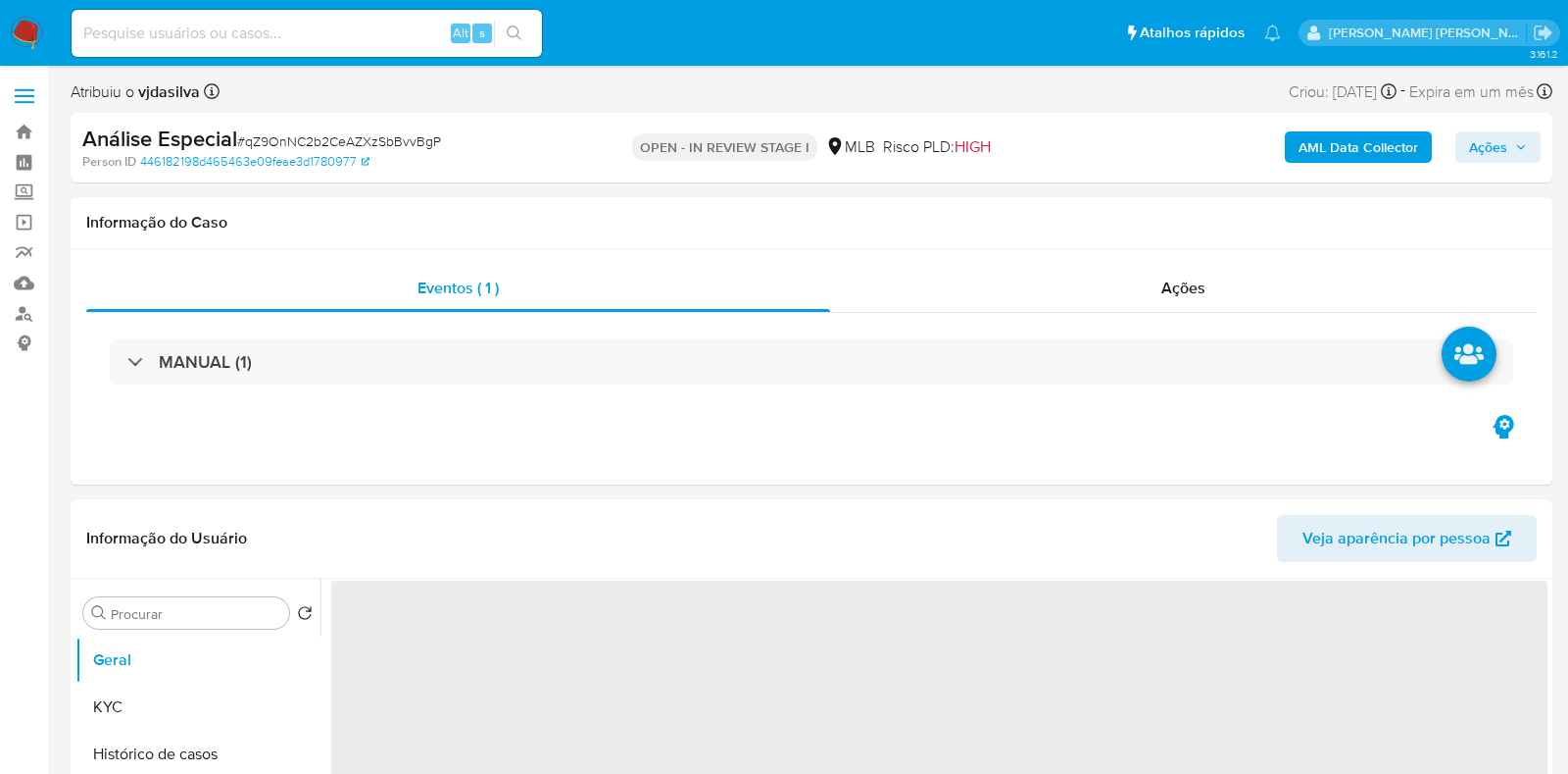
select select "10"
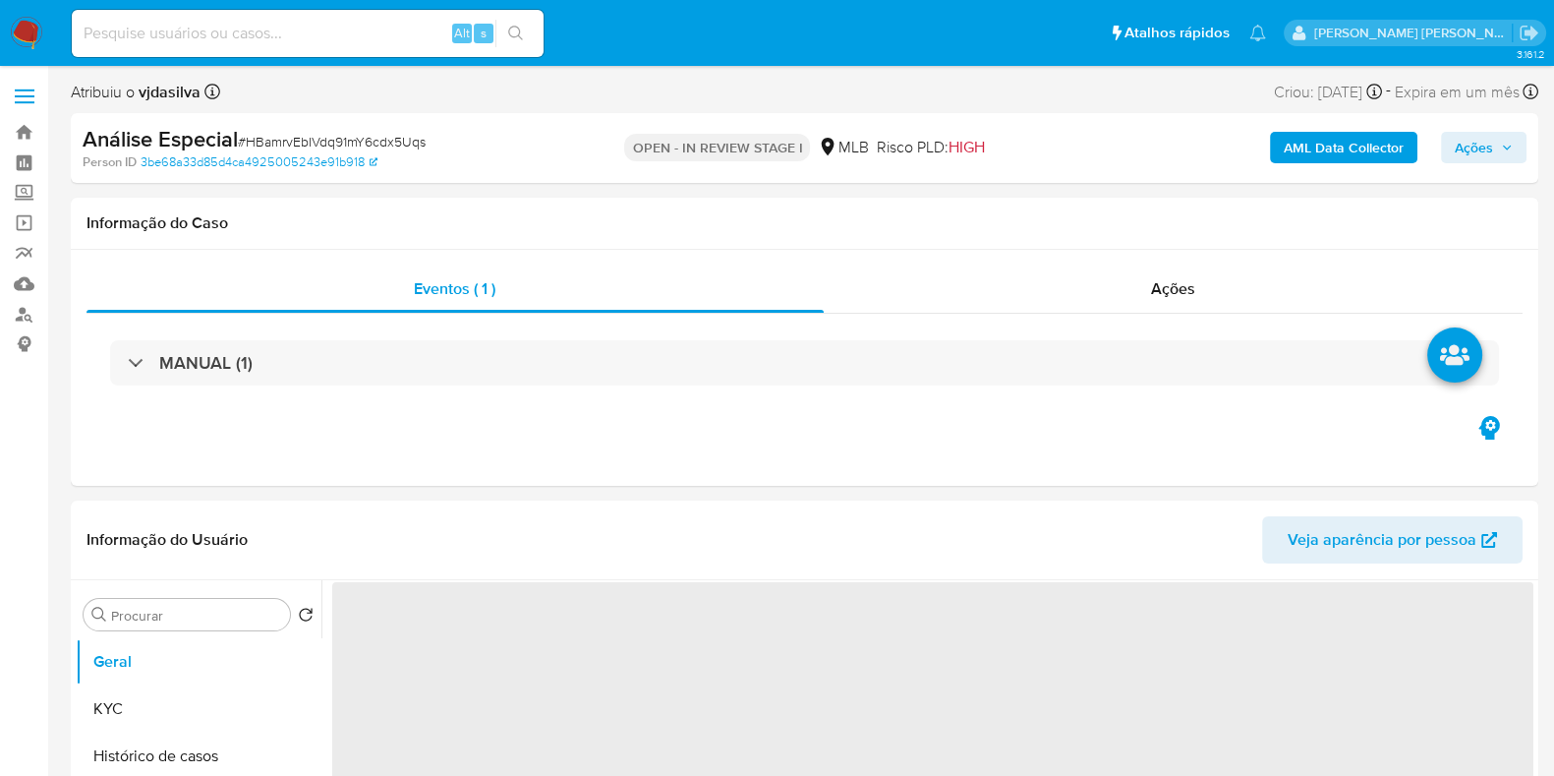
select select "10"
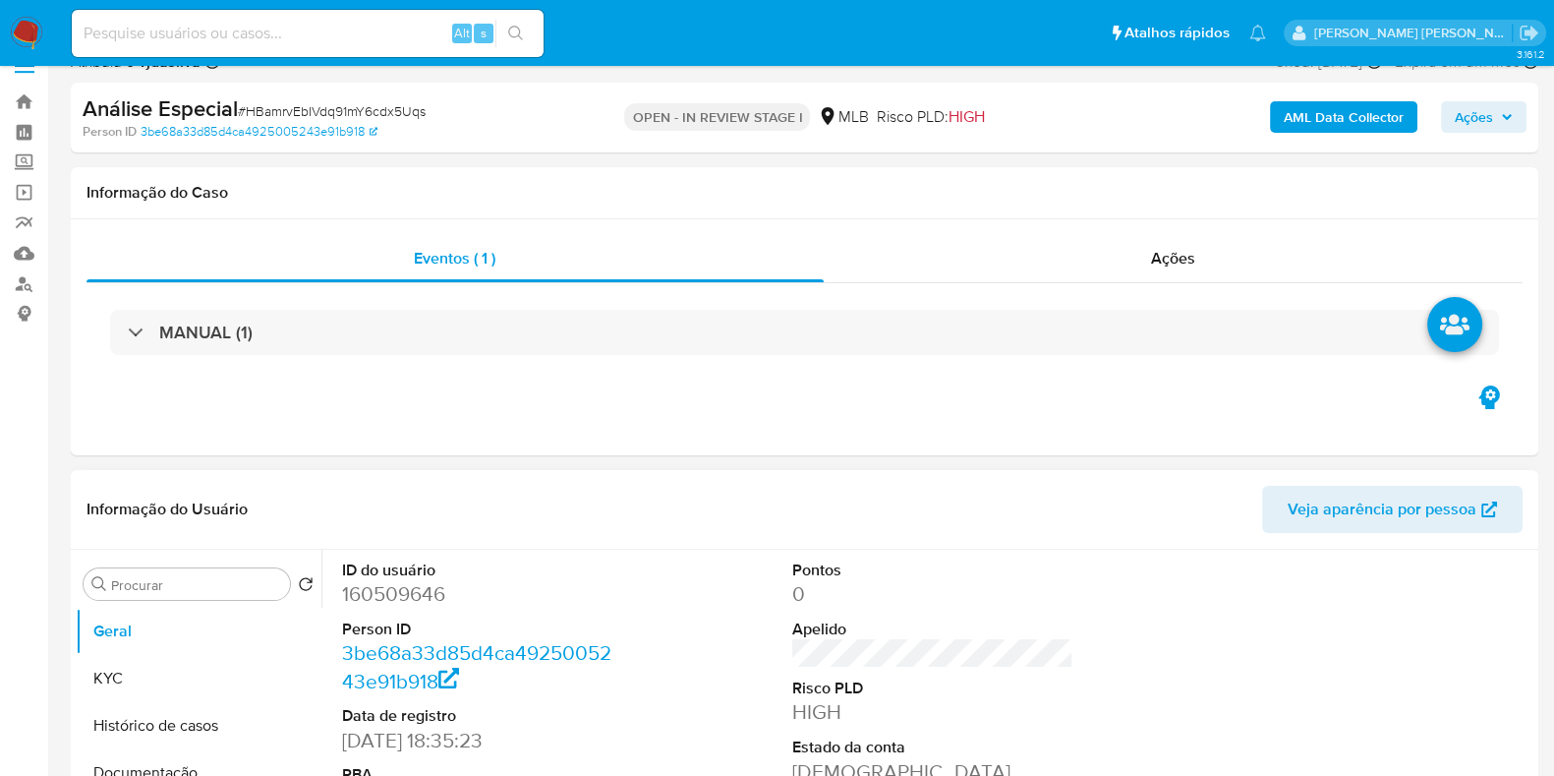
scroll to position [122, 0]
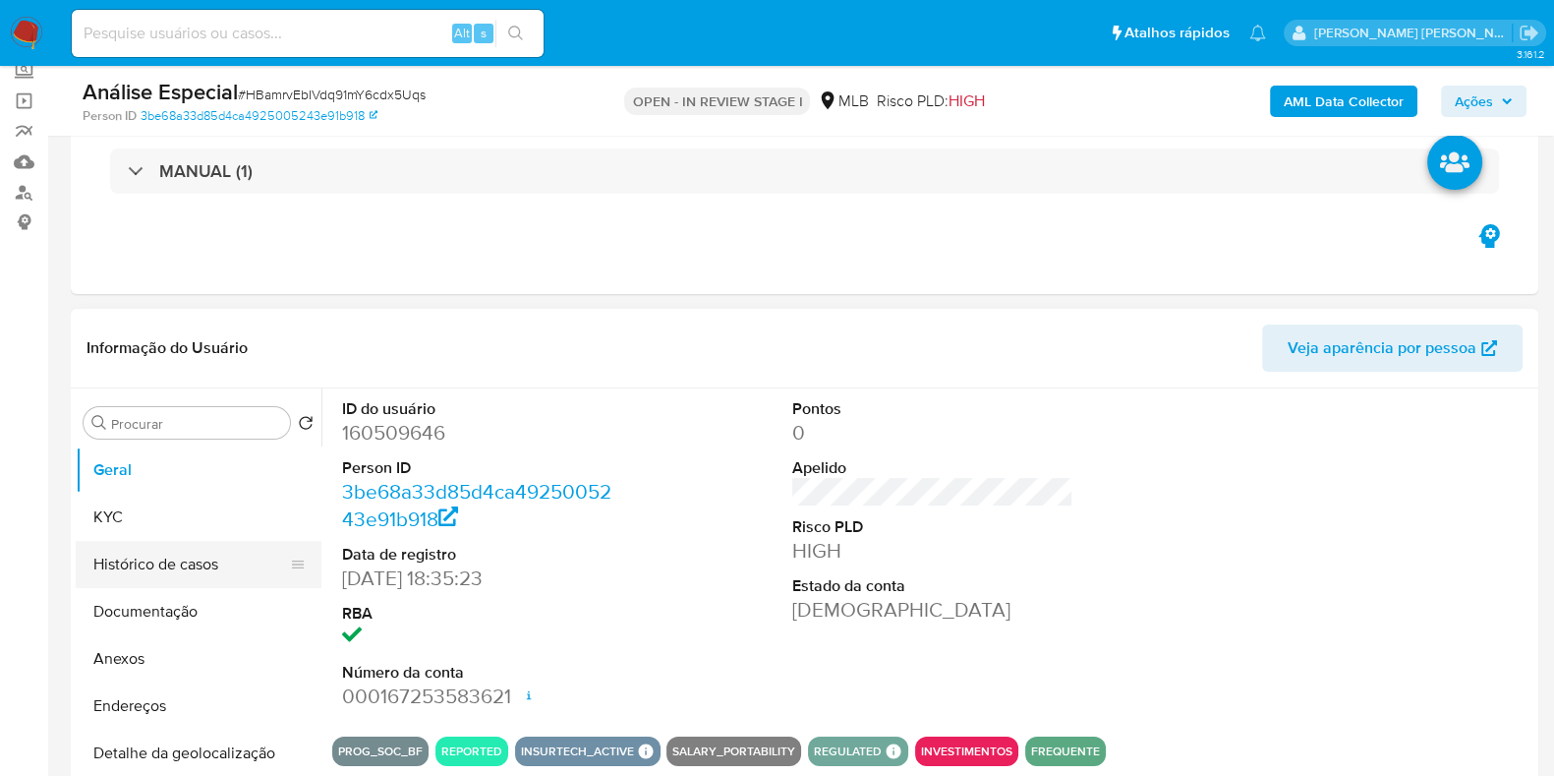
click at [185, 563] on button "Histórico de casos" at bounding box center [191, 564] width 230 height 47
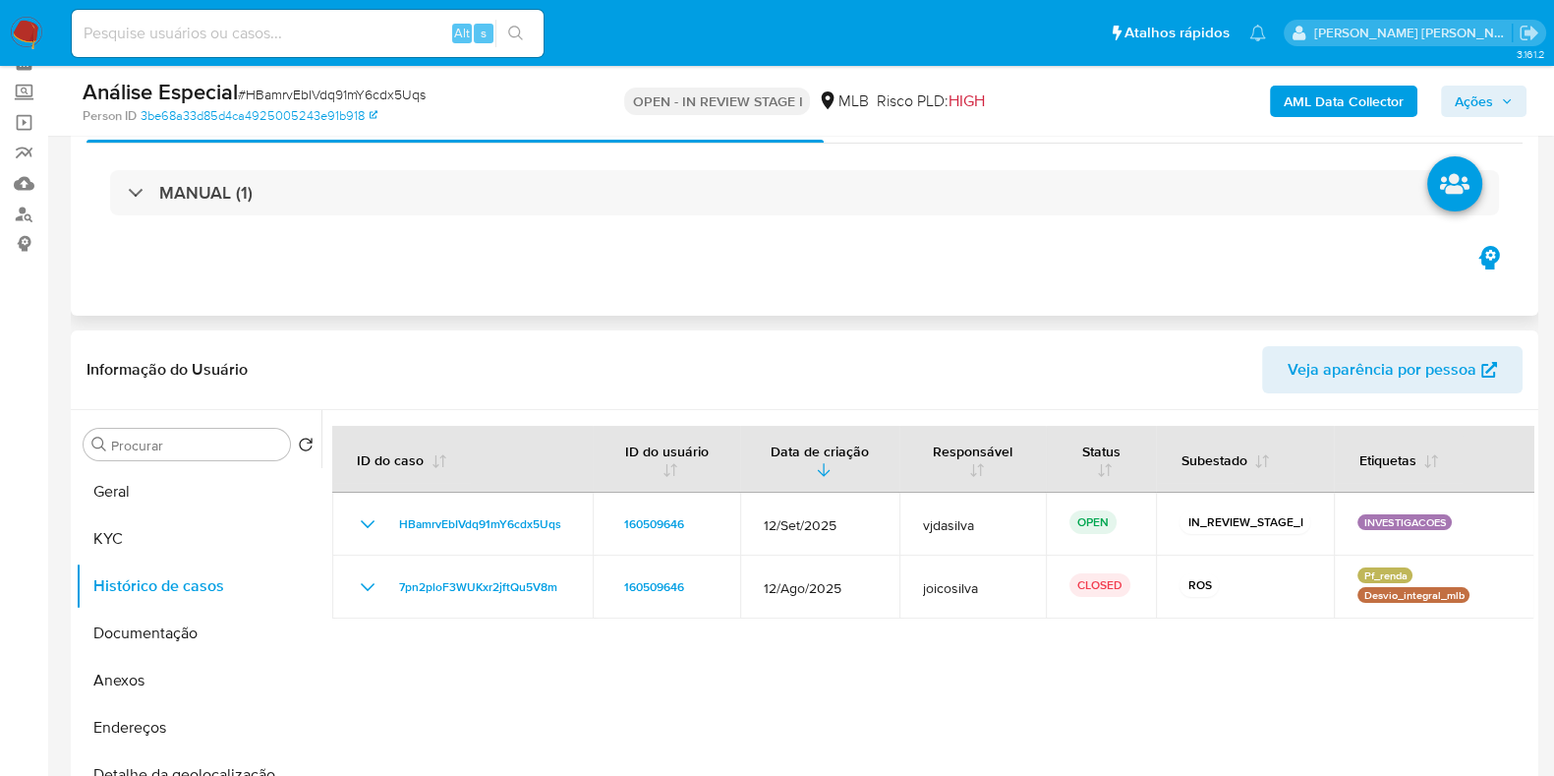
scroll to position [0, 0]
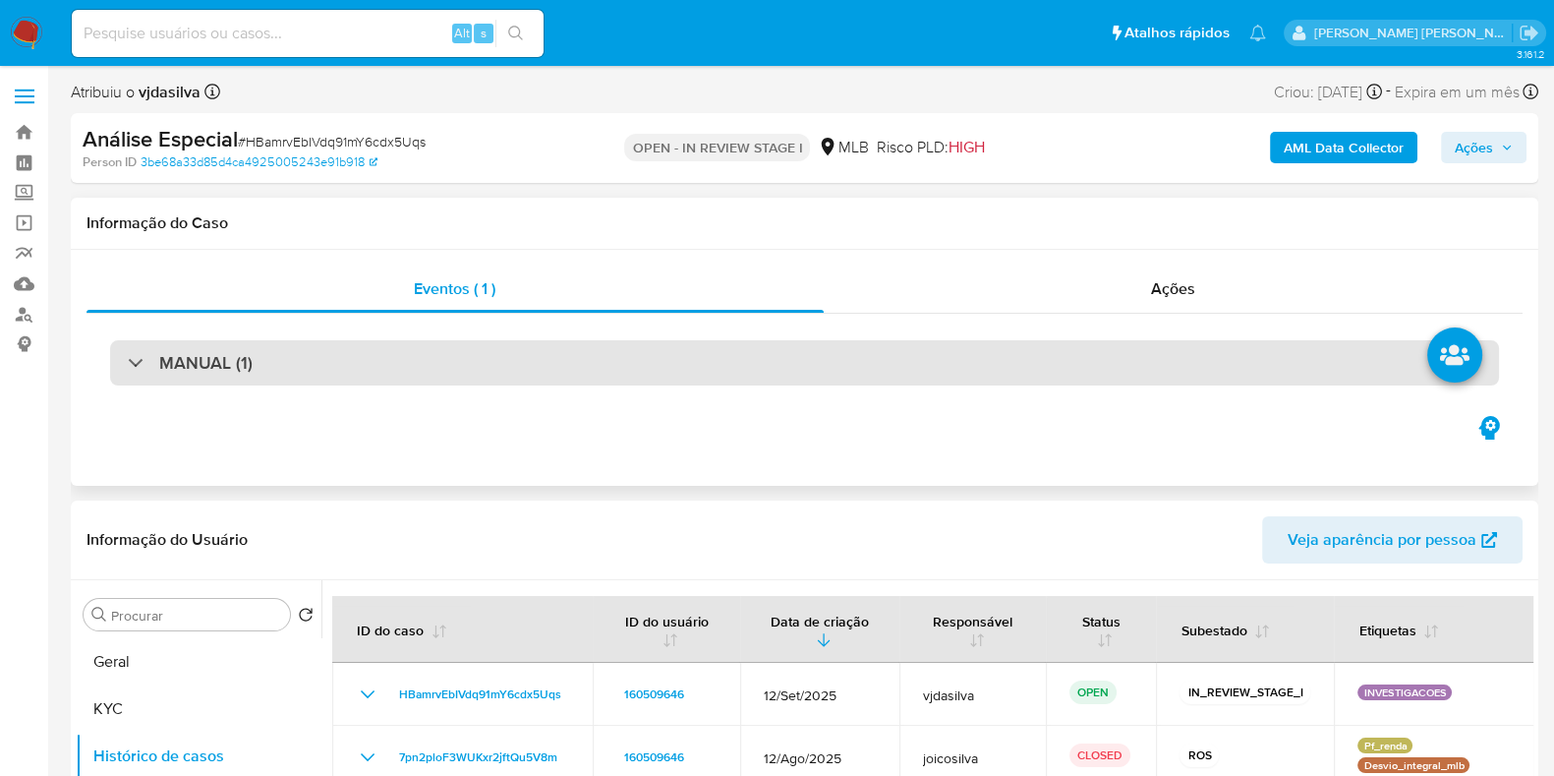
click at [349, 357] on div "MANUAL (1)" at bounding box center [804, 362] width 1389 height 45
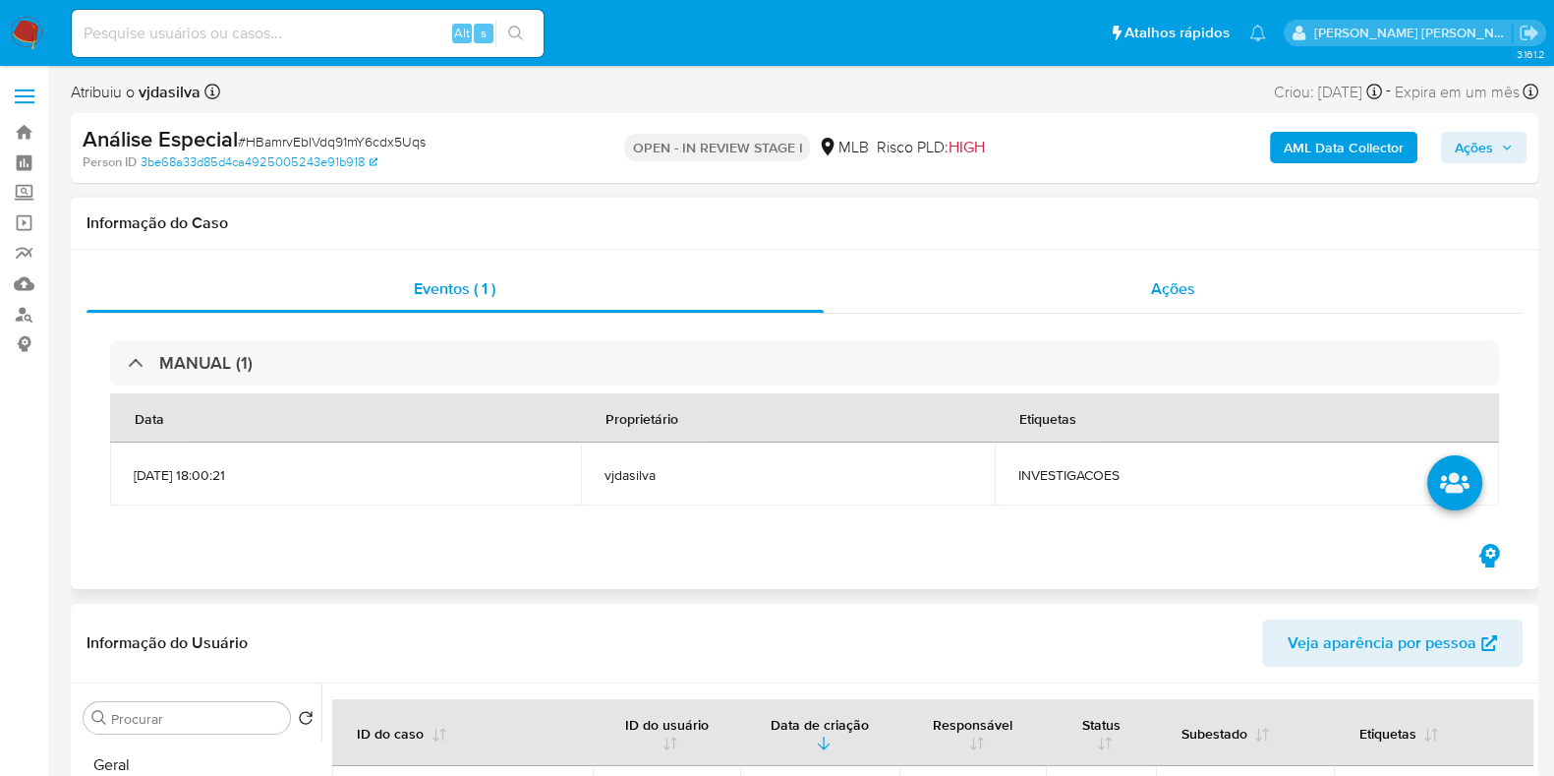
click at [1167, 287] on span "Ações" at bounding box center [1173, 288] width 44 height 23
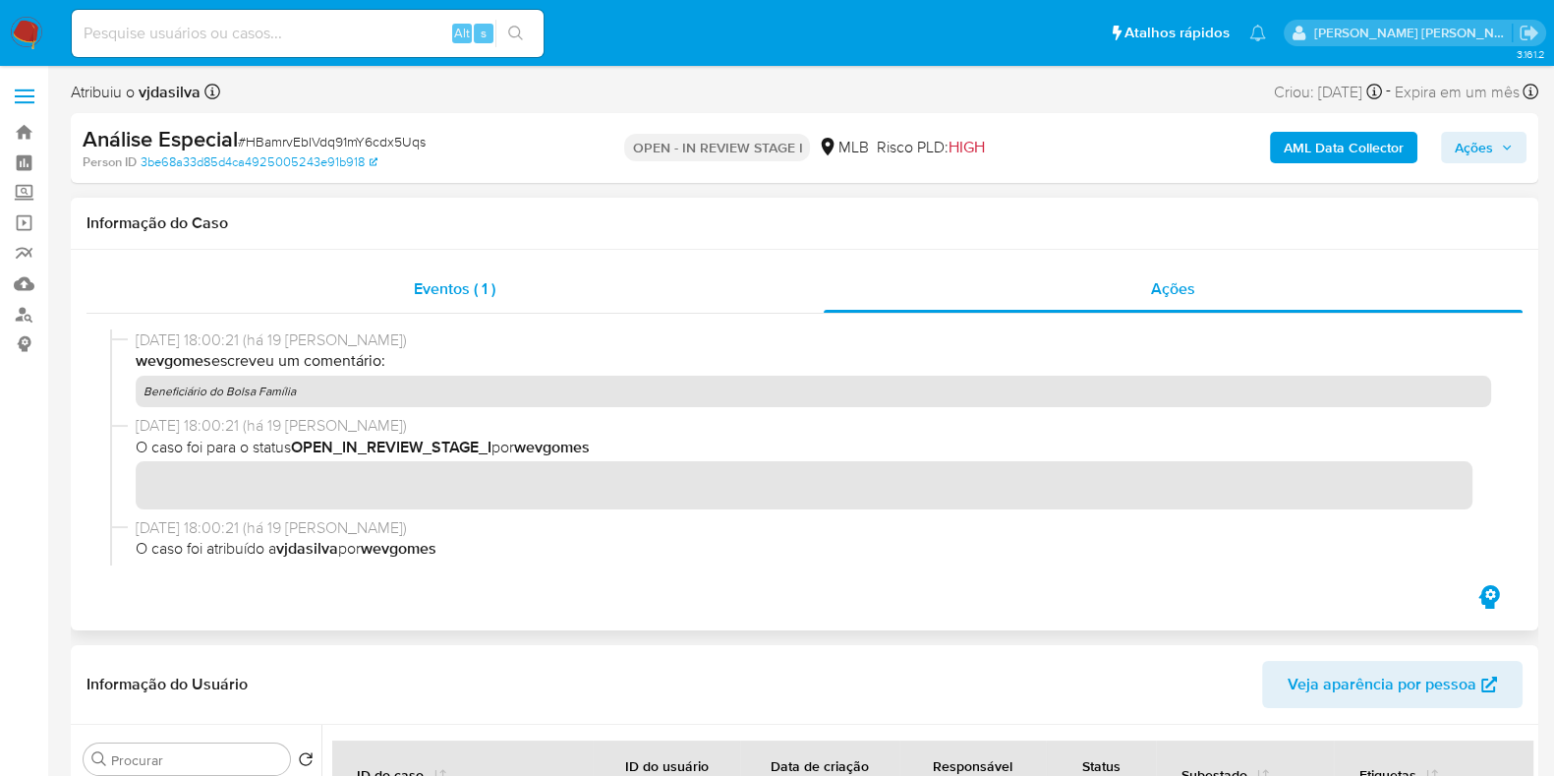
click at [450, 296] on span "Eventos ( 1 )" at bounding box center [455, 288] width 82 height 23
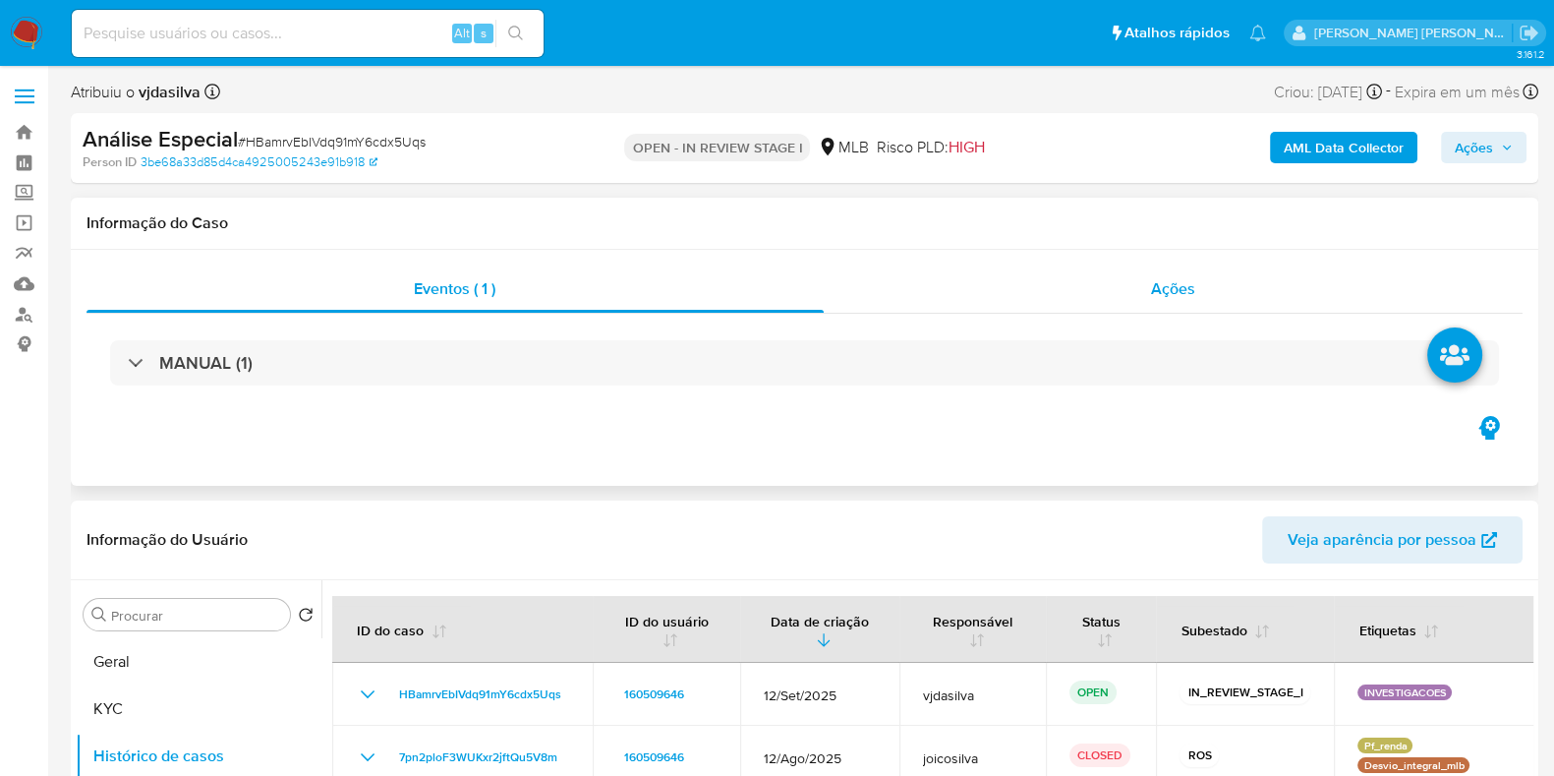
click at [1155, 281] on span "Ações" at bounding box center [1173, 288] width 44 height 23
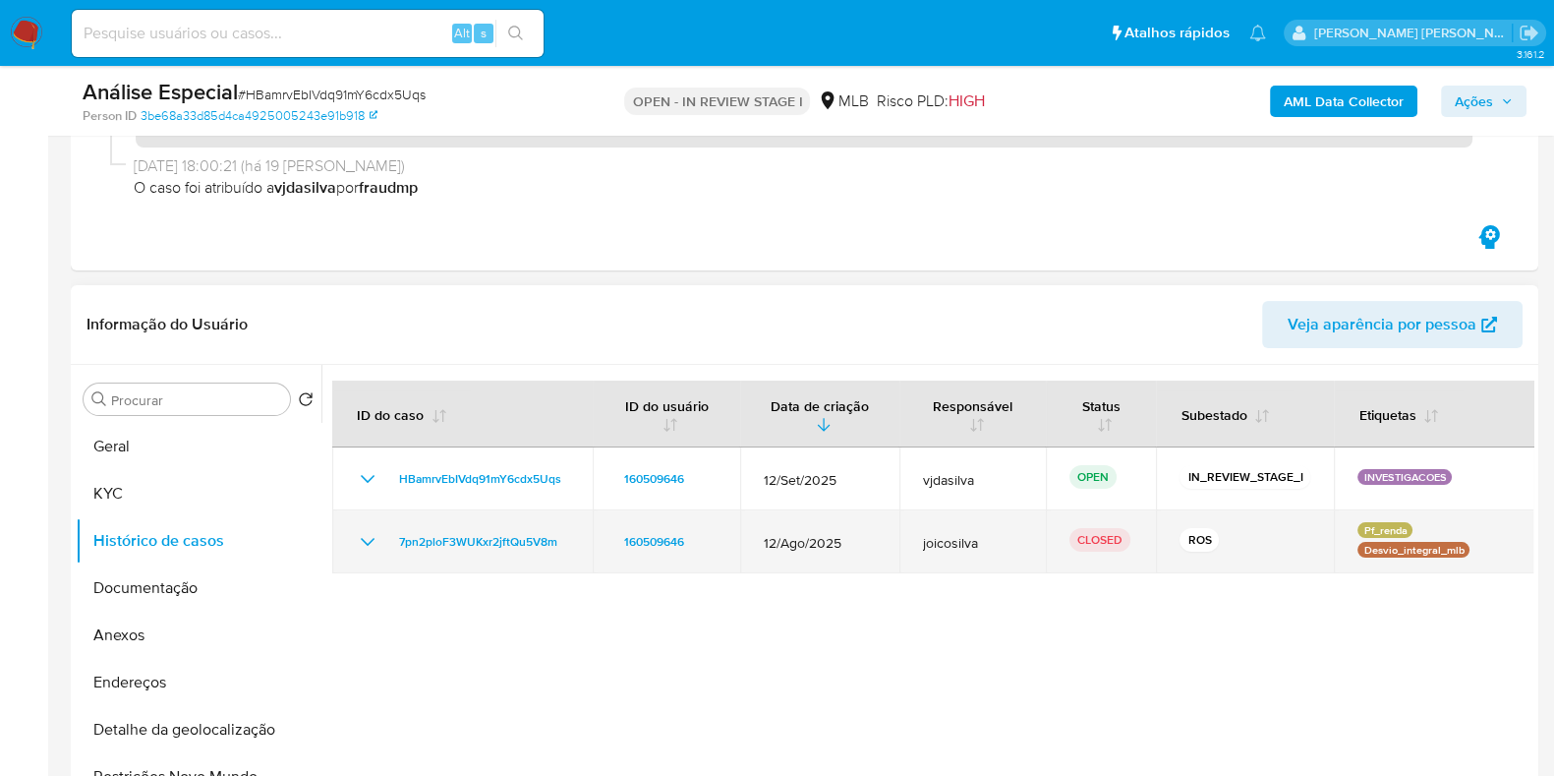
scroll to position [369, 0]
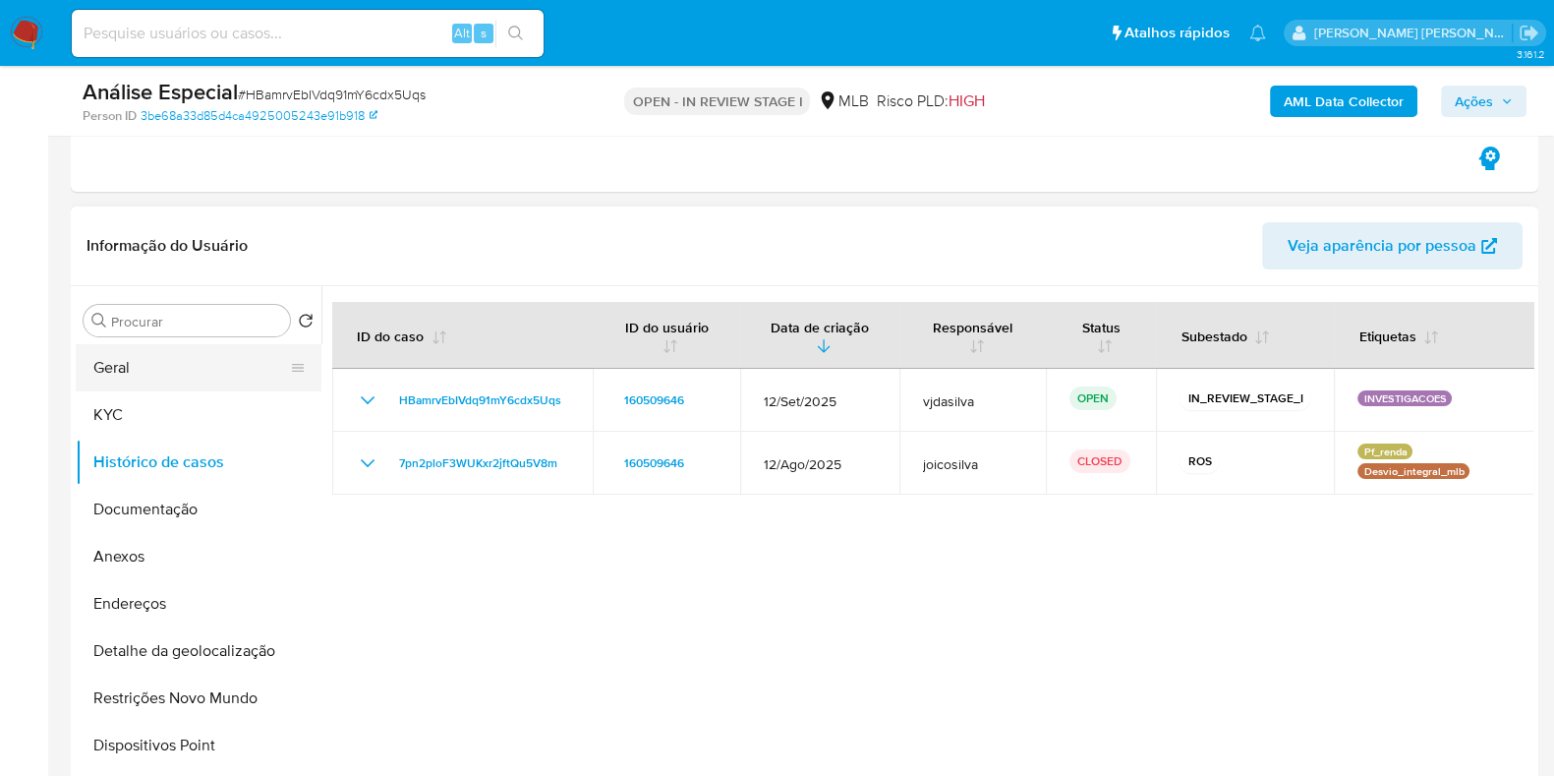
click at [225, 346] on button "Geral" at bounding box center [191, 367] width 230 height 47
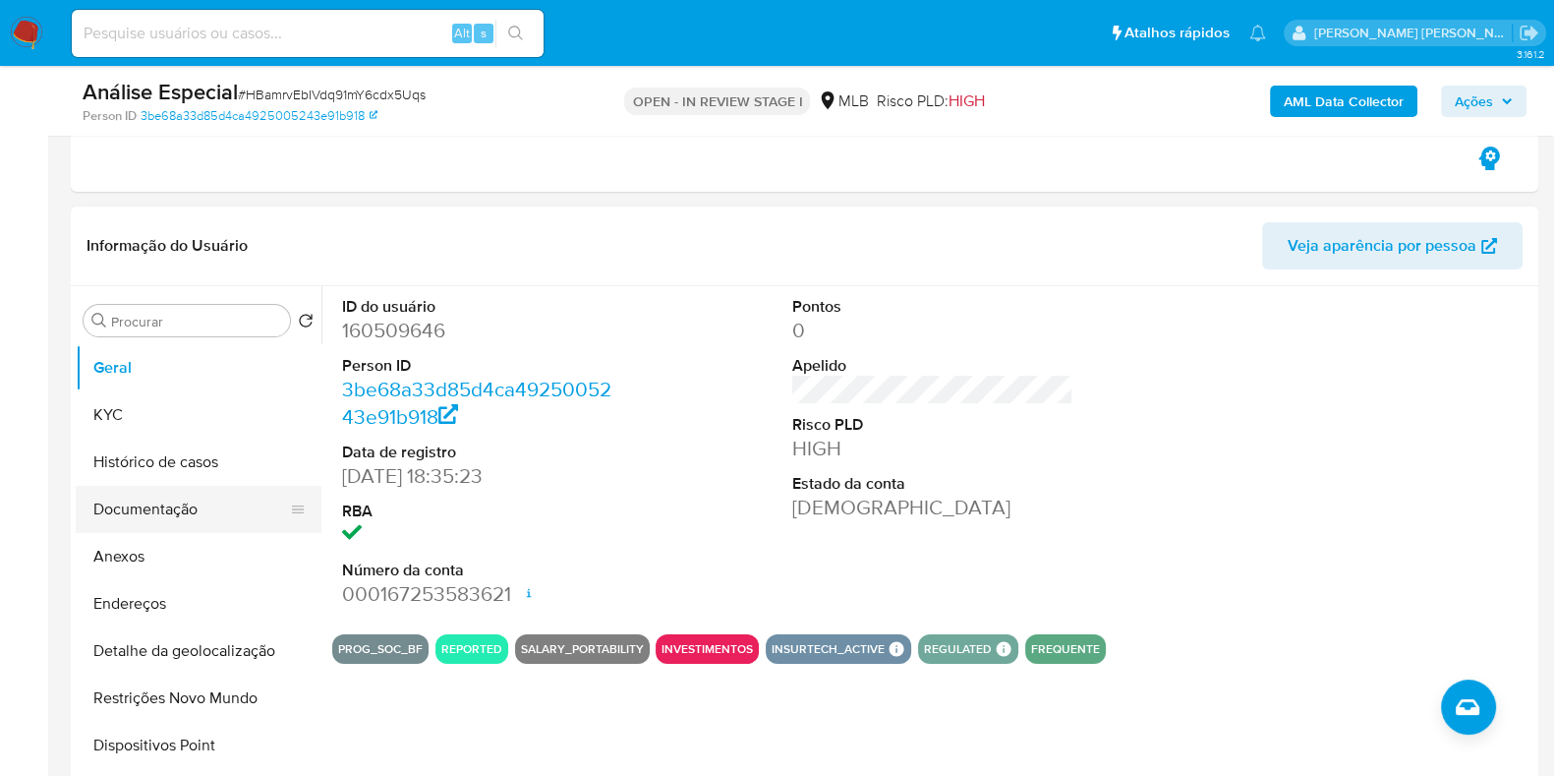
click at [124, 513] on button "Documentação" at bounding box center [191, 509] width 230 height 47
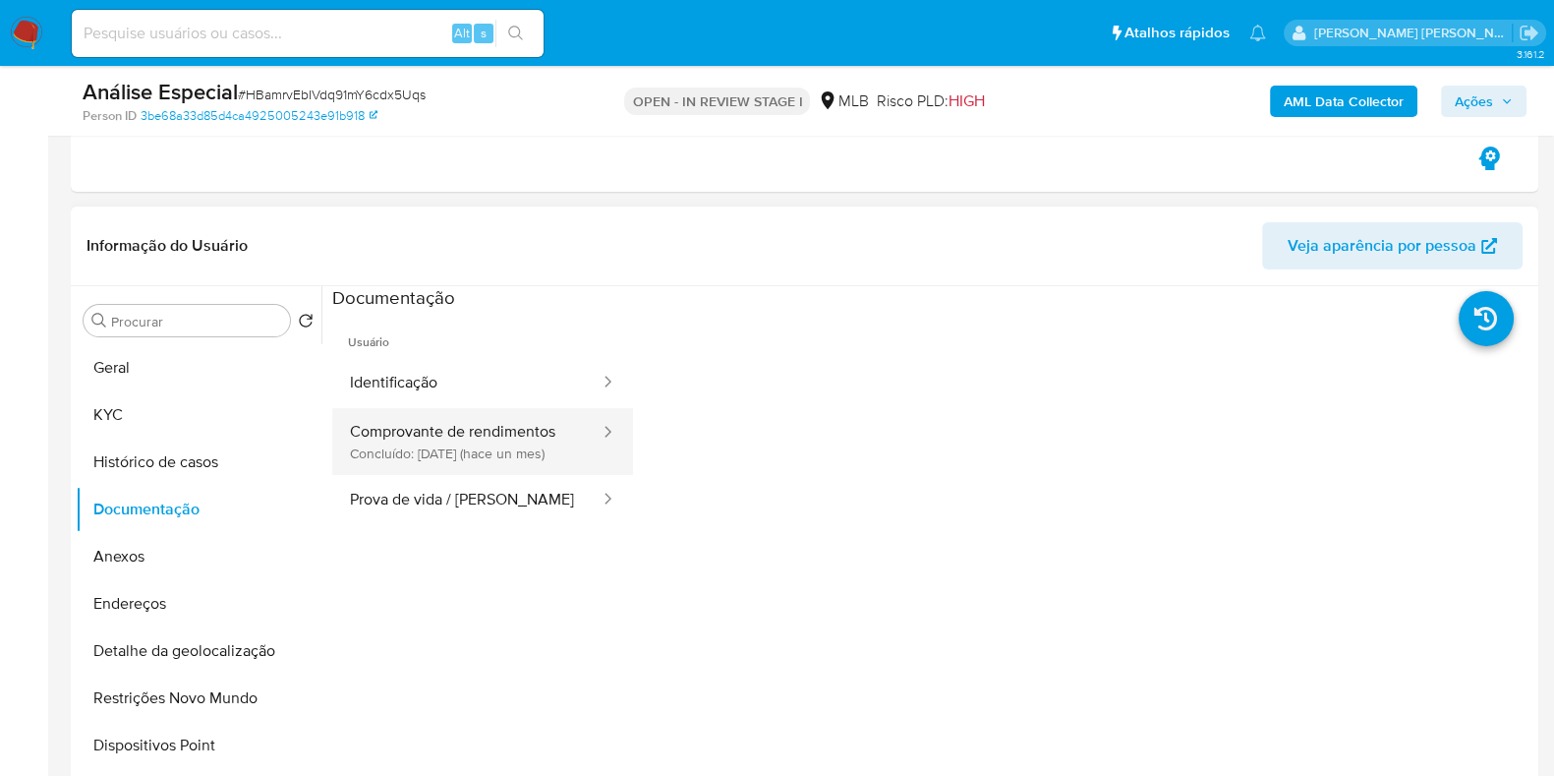
click at [433, 428] on button "Comprovante de rendimentos Concluído: [DATE] (hace un mes)" at bounding box center [466, 441] width 269 height 67
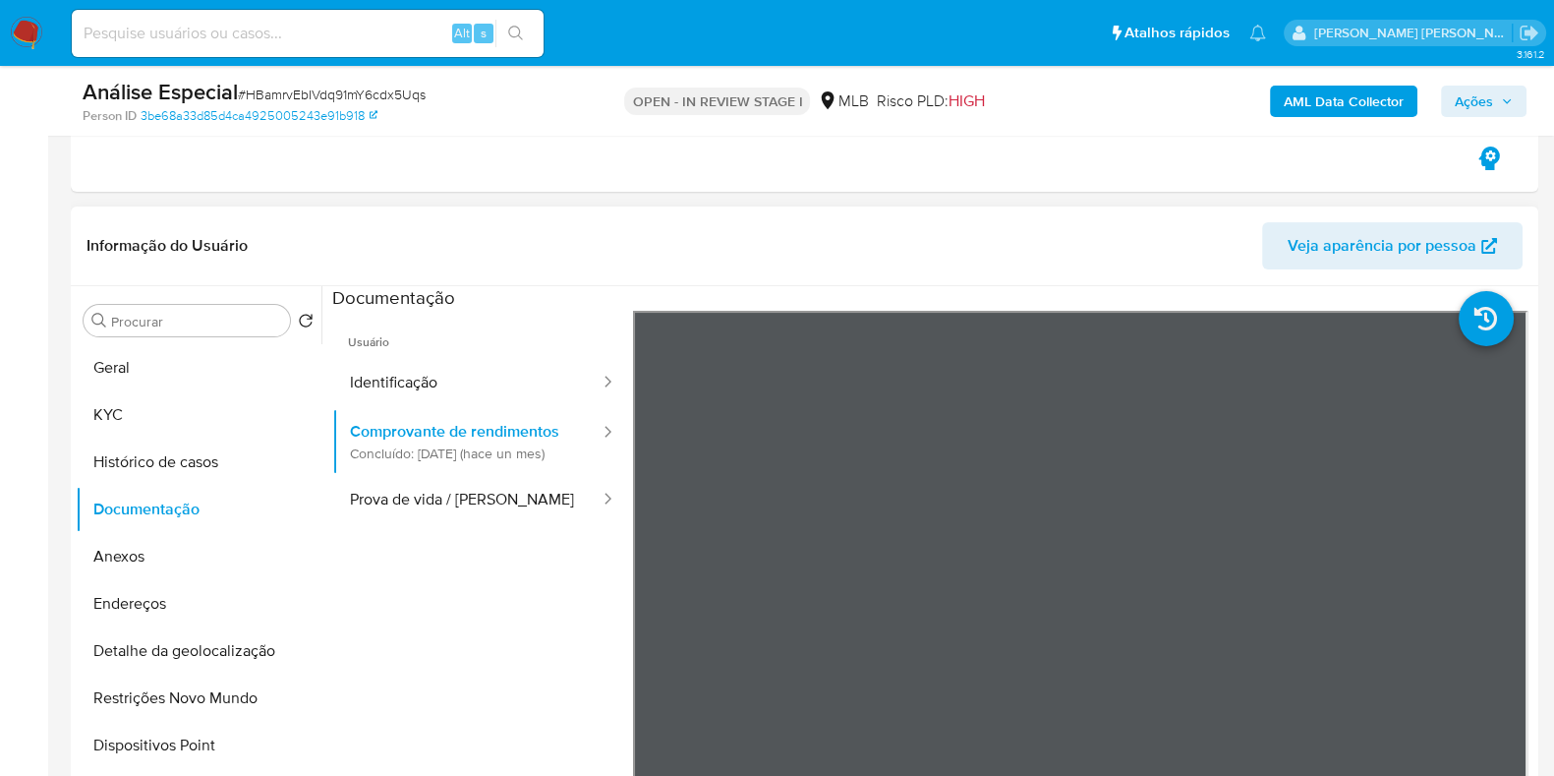
click at [436, 351] on span "Usuário" at bounding box center [482, 334] width 301 height 47
click at [428, 385] on button "Identificação" at bounding box center [466, 383] width 269 height 50
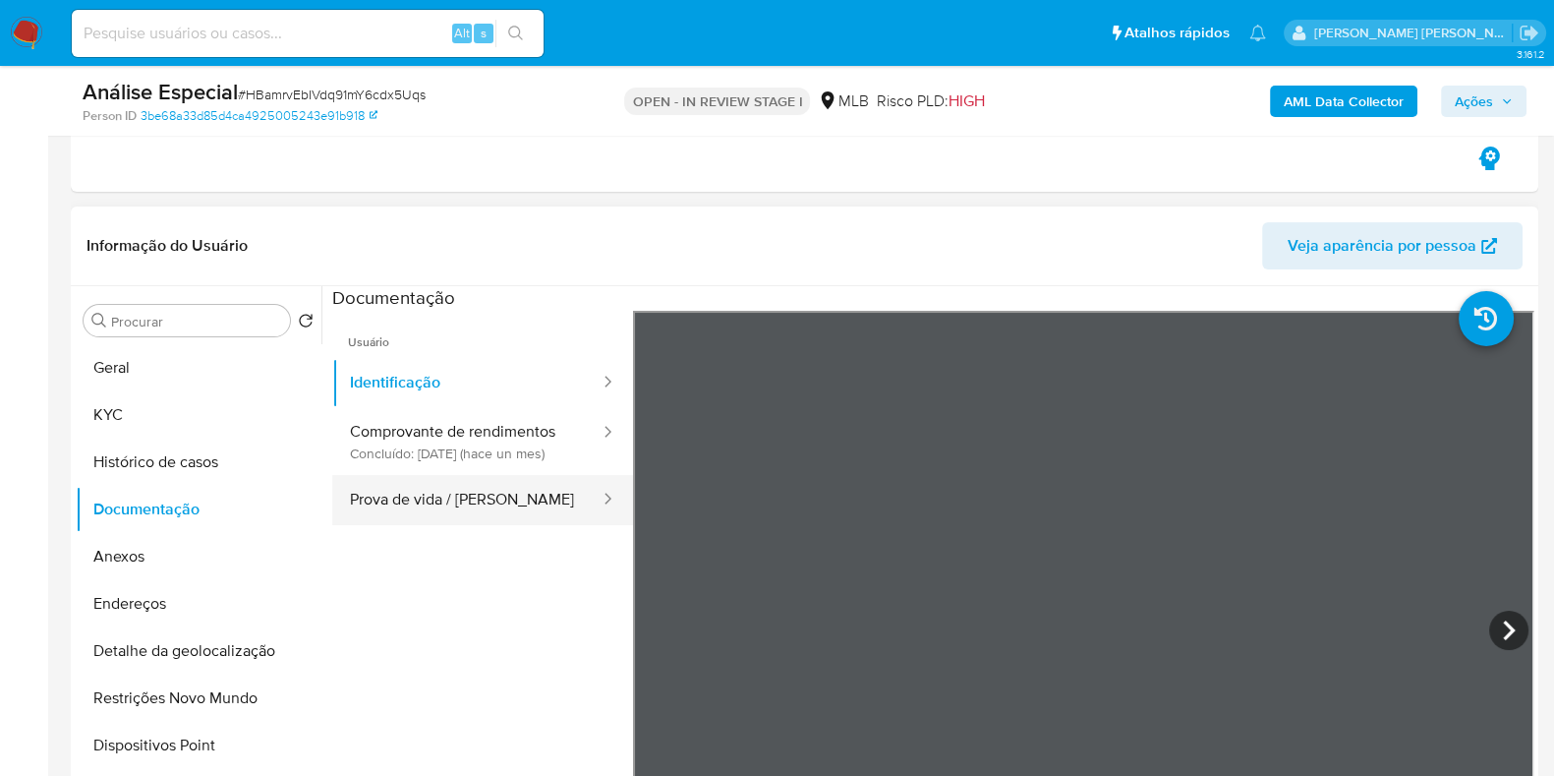
click at [460, 508] on button "Prova de vida / [PERSON_NAME]" at bounding box center [466, 500] width 269 height 50
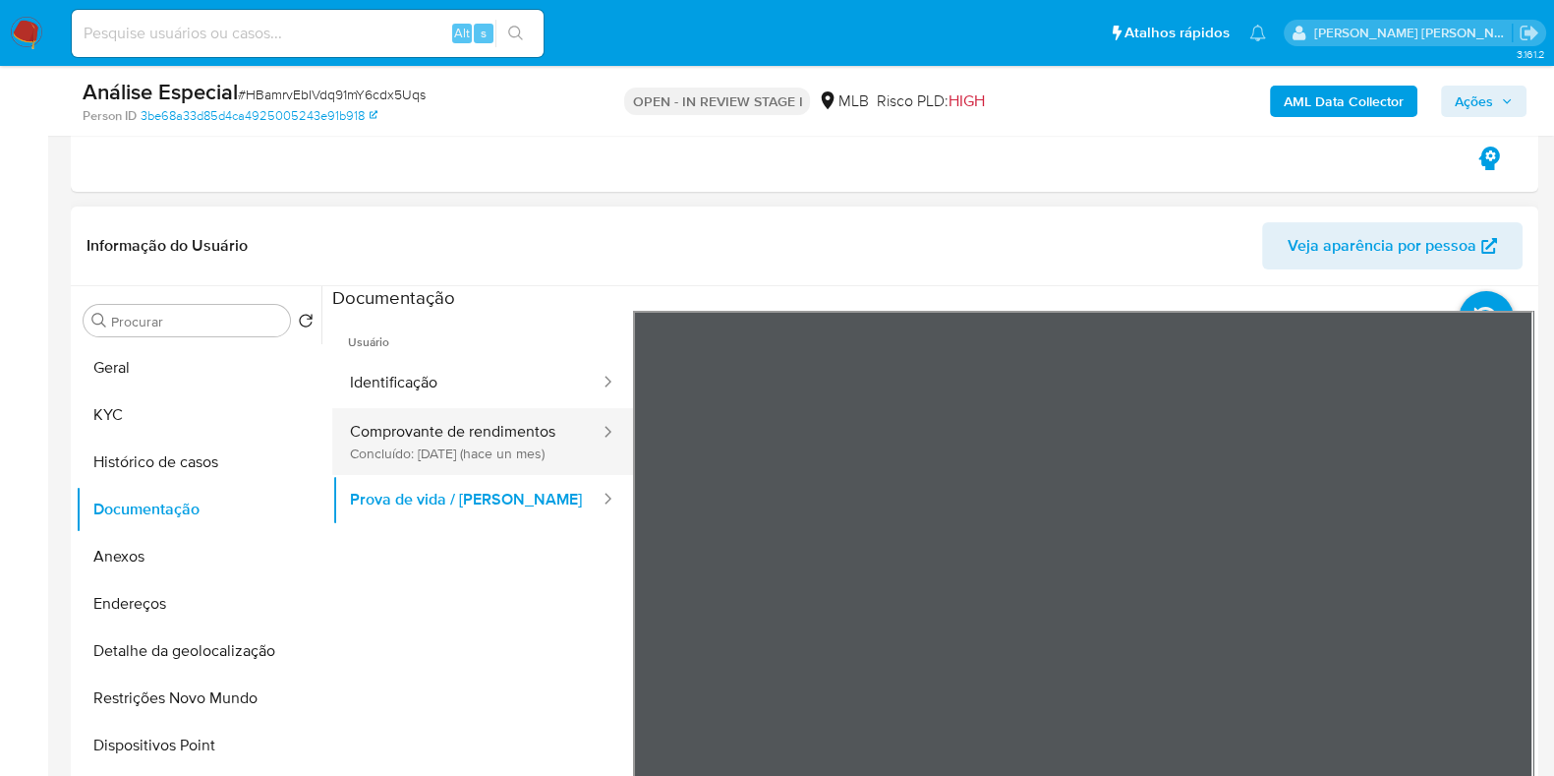
click at [470, 435] on button "Comprovante de rendimentos Concluído: [DATE] (hace un mes)" at bounding box center [466, 441] width 269 height 67
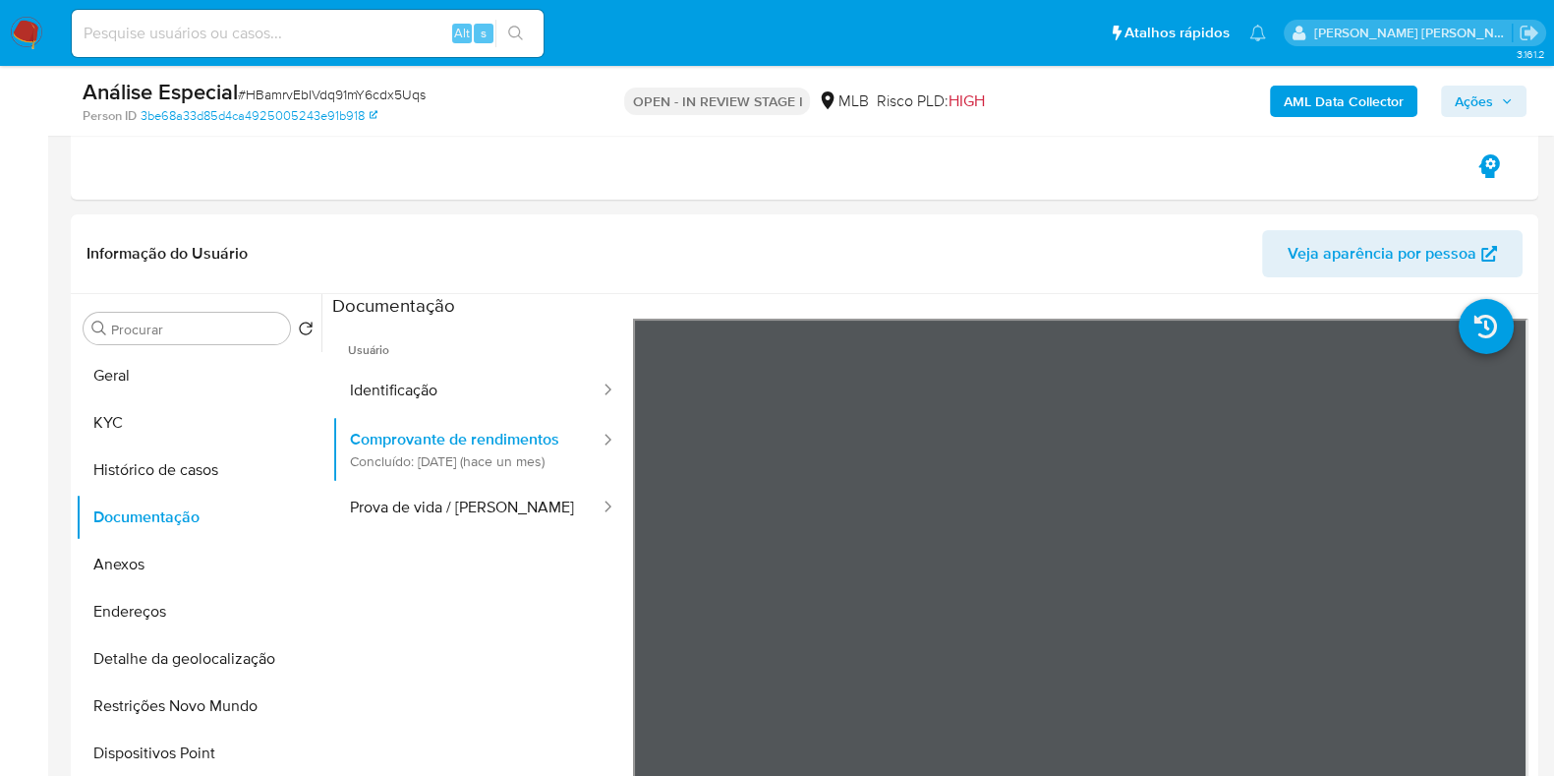
scroll to position [245, 0]
